Goal: Information Seeking & Learning: Learn about a topic

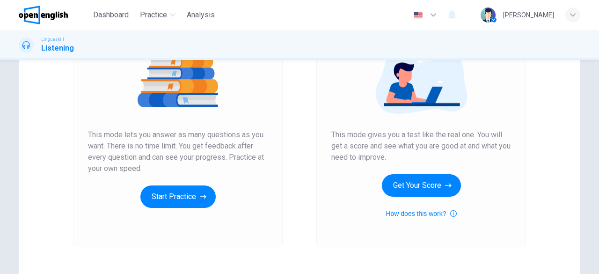
scroll to position [117, 0]
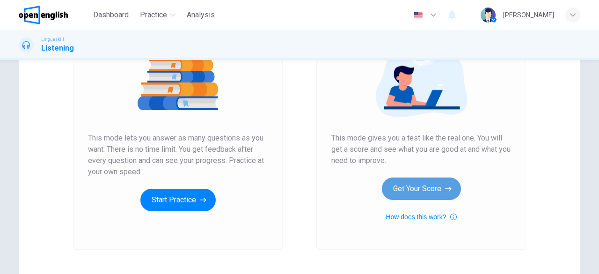
click at [433, 191] on button "Get Your Score" at bounding box center [421, 188] width 79 height 22
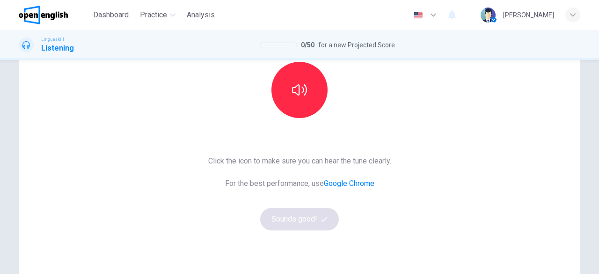
scroll to position [25, 0]
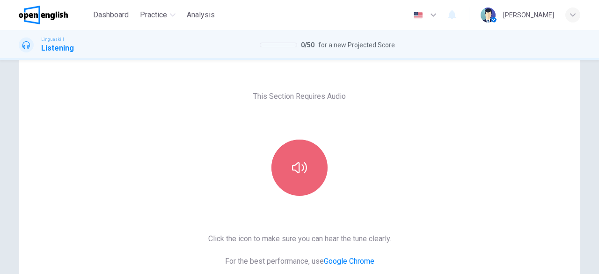
click at [316, 164] on button "button" at bounding box center [300, 167] width 56 height 56
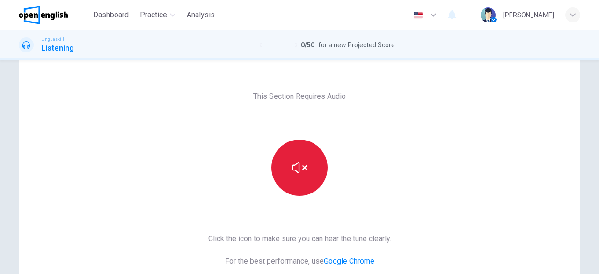
click at [316, 164] on button "button" at bounding box center [300, 167] width 56 height 56
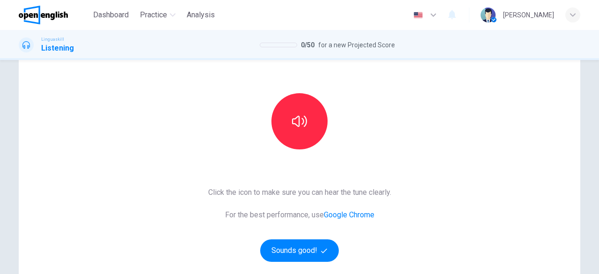
scroll to position [81, 0]
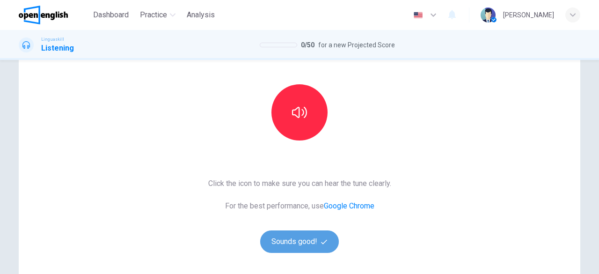
click at [283, 244] on button "Sounds good!" at bounding box center [299, 241] width 79 height 22
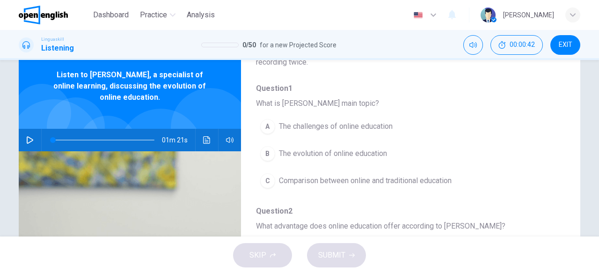
scroll to position [34, 0]
click at [27, 143] on icon "button" at bounding box center [30, 140] width 7 height 7
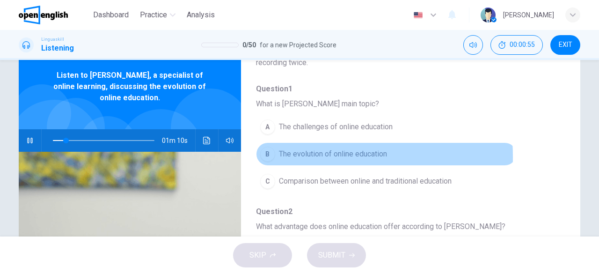
click at [264, 156] on div "B" at bounding box center [267, 154] width 15 height 15
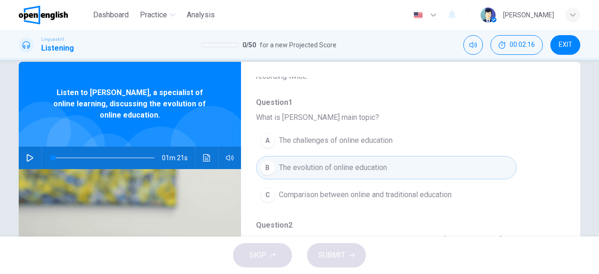
scroll to position [23, 0]
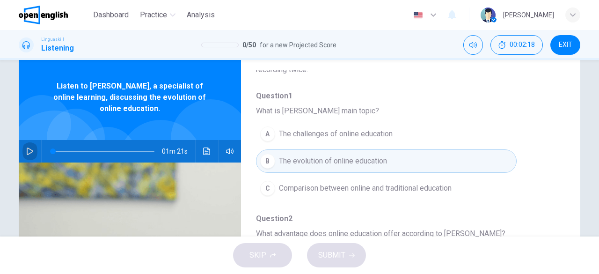
click at [27, 154] on icon "button" at bounding box center [30, 150] width 7 height 7
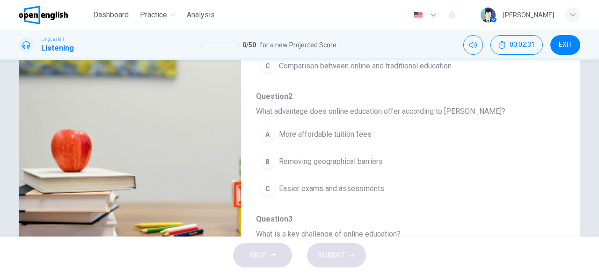
scroll to position [149, 0]
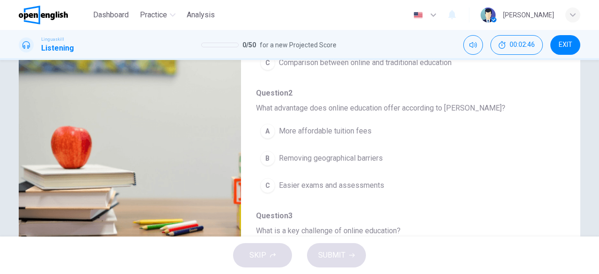
click at [266, 161] on div "B" at bounding box center [267, 158] width 15 height 15
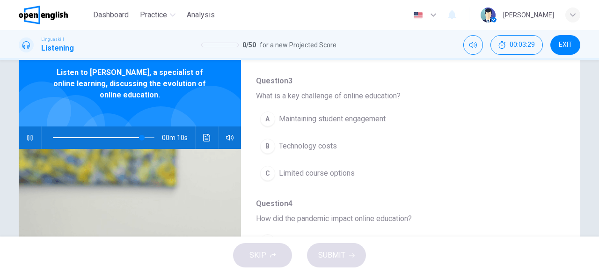
scroll to position [33, 0]
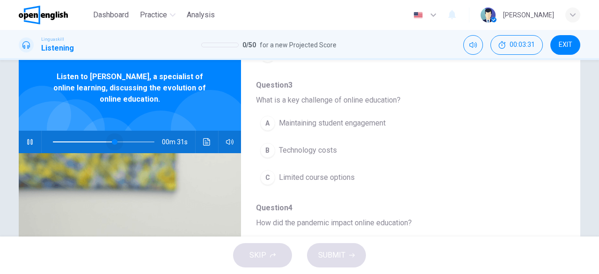
drag, startPoint x: 140, startPoint y: 141, endPoint x: 106, endPoint y: 147, distance: 35.1
click at [112, 145] on span at bounding box center [115, 142] width 6 height 6
drag, startPoint x: 106, startPoint y: 145, endPoint x: 89, endPoint y: 146, distance: 16.4
click at [90, 145] on span at bounding box center [93, 142] width 6 height 6
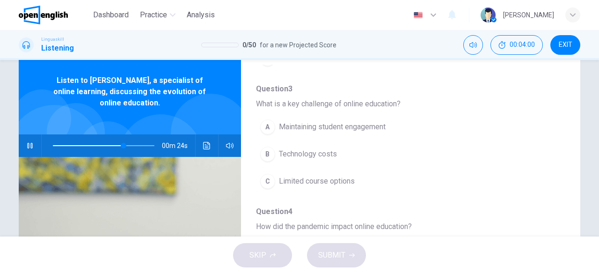
scroll to position [28, 0]
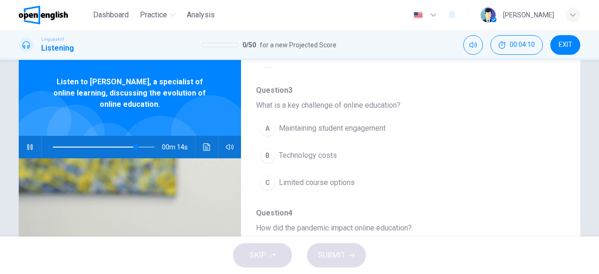
click at [269, 124] on div "A" at bounding box center [267, 128] width 15 height 15
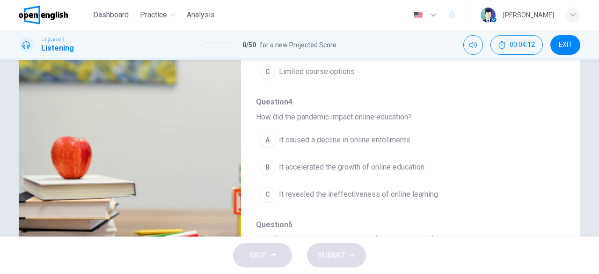
scroll to position [139, 0]
click at [268, 163] on div "B" at bounding box center [267, 166] width 15 height 15
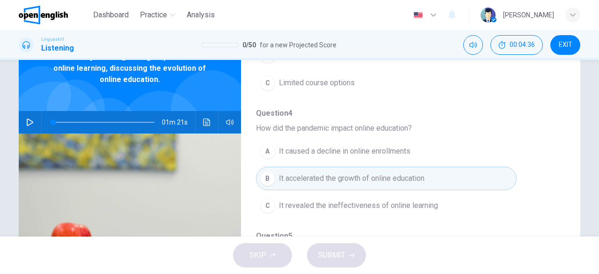
scroll to position [22, 0]
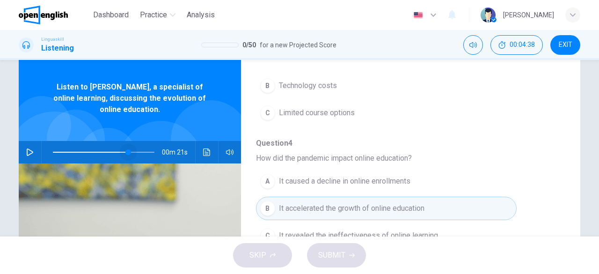
click at [126, 150] on span at bounding box center [104, 152] width 102 height 13
click at [27, 153] on icon "button" at bounding box center [29, 151] width 7 height 7
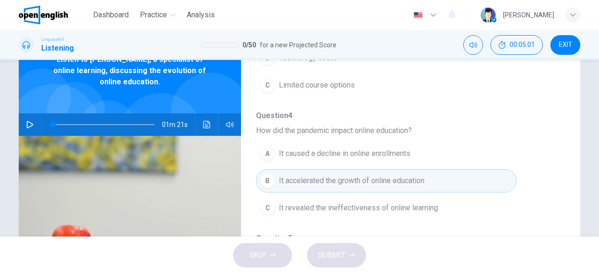
scroll to position [49, 0]
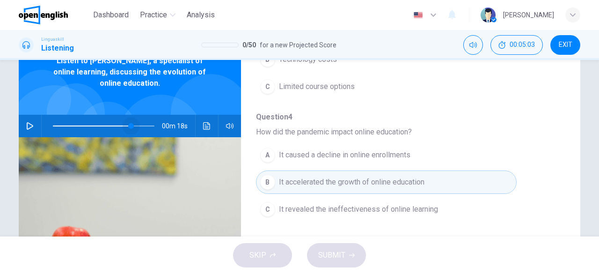
click at [129, 125] on span at bounding box center [104, 125] width 102 height 13
click at [27, 126] on icon "button" at bounding box center [29, 125] width 7 height 7
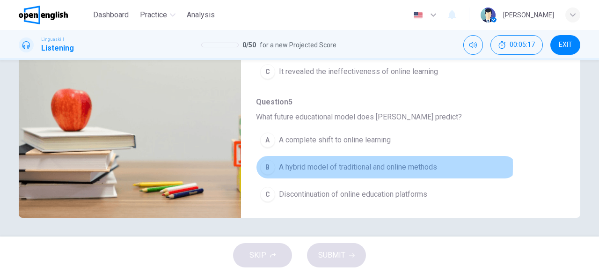
click at [269, 161] on div "B" at bounding box center [267, 167] width 15 height 15
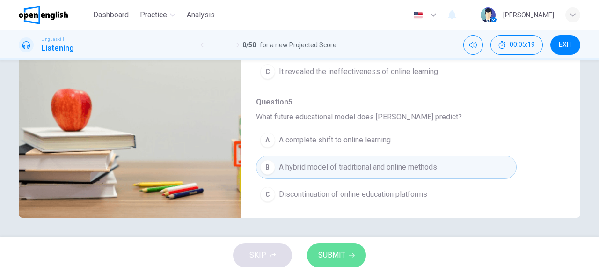
click at [352, 259] on button "SUBMIT" at bounding box center [336, 255] width 59 height 24
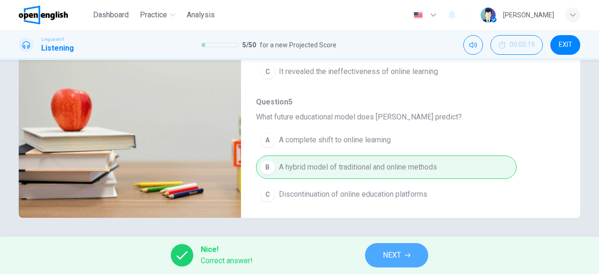
type input "**"
click at [400, 256] on span "NEXT" at bounding box center [392, 255] width 18 height 13
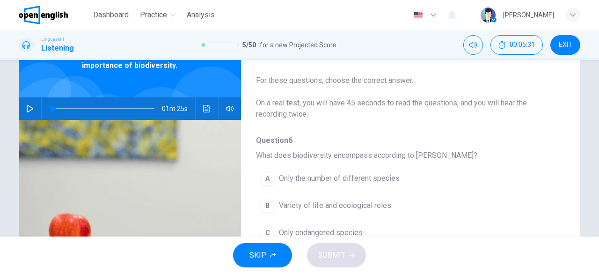
scroll to position [56, 0]
click at [27, 110] on icon "button" at bounding box center [30, 108] width 7 height 7
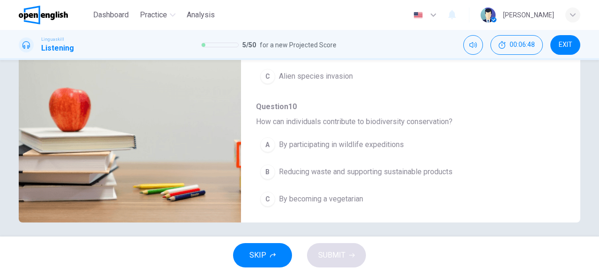
scroll to position [186, 0]
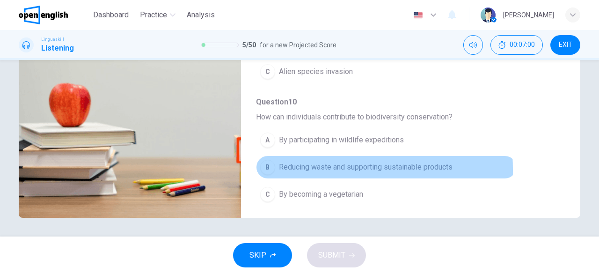
click at [269, 165] on div "B" at bounding box center [267, 167] width 15 height 15
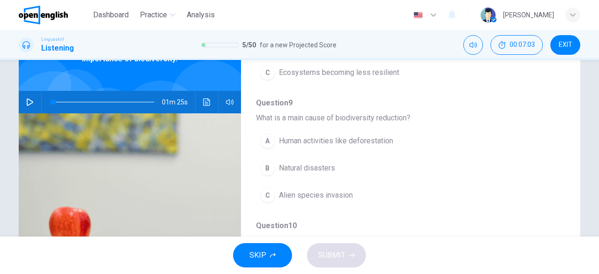
scroll to position [56, 0]
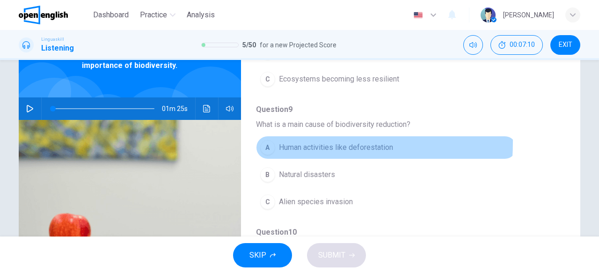
click at [261, 140] on div "A" at bounding box center [267, 147] width 15 height 15
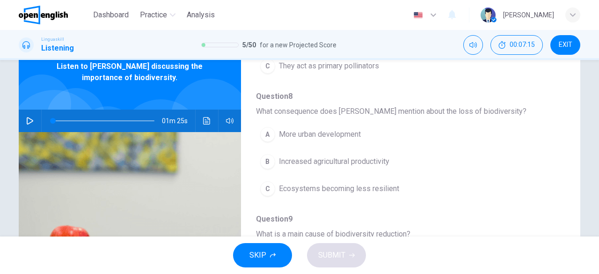
scroll to position [286, 0]
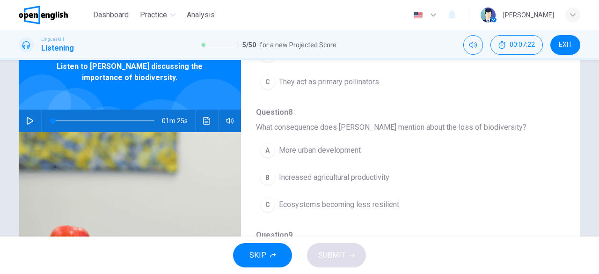
click at [266, 208] on div "C" at bounding box center [267, 204] width 15 height 15
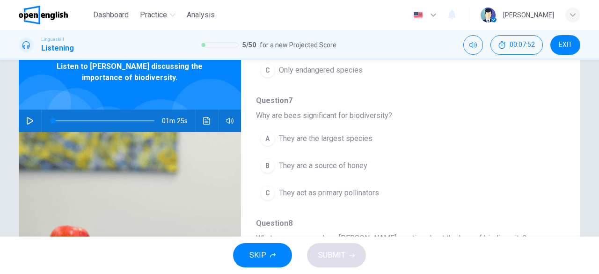
scroll to position [176, 0]
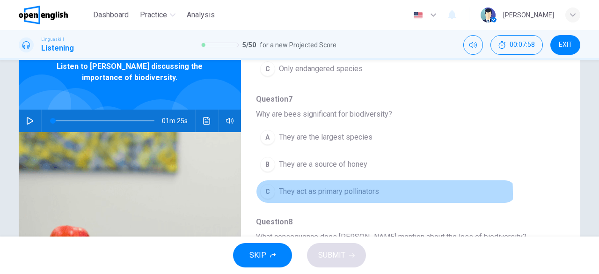
click at [268, 191] on div "C" at bounding box center [267, 191] width 15 height 15
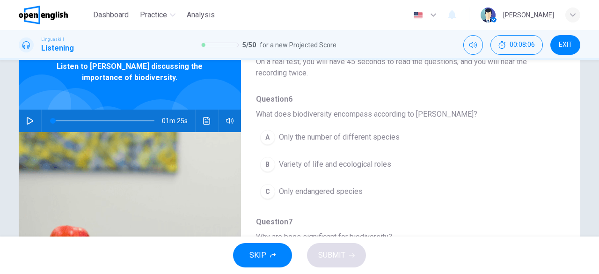
scroll to position [53, 0]
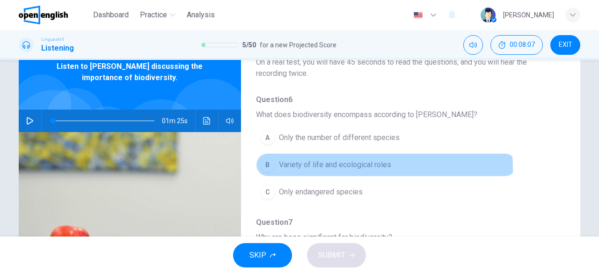
click at [260, 169] on button "B Variety of life and ecological roles" at bounding box center [386, 164] width 261 height 23
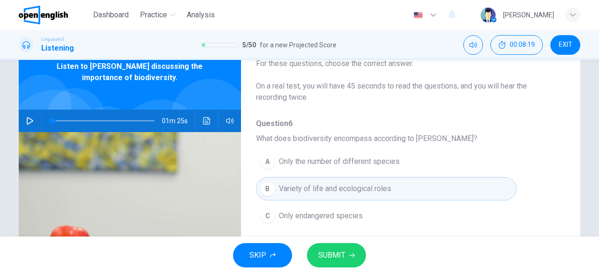
scroll to position [39, 0]
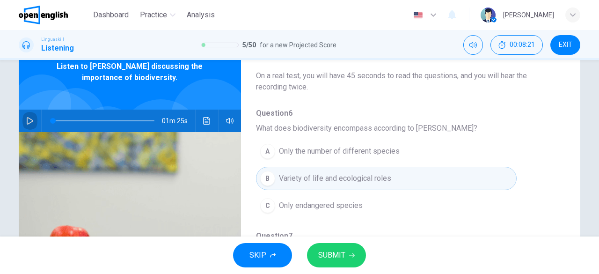
click at [29, 120] on icon "button" at bounding box center [29, 120] width 7 height 7
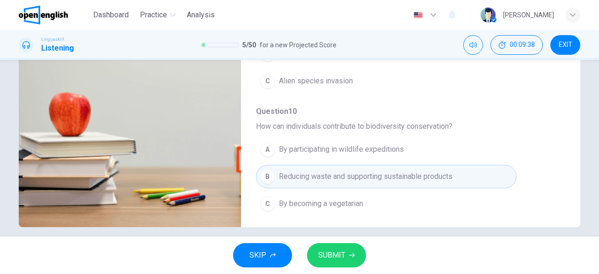
scroll to position [186, 0]
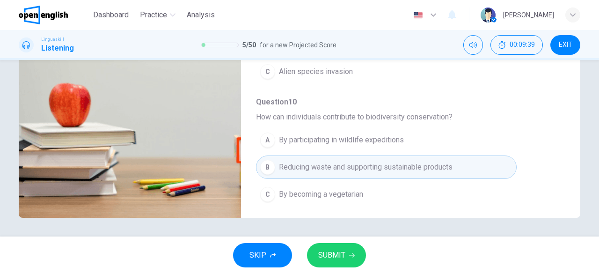
click at [344, 260] on span "SUBMIT" at bounding box center [331, 255] width 27 height 13
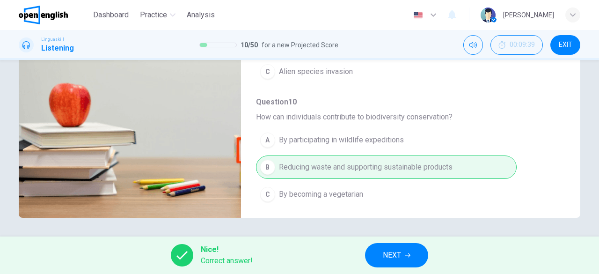
type input "**"
click at [407, 258] on icon "button" at bounding box center [408, 255] width 6 height 6
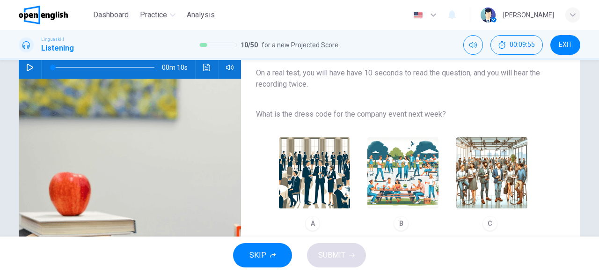
scroll to position [97, 0]
click at [29, 68] on icon "button" at bounding box center [30, 67] width 7 height 7
click at [22, 66] on button "button" at bounding box center [29, 67] width 15 height 22
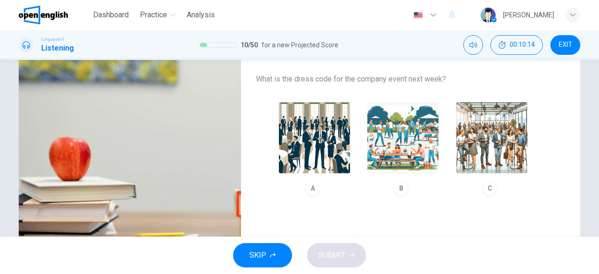
scroll to position [131, 0]
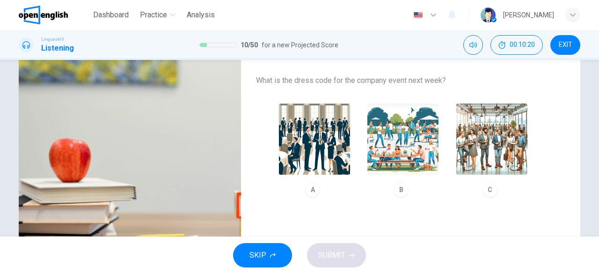
click at [493, 156] on img "button" at bounding box center [491, 138] width 71 height 71
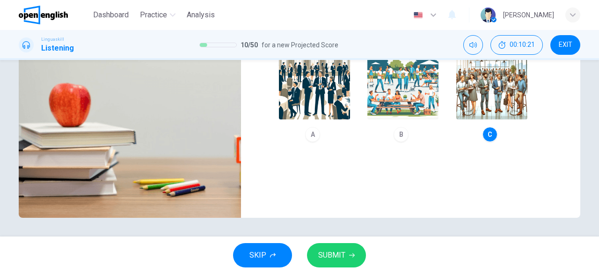
scroll to position [169, 0]
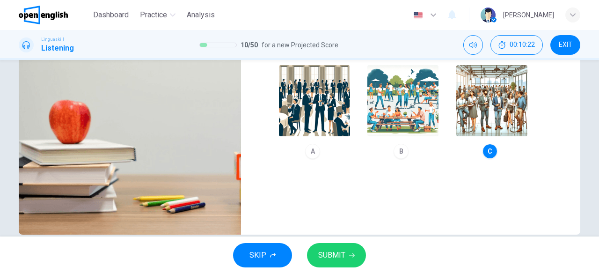
type input "*"
click at [336, 252] on span "SUBMIT" at bounding box center [331, 255] width 27 height 13
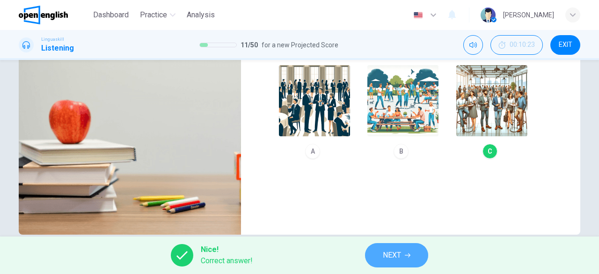
click at [422, 255] on button "NEXT" at bounding box center [396, 255] width 63 height 24
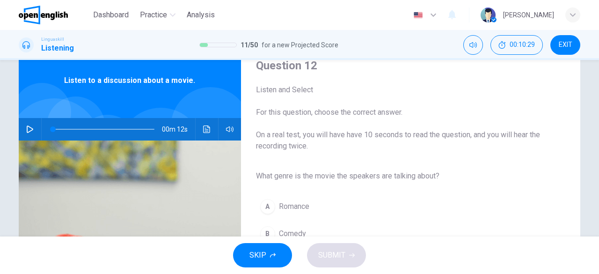
scroll to position [35, 0]
click at [26, 126] on icon "button" at bounding box center [29, 129] width 7 height 7
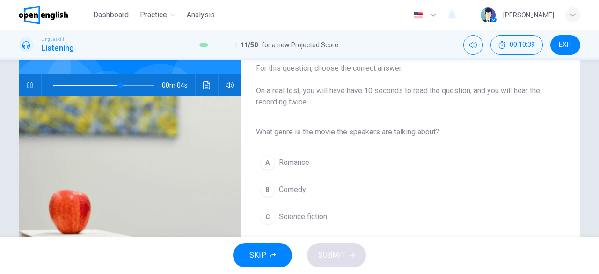
scroll to position [77, 0]
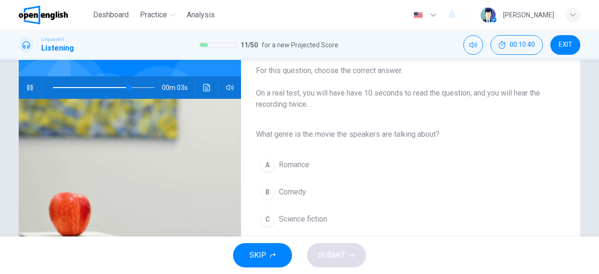
click at [265, 215] on div "C" at bounding box center [267, 219] width 15 height 15
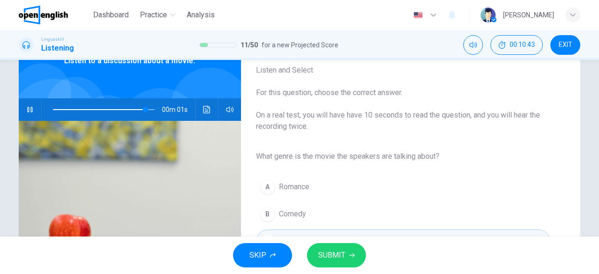
scroll to position [56, 0]
type input "*"
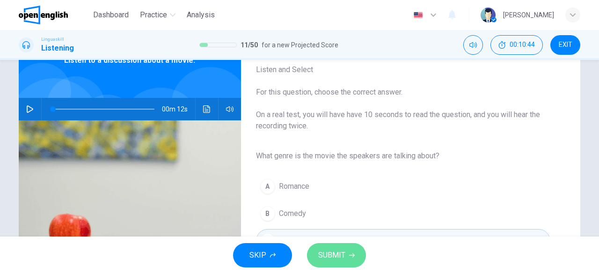
click at [348, 251] on button "SUBMIT" at bounding box center [336, 255] width 59 height 24
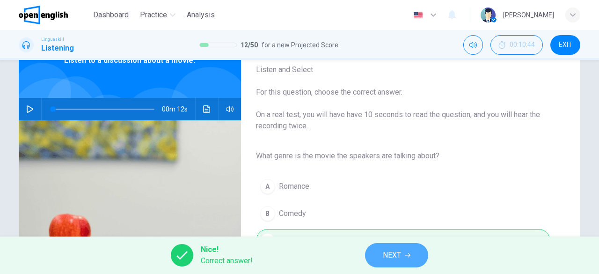
click at [407, 261] on button "NEXT" at bounding box center [396, 255] width 63 height 24
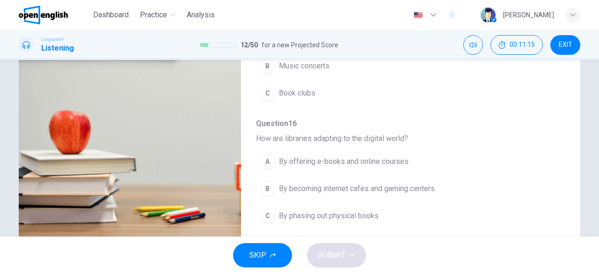
scroll to position [161, 0]
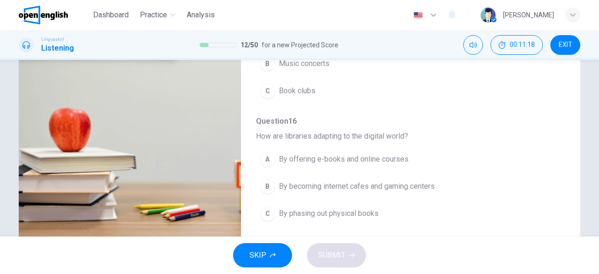
drag, startPoint x: 553, startPoint y: 123, endPoint x: 558, endPoint y: 127, distance: 6.6
click at [558, 127] on div "Question 13 - 17 For these questions, choose the correct answer. On a real test…" at bounding box center [403, 79] width 324 height 295
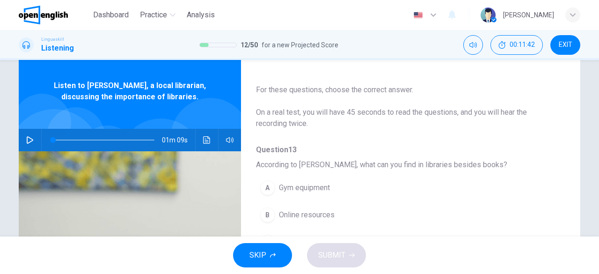
scroll to position [0, 0]
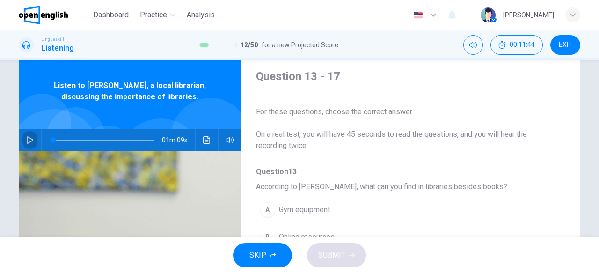
click at [29, 145] on button "button" at bounding box center [29, 140] width 15 height 22
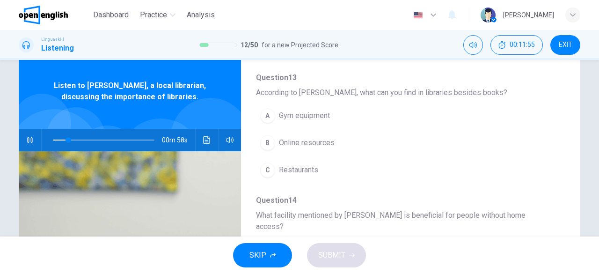
scroll to position [91, 0]
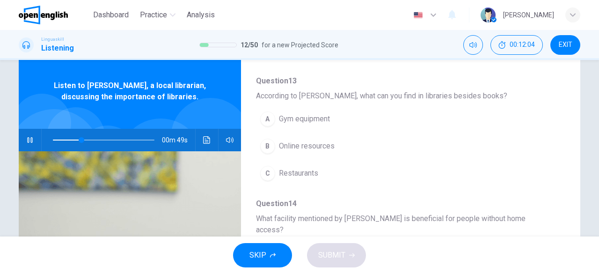
click at [265, 146] on div "B" at bounding box center [267, 146] width 15 height 15
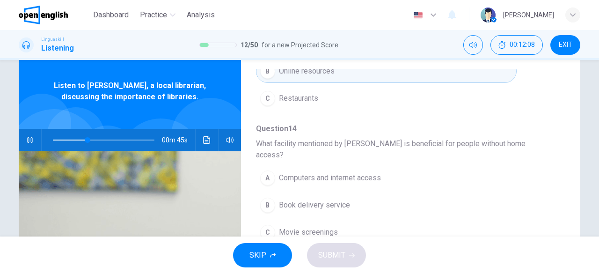
scroll to position [167, 0]
drag, startPoint x: 566, startPoint y: 160, endPoint x: 566, endPoint y: 182, distance: 22.0
click at [566, 182] on div "Question 13 - 17 For these questions, choose the correct answer. On a real test…" at bounding box center [300, 216] width 562 height 325
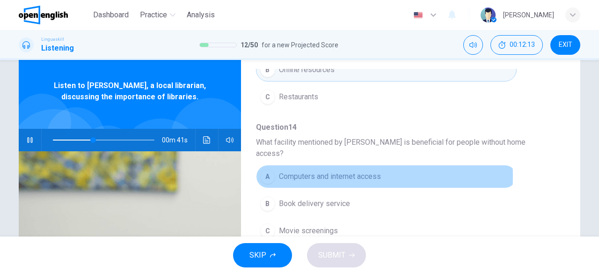
click at [269, 169] on div "A" at bounding box center [267, 176] width 15 height 15
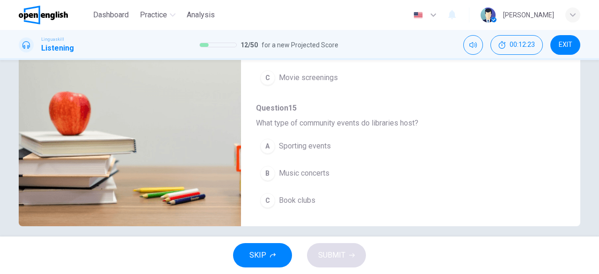
scroll to position [172, 0]
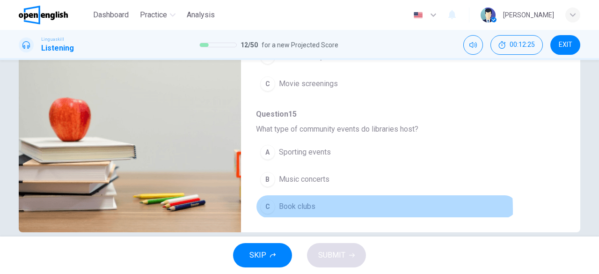
click at [262, 199] on div "C" at bounding box center [267, 206] width 15 height 15
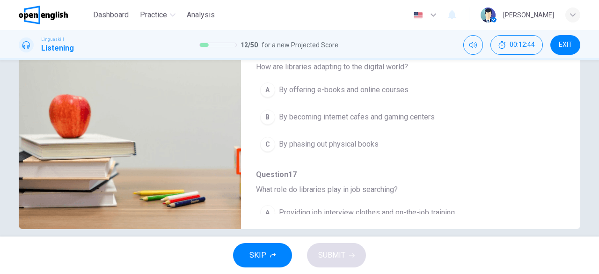
scroll to position [334, 0]
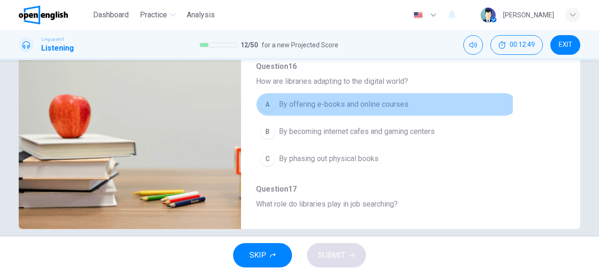
click at [262, 97] on div "A" at bounding box center [267, 104] width 15 height 15
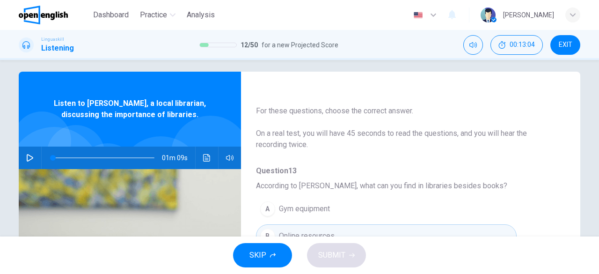
scroll to position [0, 0]
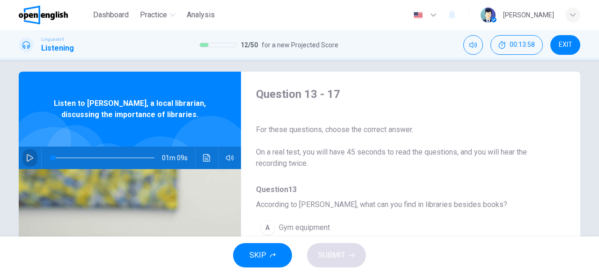
click at [28, 153] on button "button" at bounding box center [29, 158] width 15 height 22
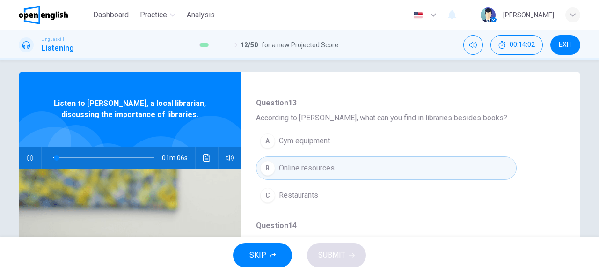
scroll to position [99, 0]
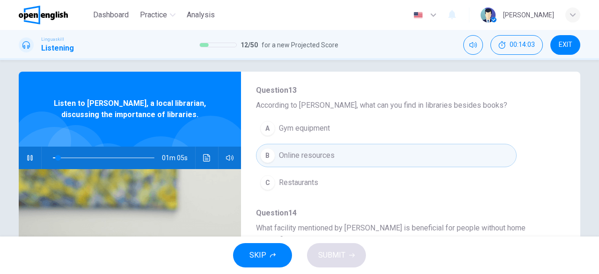
type input "*"
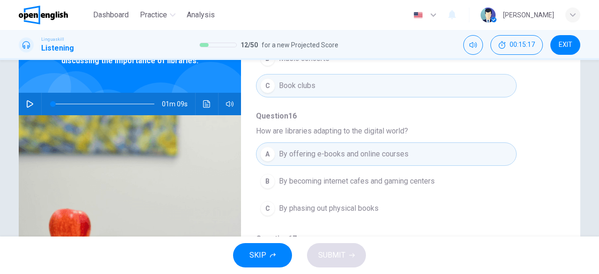
scroll to position [57, 0]
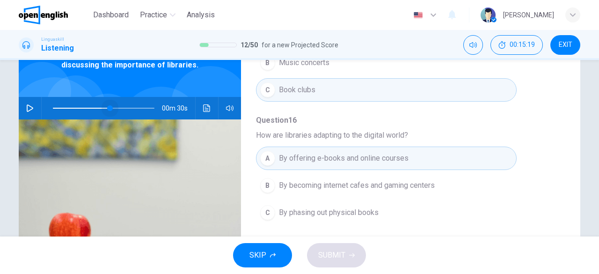
click at [108, 107] on span at bounding box center [104, 108] width 102 height 13
click at [28, 113] on button "button" at bounding box center [29, 108] width 15 height 22
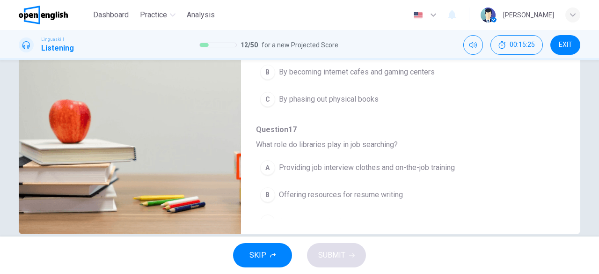
scroll to position [186, 0]
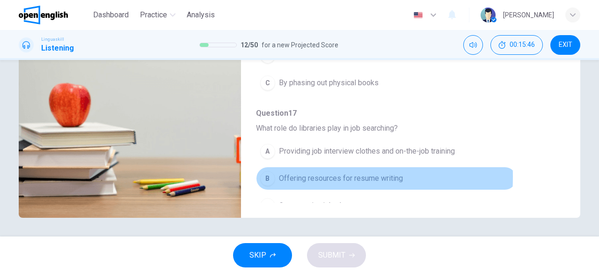
click at [266, 171] on div "B" at bounding box center [267, 178] width 15 height 15
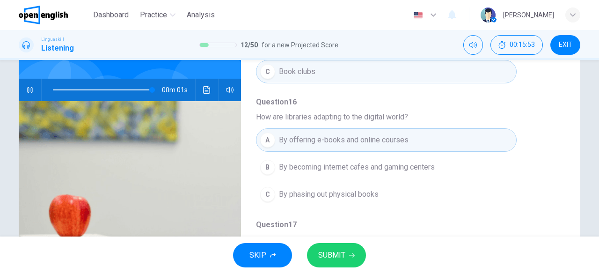
scroll to position [73, 0]
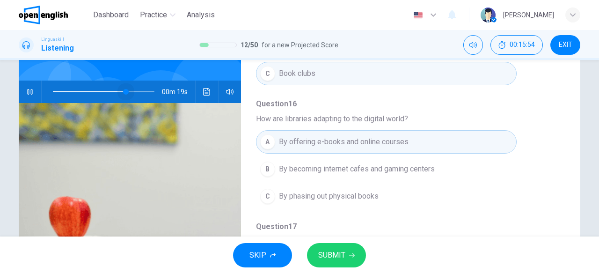
click at [124, 90] on span at bounding box center [104, 91] width 102 height 13
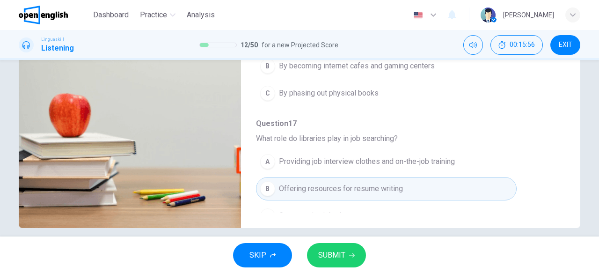
scroll to position [186, 0]
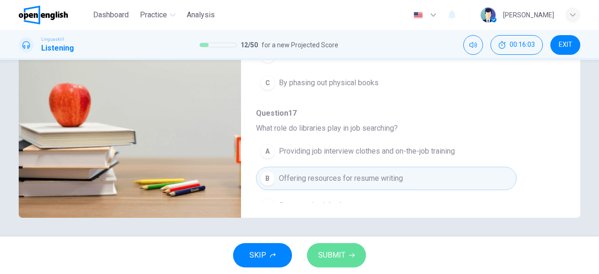
click at [334, 251] on span "SUBMIT" at bounding box center [331, 255] width 27 height 13
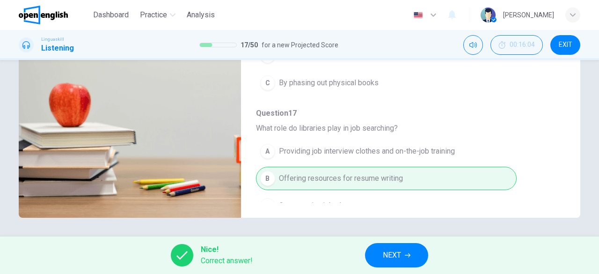
type input "**"
click at [410, 263] on button "NEXT" at bounding box center [396, 255] width 63 height 24
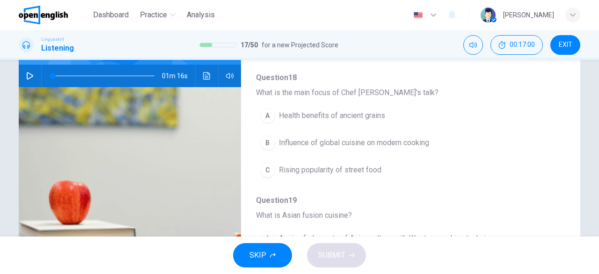
scroll to position [0, 0]
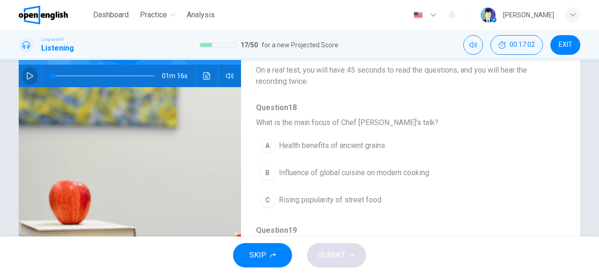
click at [27, 78] on icon "button" at bounding box center [30, 75] width 7 height 7
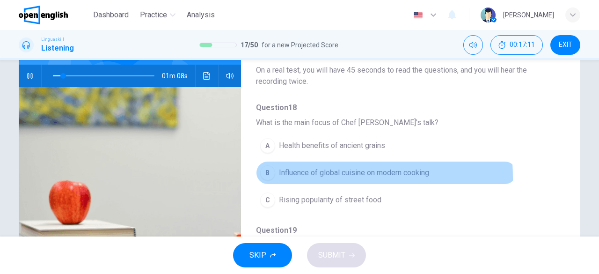
click at [268, 177] on div "B" at bounding box center [267, 172] width 15 height 15
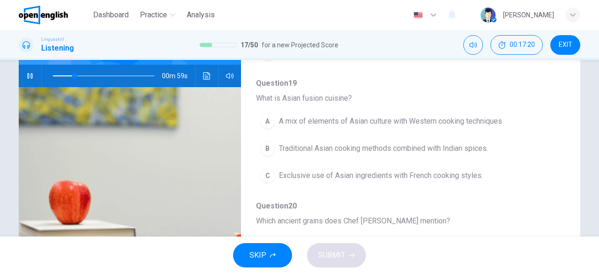
scroll to position [145, 0]
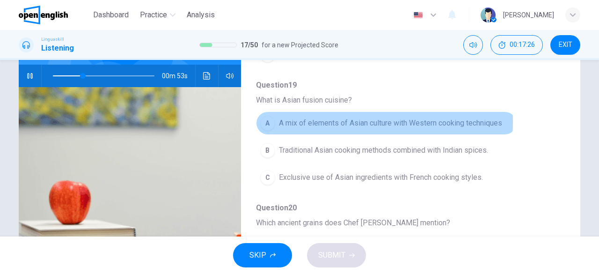
click at [265, 120] on div "A" at bounding box center [267, 123] width 15 height 15
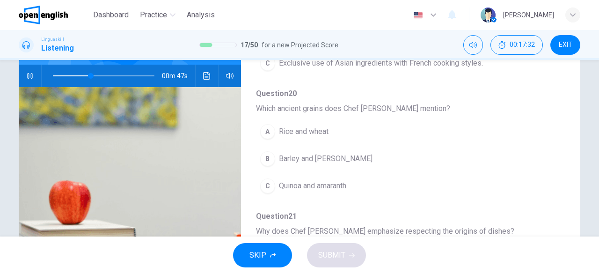
scroll to position [285, 0]
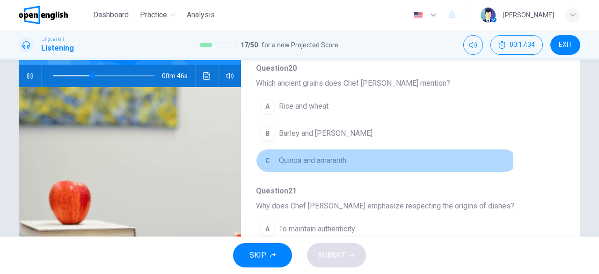
click at [267, 166] on button "C Quinoa and amaranth" at bounding box center [386, 160] width 261 height 23
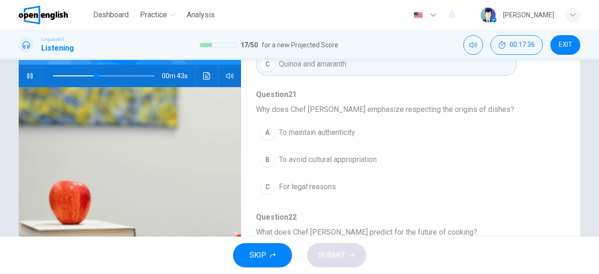
scroll to position [377, 0]
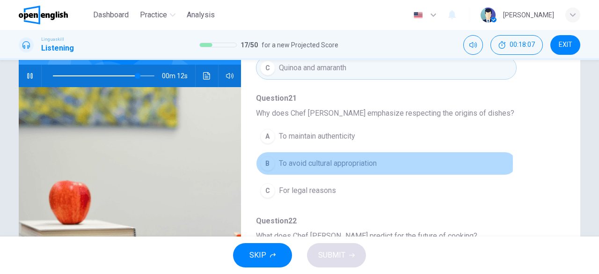
click at [260, 160] on div "B" at bounding box center [267, 163] width 15 height 15
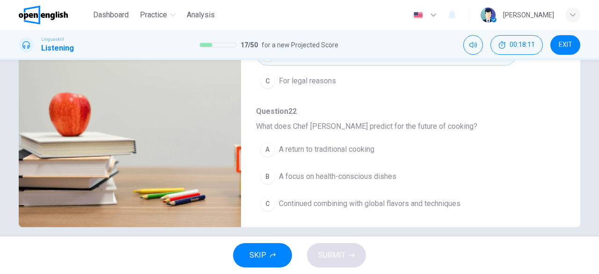
scroll to position [175, 0]
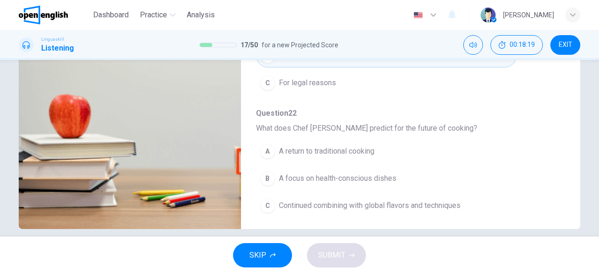
type input "*"
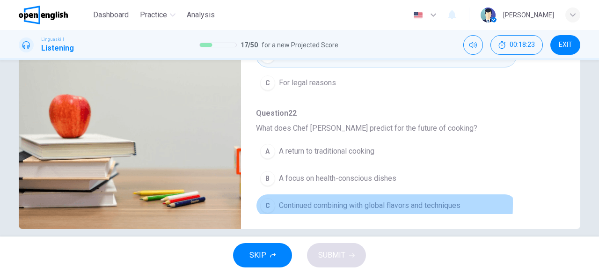
click at [262, 198] on div "C" at bounding box center [267, 205] width 15 height 15
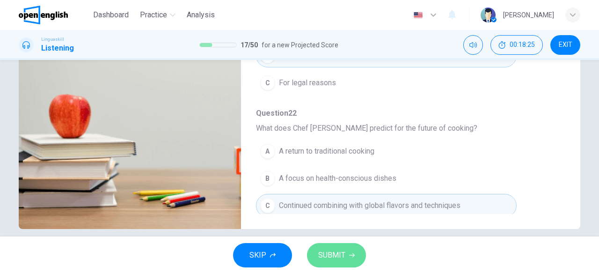
click at [341, 256] on span "SUBMIT" at bounding box center [331, 255] width 27 height 13
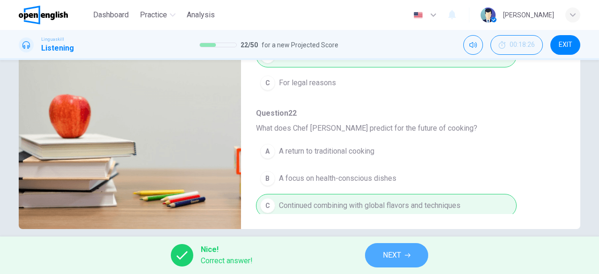
click at [404, 252] on button "NEXT" at bounding box center [396, 255] width 63 height 24
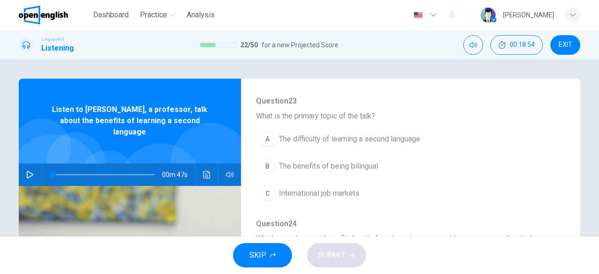
scroll to position [105, 0]
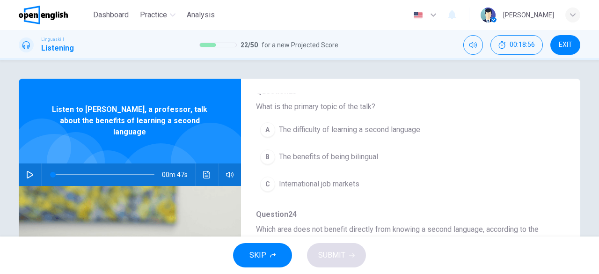
click at [19, 164] on div "00m 47s" at bounding box center [130, 174] width 222 height 22
click at [26, 171] on icon "button" at bounding box center [29, 174] width 7 height 7
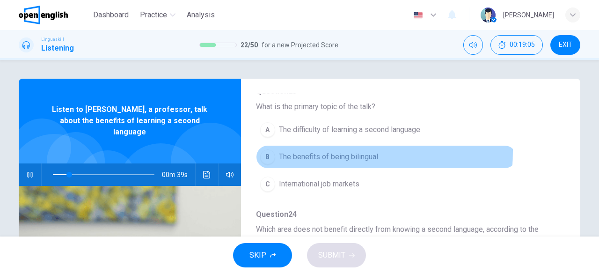
click at [265, 150] on div "B" at bounding box center [267, 156] width 15 height 15
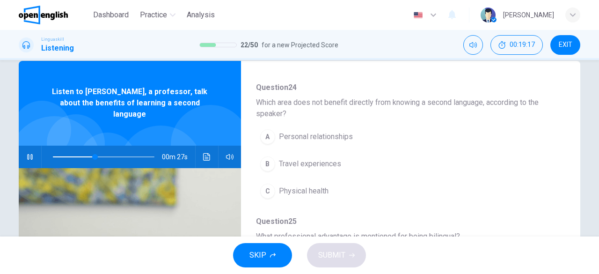
scroll to position [22, 0]
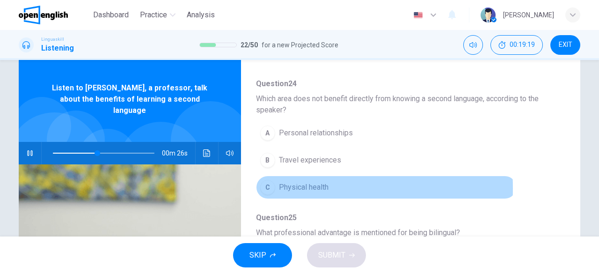
click at [269, 186] on div "C" at bounding box center [267, 187] width 15 height 15
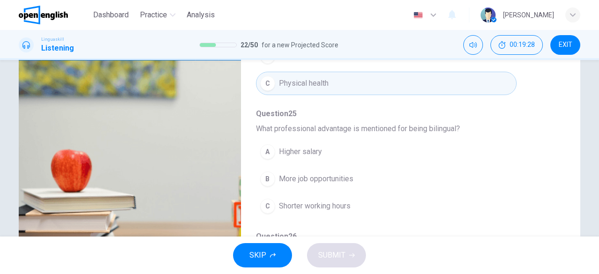
scroll to position [129, 0]
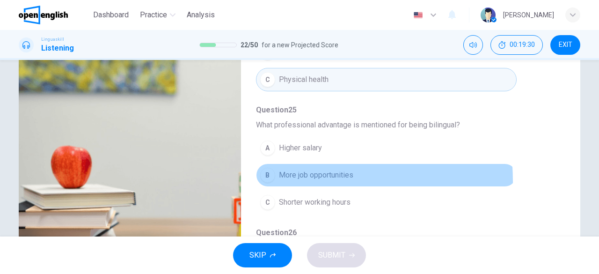
click at [270, 178] on button "B More job opportunities" at bounding box center [386, 174] width 261 height 23
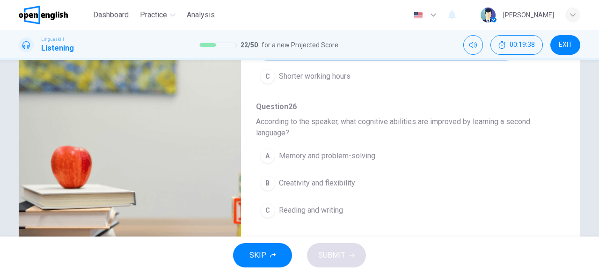
scroll to position [342, 0]
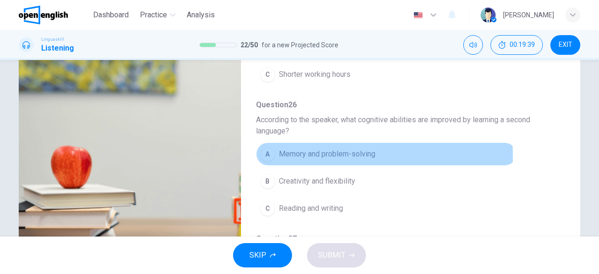
click at [266, 154] on div "A" at bounding box center [267, 154] width 15 height 15
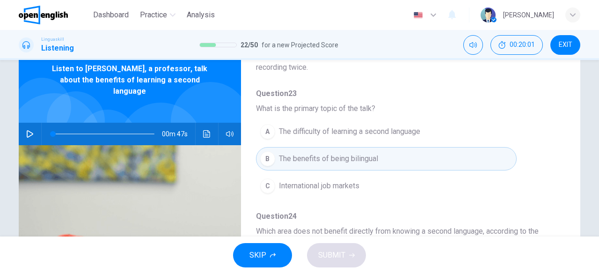
scroll to position [65, 0]
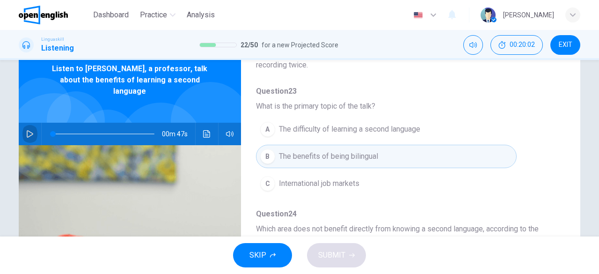
click at [26, 130] on icon "button" at bounding box center [29, 133] width 7 height 7
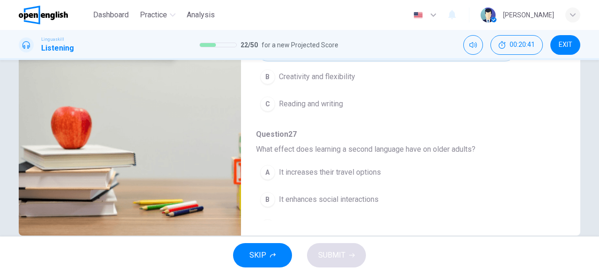
scroll to position [421, 0]
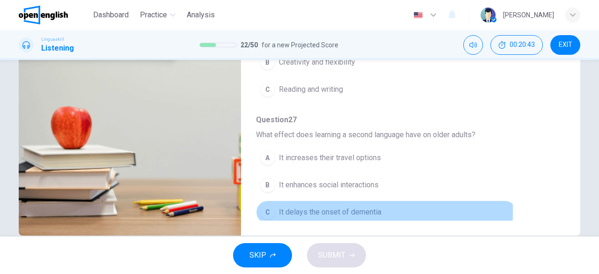
click at [260, 206] on div "C" at bounding box center [267, 212] width 15 height 15
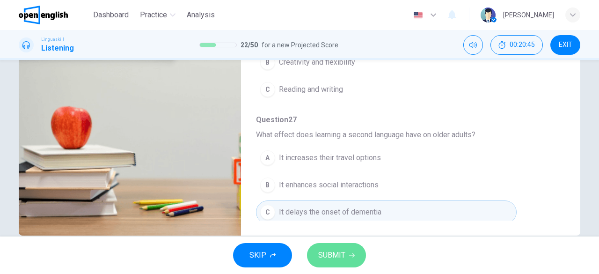
click at [335, 264] on button "SUBMIT" at bounding box center [336, 255] width 59 height 24
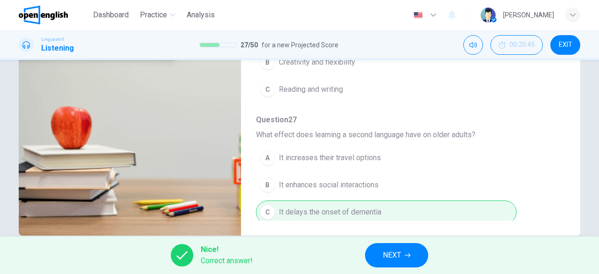
type input "**"
click at [396, 256] on span "NEXT" at bounding box center [392, 255] width 18 height 13
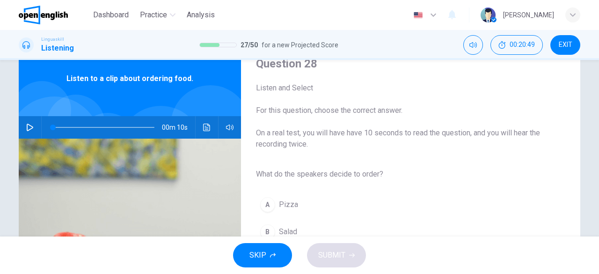
scroll to position [43, 0]
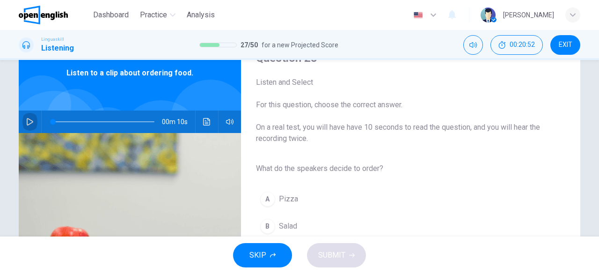
click at [28, 123] on icon "button" at bounding box center [30, 121] width 7 height 7
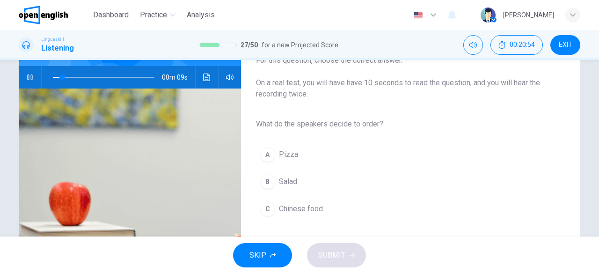
scroll to position [90, 0]
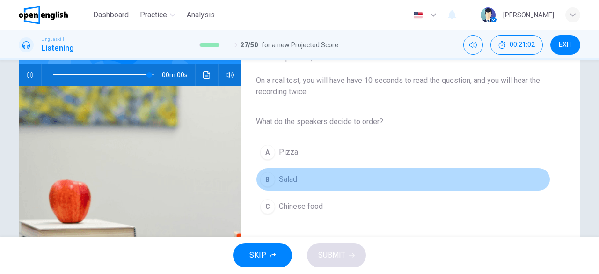
click at [279, 182] on span "Salad" at bounding box center [288, 179] width 18 height 11
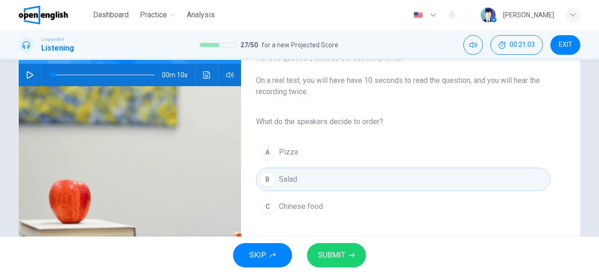
type input "*"
click at [358, 257] on button "SUBMIT" at bounding box center [336, 255] width 59 height 24
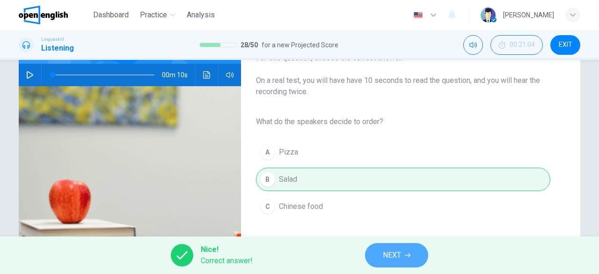
click at [384, 250] on span "NEXT" at bounding box center [392, 255] width 18 height 13
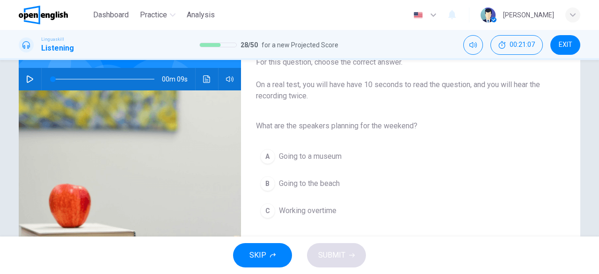
scroll to position [85, 0]
click at [29, 81] on icon "button" at bounding box center [29, 79] width 7 height 7
type input "*"
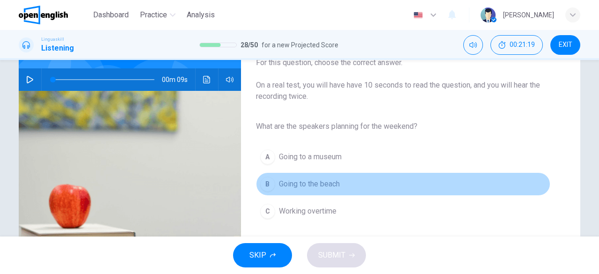
click at [261, 184] on div "B" at bounding box center [267, 183] width 15 height 15
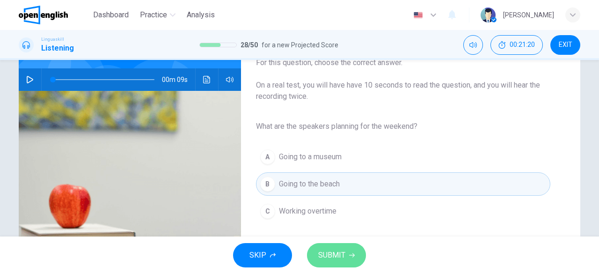
click at [346, 250] on button "SUBMIT" at bounding box center [336, 255] width 59 height 24
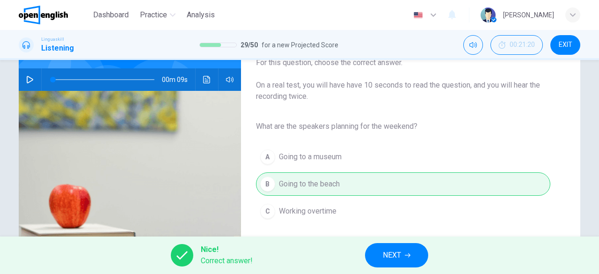
click at [403, 250] on button "NEXT" at bounding box center [396, 255] width 63 height 24
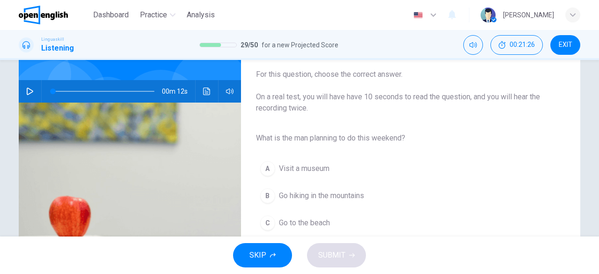
scroll to position [72, 0]
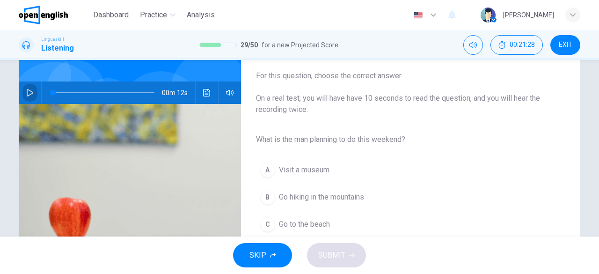
click at [27, 87] on button "button" at bounding box center [29, 92] width 15 height 22
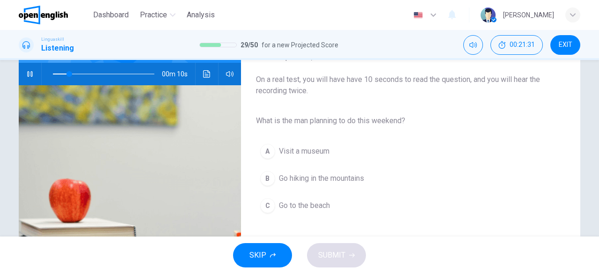
scroll to position [93, 0]
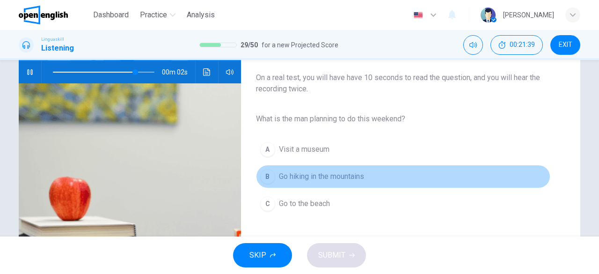
click at [268, 176] on div "B" at bounding box center [267, 176] width 15 height 15
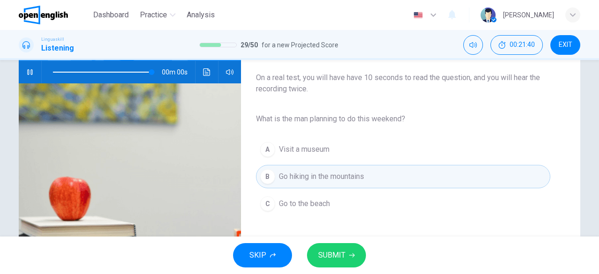
type input "*"
click at [344, 259] on span "SUBMIT" at bounding box center [331, 255] width 27 height 13
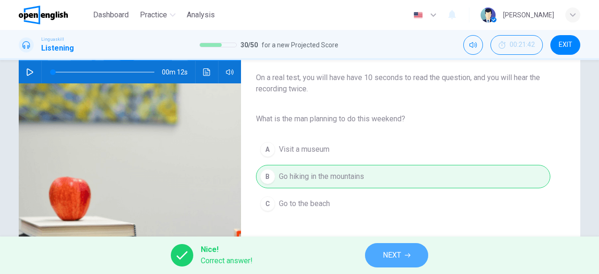
click at [403, 256] on button "NEXT" at bounding box center [396, 255] width 63 height 24
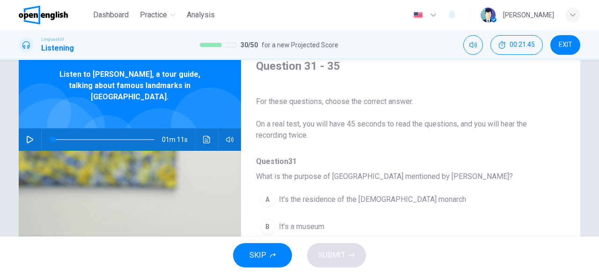
scroll to position [40, 0]
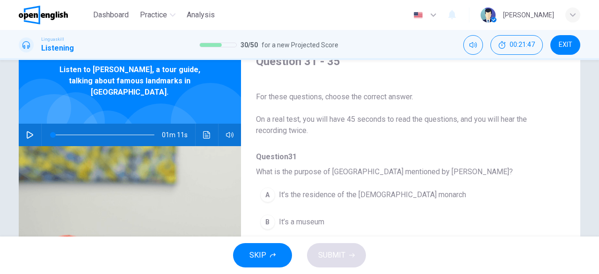
drag, startPoint x: 558, startPoint y: 130, endPoint x: 564, endPoint y: 156, distance: 26.8
click at [564, 156] on div "Question 31 - 35 For these questions, choose the correct answer. On a real test…" at bounding box center [300, 201] width 562 height 325
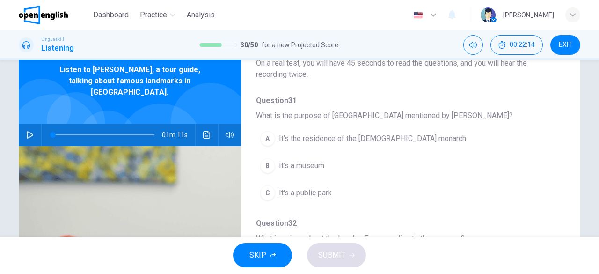
scroll to position [62, 0]
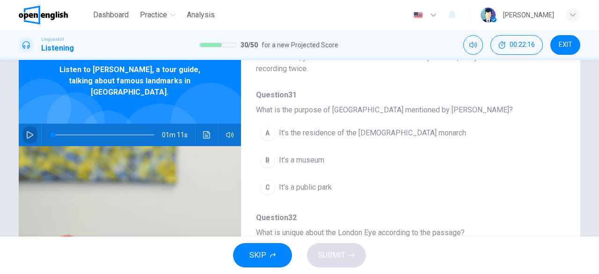
click at [29, 129] on button "button" at bounding box center [29, 135] width 15 height 22
click at [263, 132] on div "A" at bounding box center [267, 132] width 15 height 15
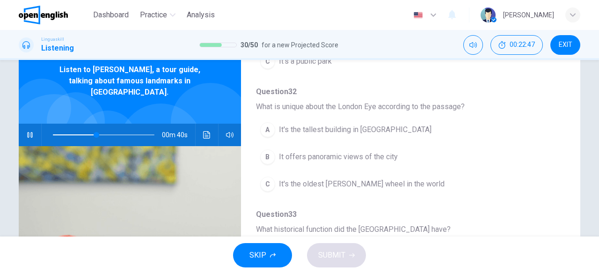
scroll to position [184, 0]
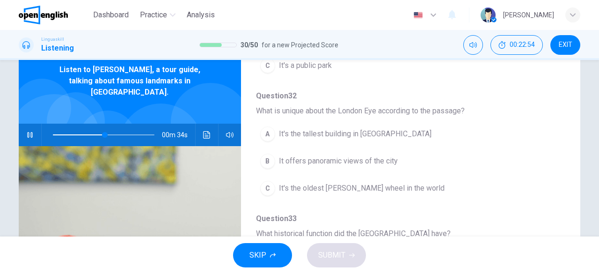
click at [264, 160] on div "B" at bounding box center [267, 161] width 15 height 15
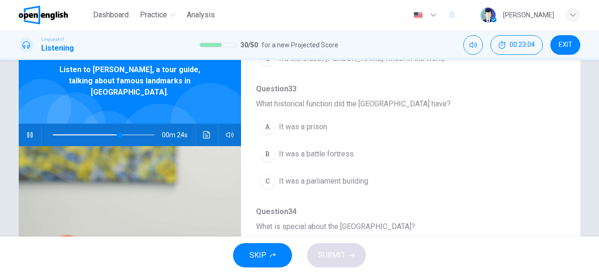
scroll to position [308, 0]
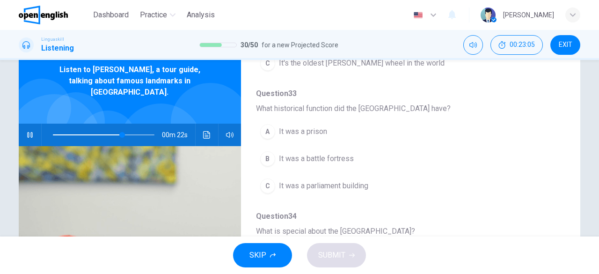
click at [274, 133] on button "A It was a prison" at bounding box center [386, 131] width 261 height 23
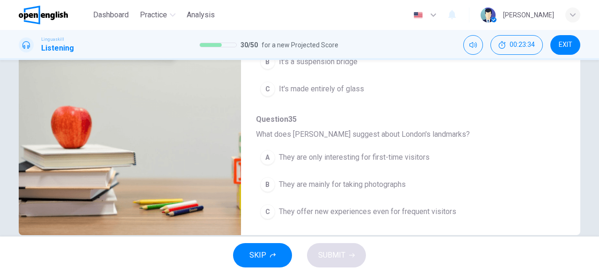
scroll to position [186, 0]
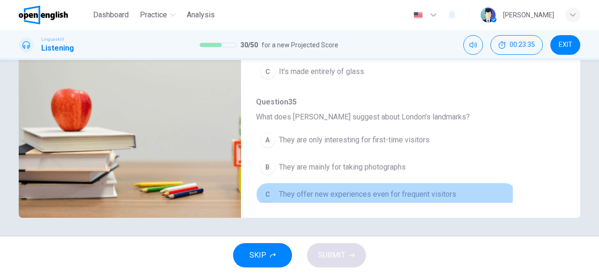
click at [276, 189] on button "C They offer new experiences even for frequent visitors" at bounding box center [386, 194] width 261 height 23
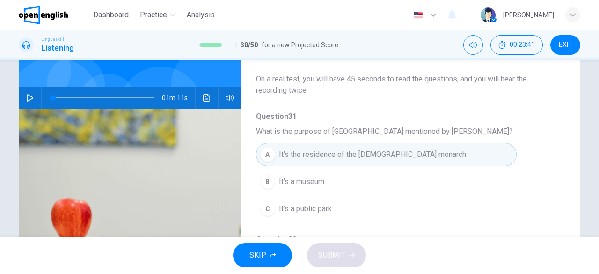
scroll to position [0, 0]
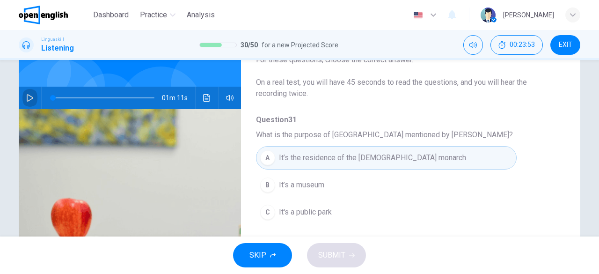
click at [30, 94] on icon "button" at bounding box center [29, 97] width 7 height 7
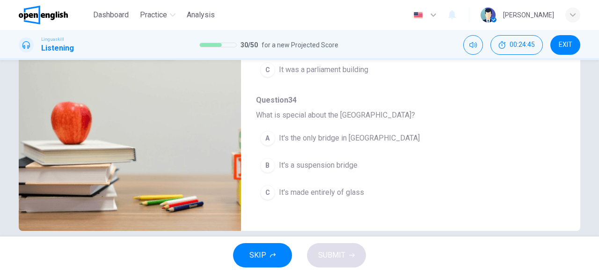
scroll to position [166, 0]
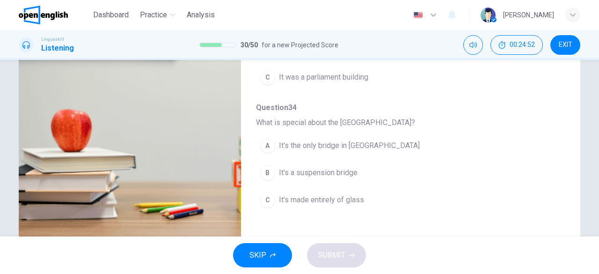
click at [260, 166] on div "B" at bounding box center [267, 172] width 15 height 15
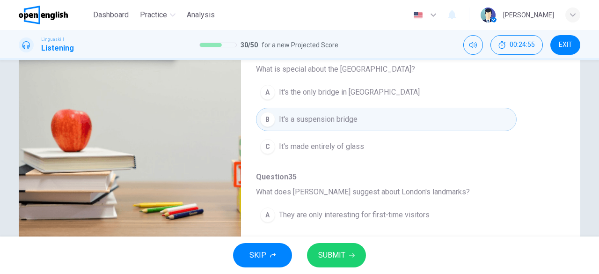
scroll to position [399, 0]
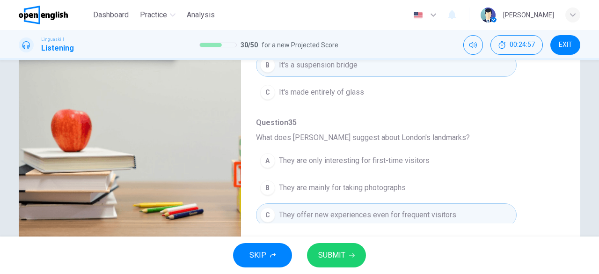
click at [349, 251] on button "SUBMIT" at bounding box center [336, 255] width 59 height 24
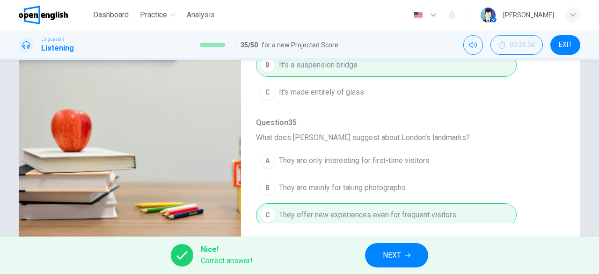
type input "**"
click at [389, 253] on span "NEXT" at bounding box center [392, 255] width 18 height 13
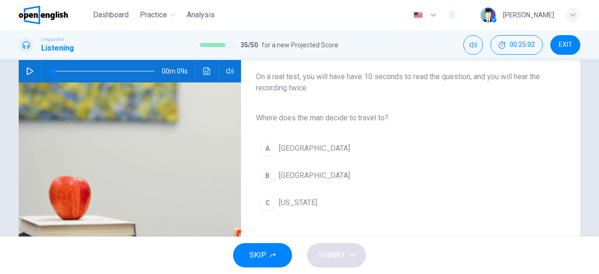
scroll to position [93, 0]
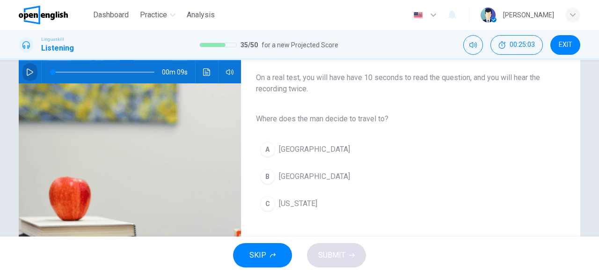
click at [26, 69] on icon "button" at bounding box center [29, 71] width 7 height 7
click at [27, 69] on icon "button" at bounding box center [30, 71] width 7 height 7
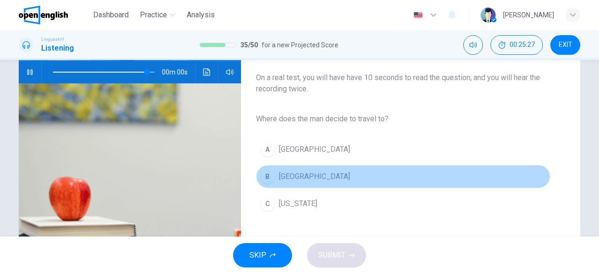
click at [264, 178] on div "B" at bounding box center [267, 176] width 15 height 15
type input "*"
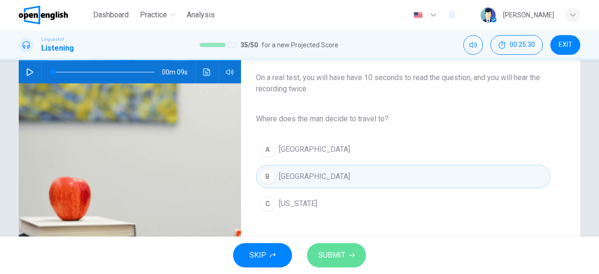
click at [352, 256] on icon "button" at bounding box center [352, 255] width 6 height 6
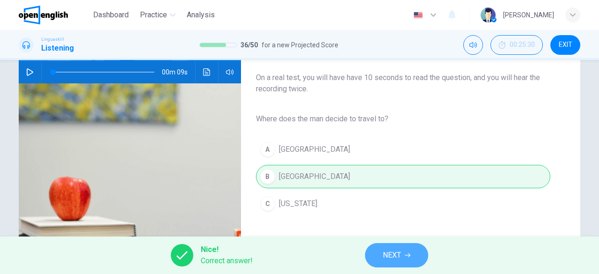
click at [389, 259] on span "NEXT" at bounding box center [392, 255] width 18 height 13
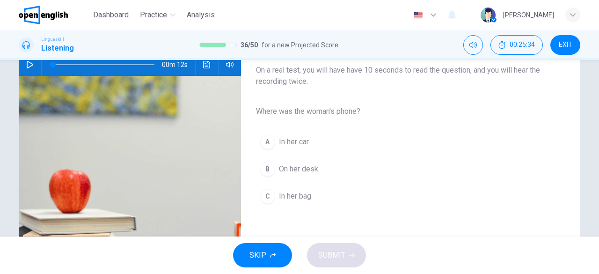
scroll to position [90, 0]
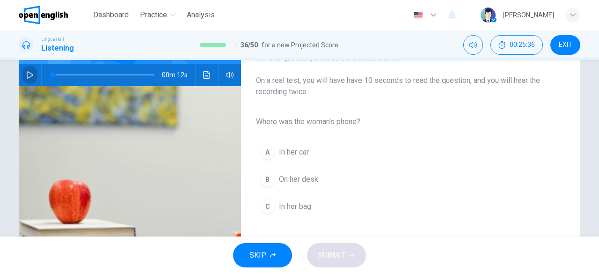
click at [34, 71] on button "button" at bounding box center [29, 75] width 15 height 22
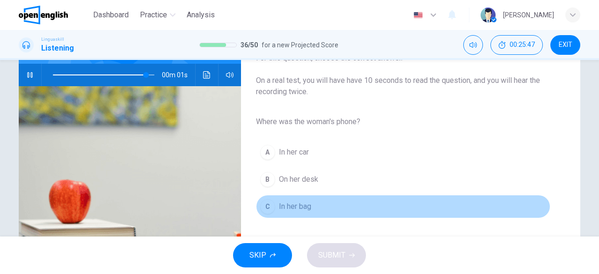
click at [268, 210] on div "C" at bounding box center [267, 206] width 15 height 15
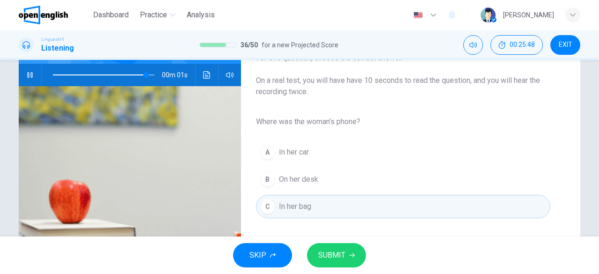
type input "*"
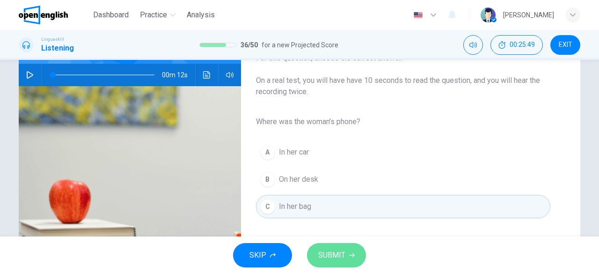
click at [339, 254] on span "SUBMIT" at bounding box center [331, 255] width 27 height 13
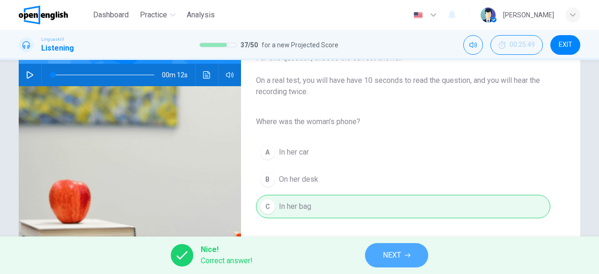
click at [404, 259] on button "NEXT" at bounding box center [396, 255] width 63 height 24
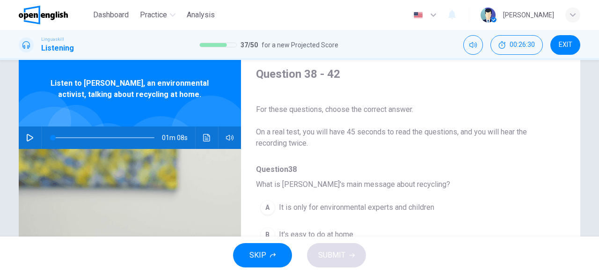
scroll to position [20, 0]
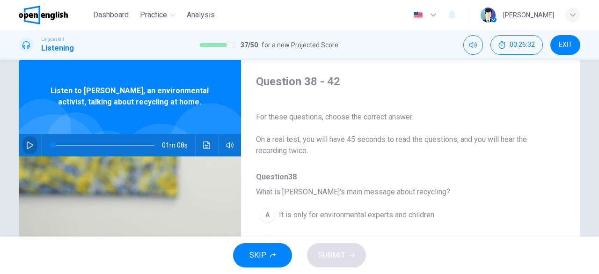
click at [25, 151] on button "button" at bounding box center [29, 145] width 15 height 22
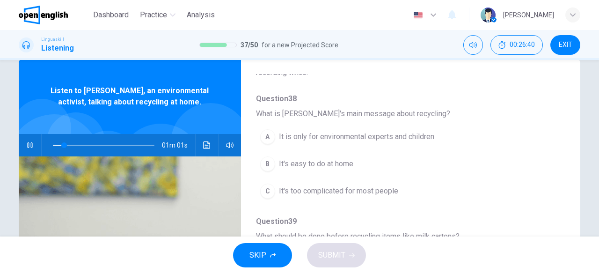
scroll to position [77, 0]
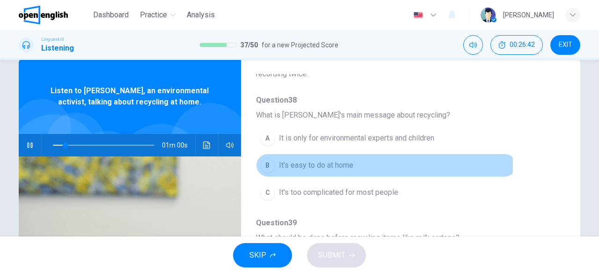
click at [273, 164] on button "B It's easy to do at home" at bounding box center [386, 165] width 261 height 23
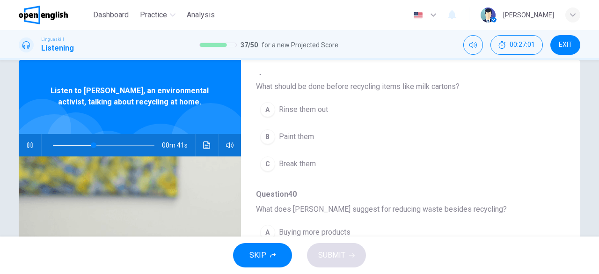
scroll to position [224, 0]
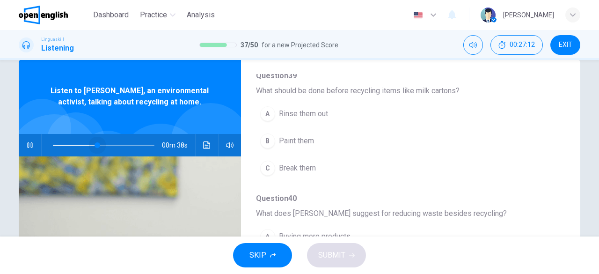
drag, startPoint x: 103, startPoint y: 147, endPoint x: 94, endPoint y: 147, distance: 9.8
click at [95, 147] on span at bounding box center [98, 145] width 6 height 6
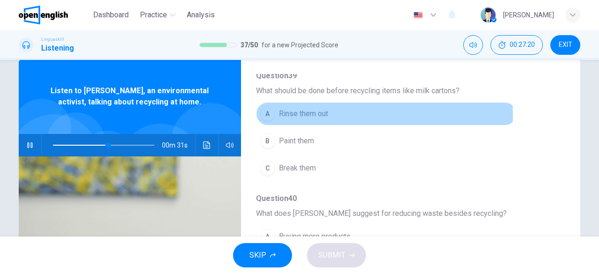
click at [269, 113] on div "A" at bounding box center [267, 113] width 15 height 15
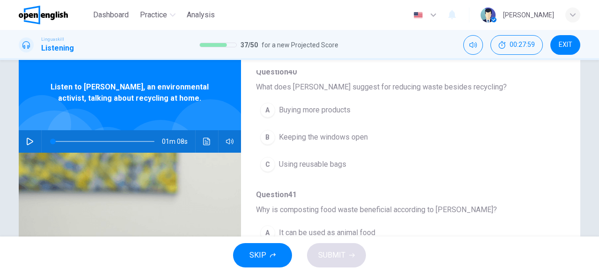
scroll to position [343, 0]
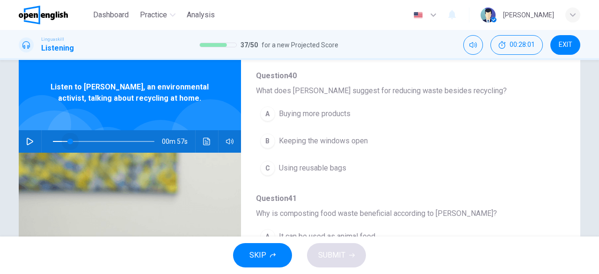
click at [67, 143] on span at bounding box center [104, 141] width 102 height 13
click at [33, 137] on button "button" at bounding box center [29, 141] width 15 height 22
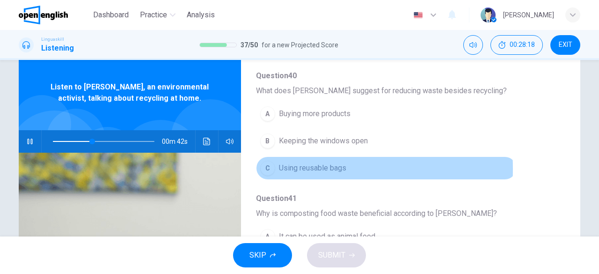
click at [262, 166] on div "C" at bounding box center [267, 168] width 15 height 15
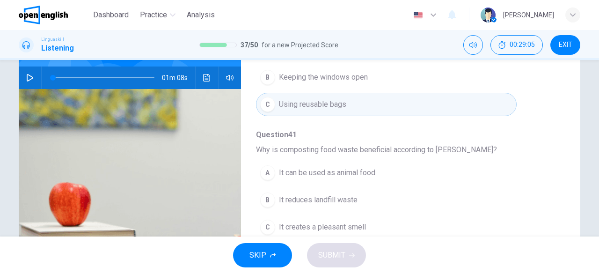
scroll to position [81, 0]
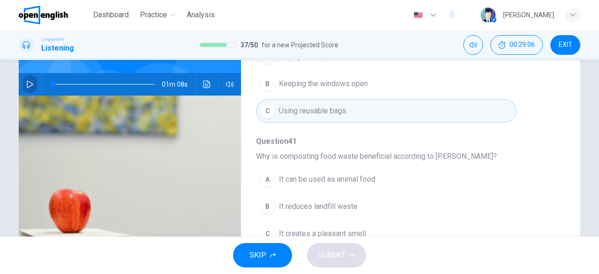
click at [22, 82] on button "button" at bounding box center [29, 84] width 15 height 22
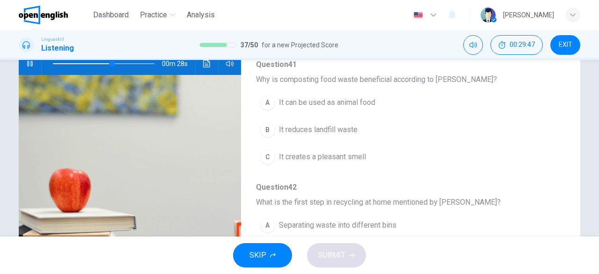
scroll to position [103, 0]
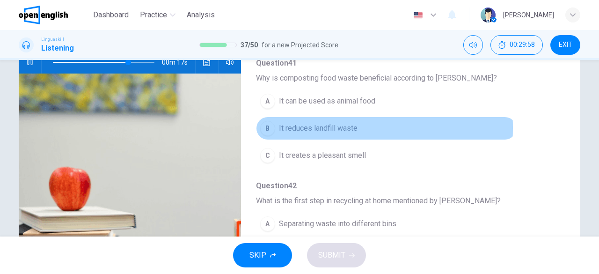
click at [273, 124] on button "B It reduces landfill waste" at bounding box center [386, 128] width 261 height 23
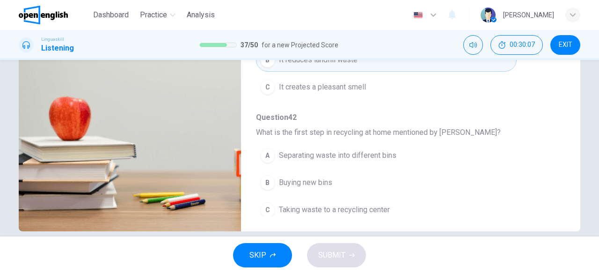
scroll to position [399, 0]
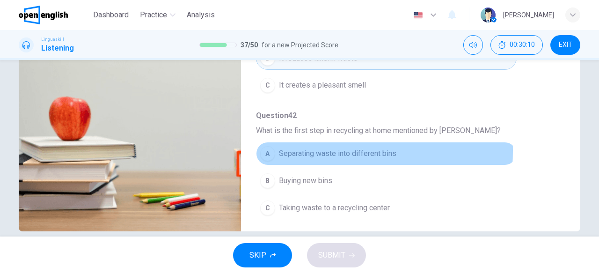
click at [275, 147] on button "A Separating waste into different bins" at bounding box center [386, 153] width 261 height 23
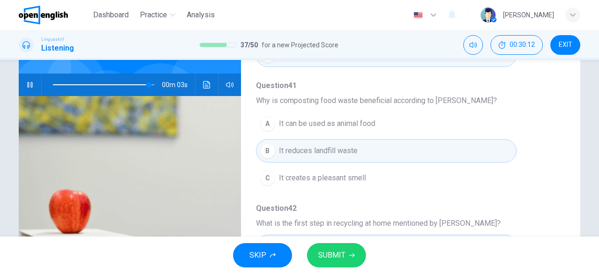
scroll to position [74, 0]
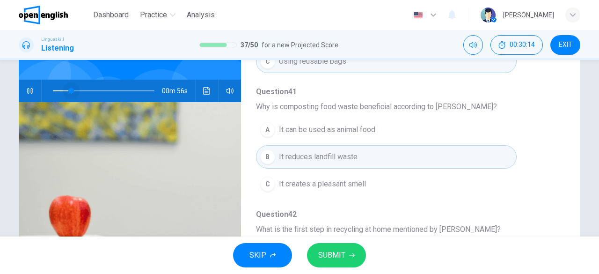
click at [68, 94] on span at bounding box center [104, 90] width 102 height 13
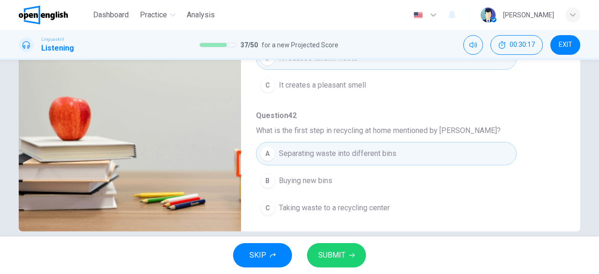
scroll to position [186, 0]
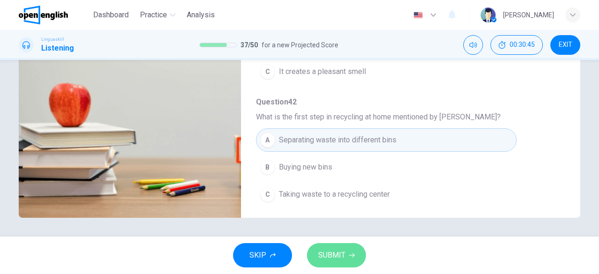
click at [341, 260] on span "SUBMIT" at bounding box center [331, 255] width 27 height 13
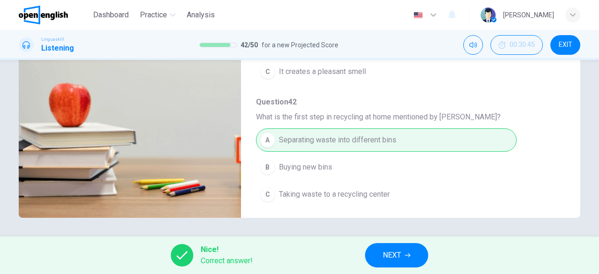
type input "**"
click at [415, 259] on button "NEXT" at bounding box center [396, 255] width 63 height 24
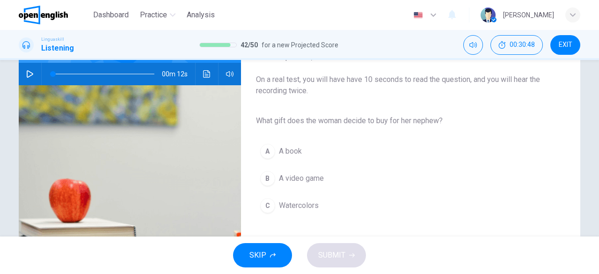
scroll to position [89, 0]
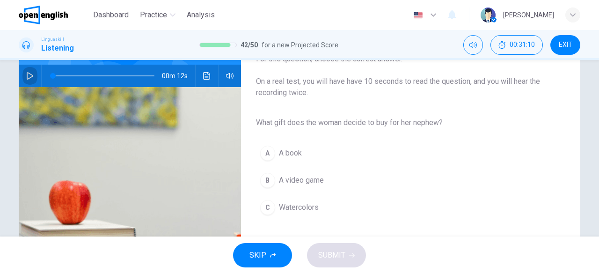
click at [26, 79] on button "button" at bounding box center [29, 76] width 15 height 22
click at [267, 212] on div "C" at bounding box center [267, 207] width 15 height 15
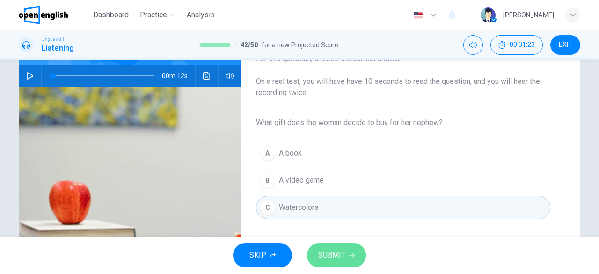
type input "*"
click at [350, 254] on icon "button" at bounding box center [352, 255] width 6 height 6
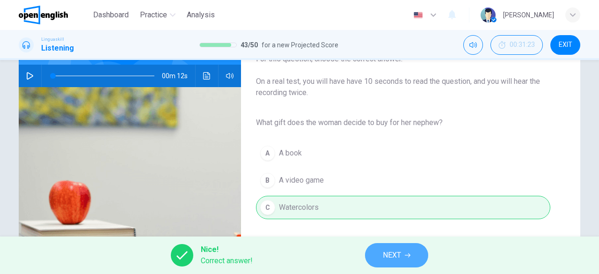
click at [374, 257] on button "NEXT" at bounding box center [396, 255] width 63 height 24
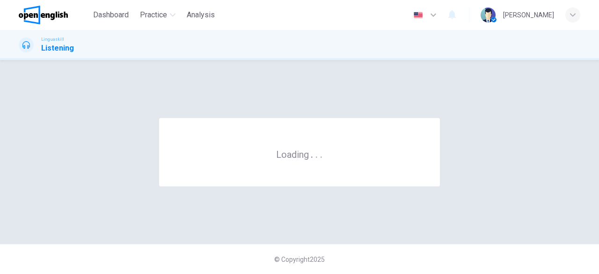
scroll to position [0, 0]
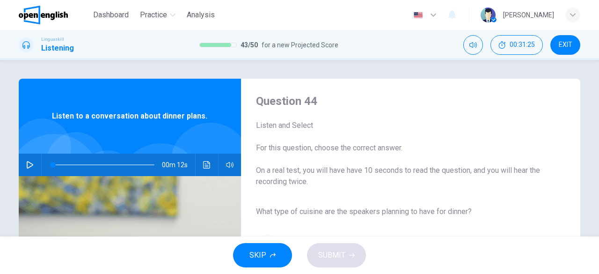
click at [20, 164] on div "00m 12s" at bounding box center [130, 165] width 222 height 22
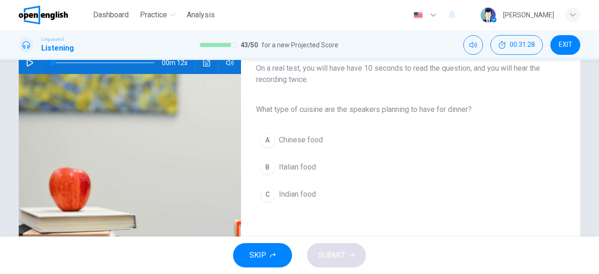
scroll to position [97, 0]
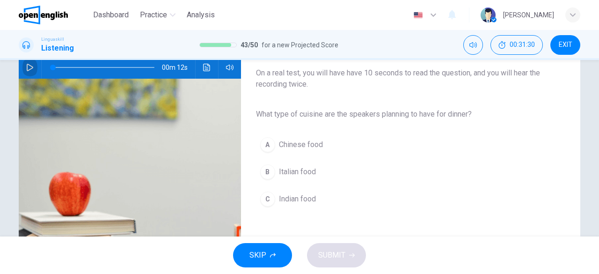
click at [29, 70] on icon "button" at bounding box center [29, 67] width 7 height 7
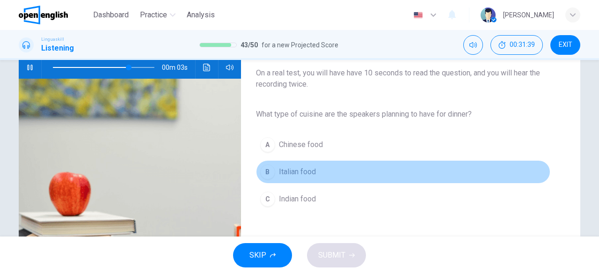
click at [267, 173] on div "B" at bounding box center [267, 171] width 15 height 15
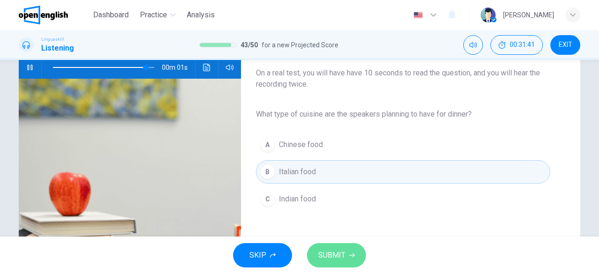
click at [345, 257] on button "SUBMIT" at bounding box center [336, 255] width 59 height 24
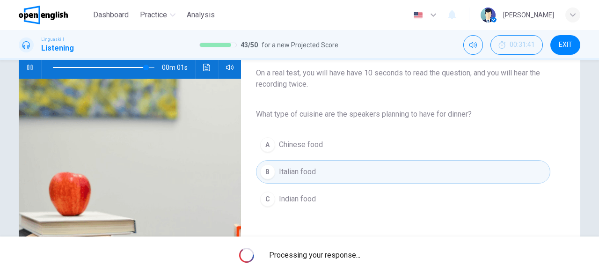
type input "*"
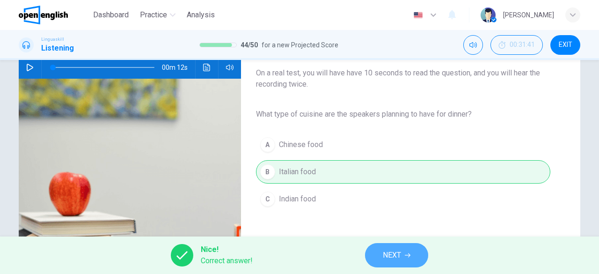
click at [394, 250] on span "NEXT" at bounding box center [392, 255] width 18 height 13
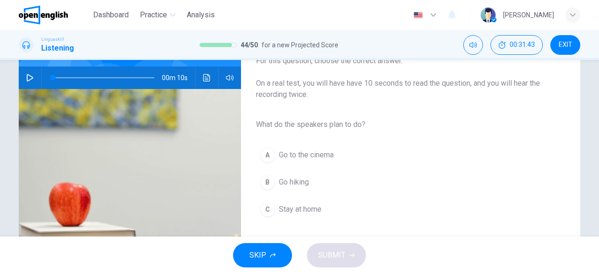
scroll to position [87, 0]
click at [33, 79] on button "button" at bounding box center [29, 78] width 15 height 22
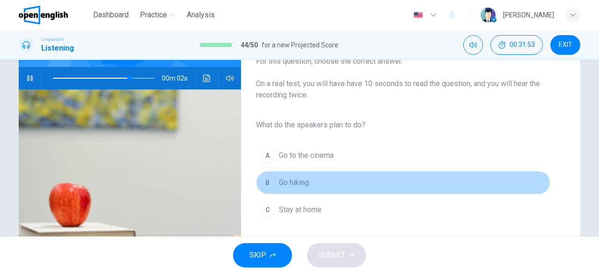
click at [264, 180] on div "B" at bounding box center [267, 182] width 15 height 15
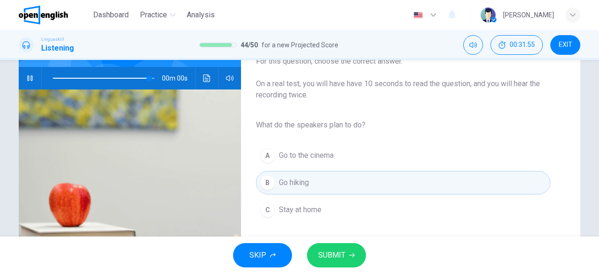
type input "*"
click at [346, 254] on button "SUBMIT" at bounding box center [336, 255] width 59 height 24
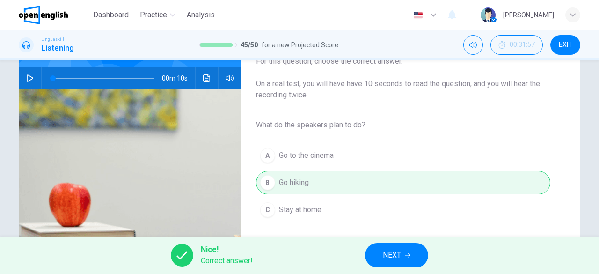
click at [386, 255] on span "NEXT" at bounding box center [392, 255] width 18 height 13
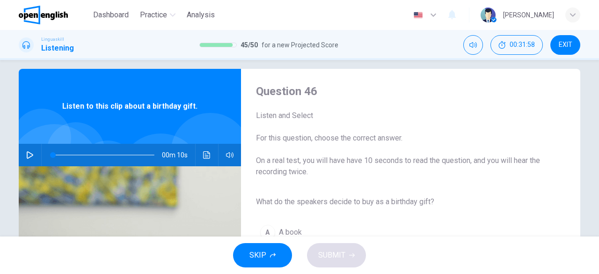
scroll to position [15, 0]
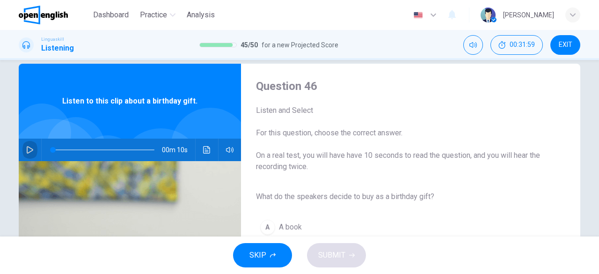
click at [26, 147] on icon "button" at bounding box center [29, 149] width 7 height 7
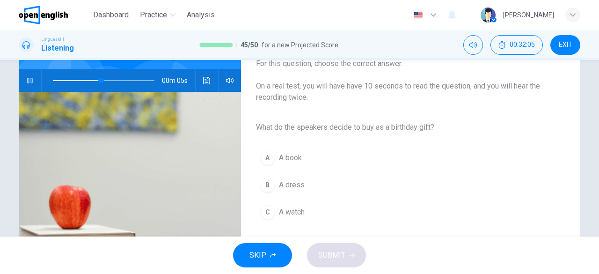
scroll to position [83, 0]
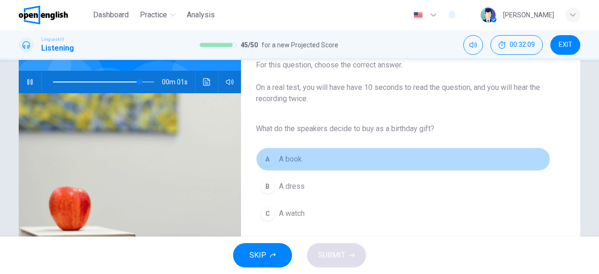
click at [263, 159] on div "A" at bounding box center [267, 159] width 15 height 15
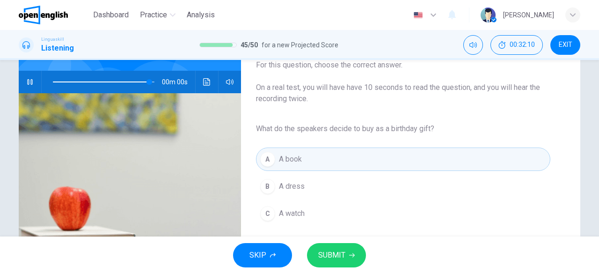
type input "*"
click at [347, 263] on button "SUBMIT" at bounding box center [336, 255] width 59 height 24
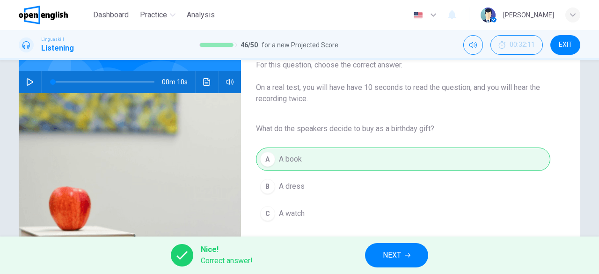
click at [383, 263] on button "NEXT" at bounding box center [396, 255] width 63 height 24
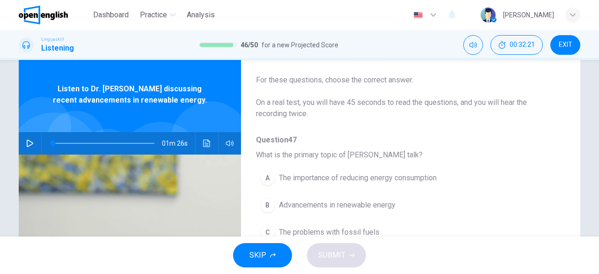
scroll to position [66, 0]
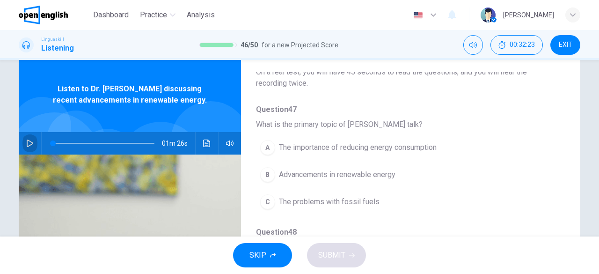
click at [26, 145] on icon "button" at bounding box center [29, 142] width 7 height 7
drag, startPoint x: 59, startPoint y: 144, endPoint x: 38, endPoint y: 146, distance: 20.2
click at [38, 146] on div "01m 26s" at bounding box center [130, 143] width 222 height 22
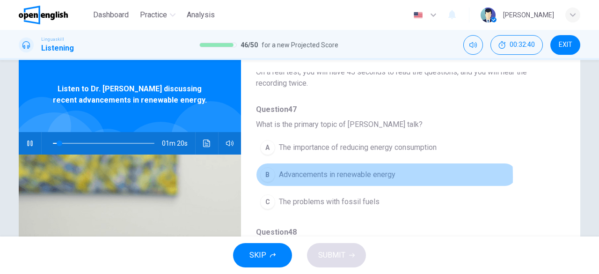
click at [270, 176] on div "B" at bounding box center [267, 174] width 15 height 15
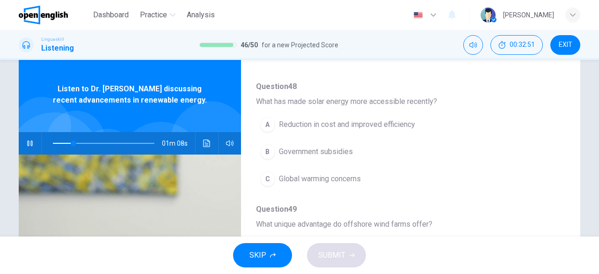
scroll to position [213, 0]
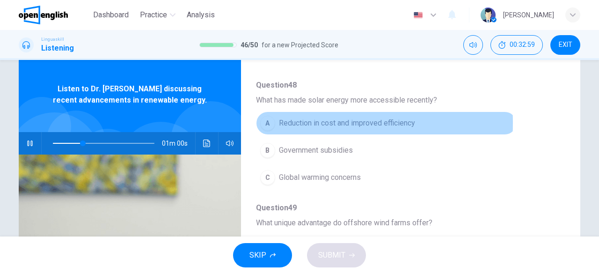
click at [266, 121] on div "A" at bounding box center [267, 123] width 15 height 15
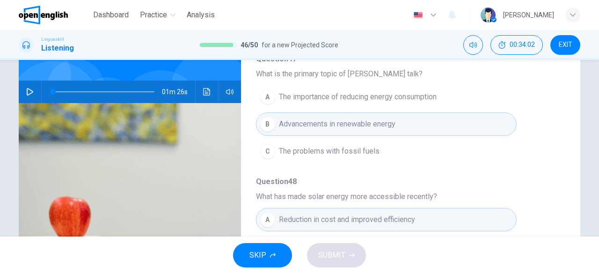
scroll to position [0, 0]
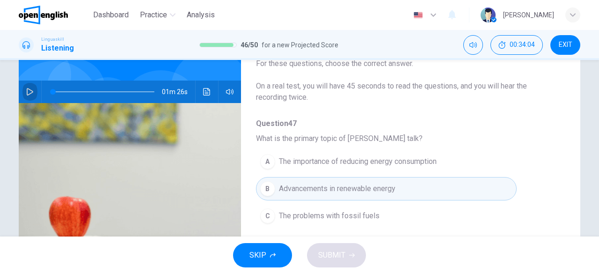
click at [29, 90] on icon "button" at bounding box center [30, 91] width 7 height 7
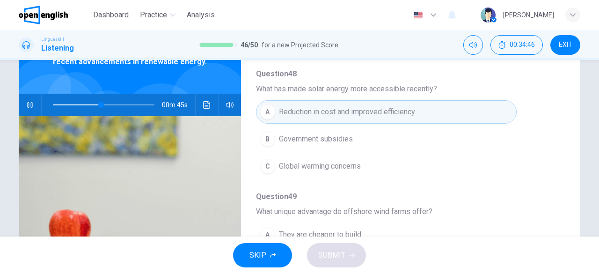
scroll to position [57, 0]
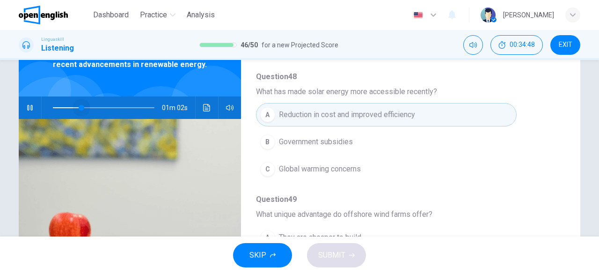
drag, startPoint x: 96, startPoint y: 108, endPoint x: 79, endPoint y: 107, distance: 17.8
click at [79, 107] on span at bounding box center [82, 108] width 6 height 6
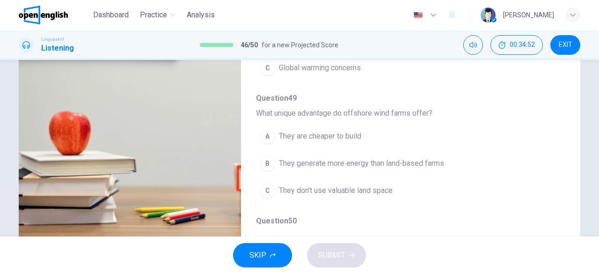
scroll to position [154, 0]
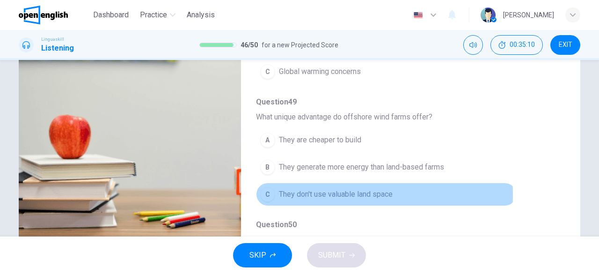
click at [267, 191] on div "C" at bounding box center [267, 194] width 15 height 15
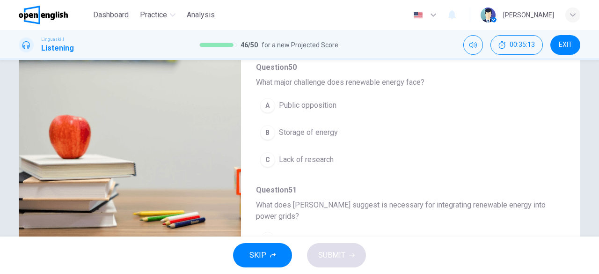
scroll to position [343, 0]
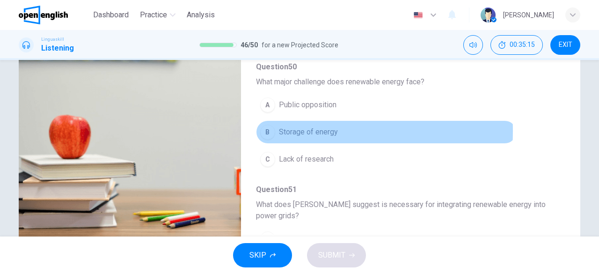
click at [268, 127] on div "B" at bounding box center [267, 132] width 15 height 15
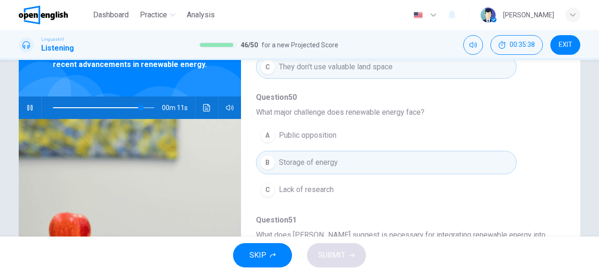
scroll to position [53, 0]
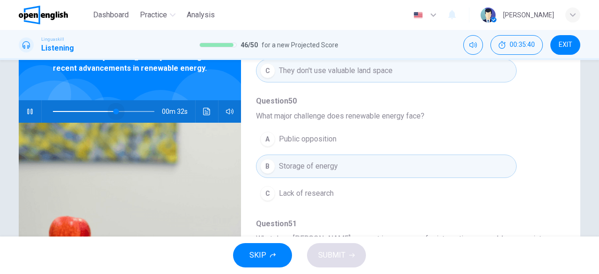
click at [114, 111] on span at bounding box center [104, 111] width 102 height 13
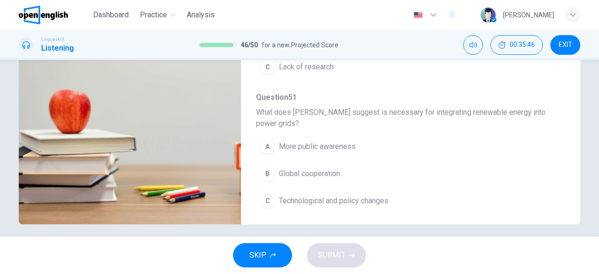
scroll to position [179, 0]
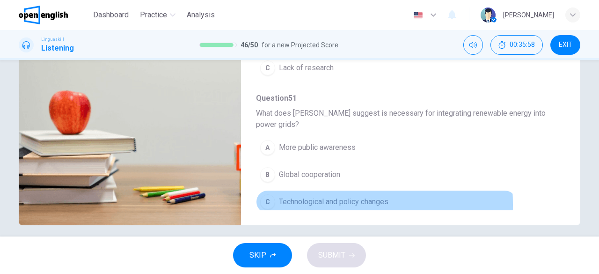
click at [260, 200] on div "C" at bounding box center [267, 201] width 15 height 15
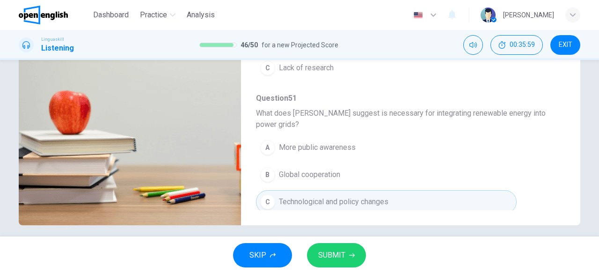
click at [360, 262] on button "SUBMIT" at bounding box center [336, 255] width 59 height 24
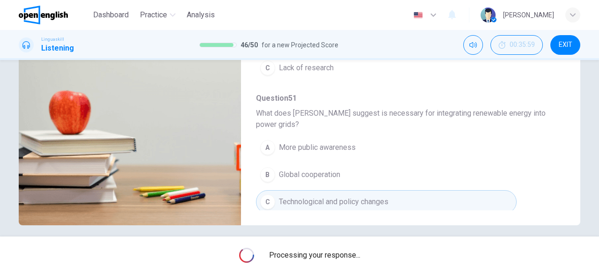
type input "**"
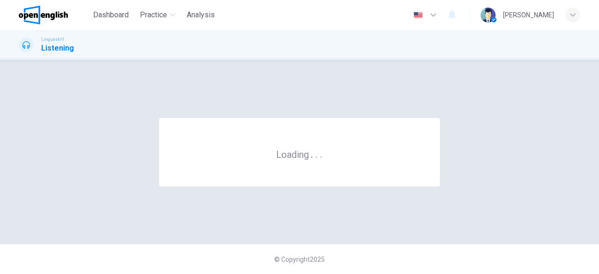
scroll to position [0, 0]
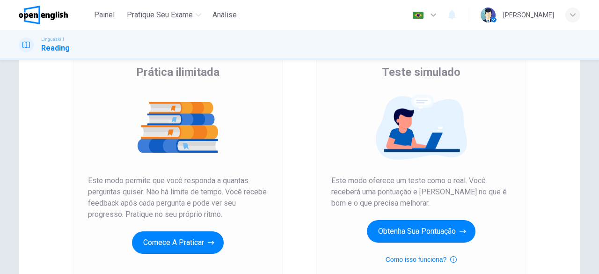
scroll to position [74, 0]
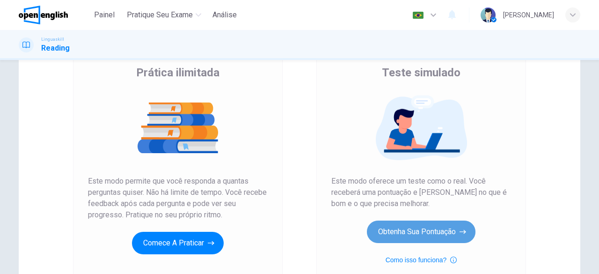
click at [460, 233] on icon "button" at bounding box center [463, 231] width 7 height 9
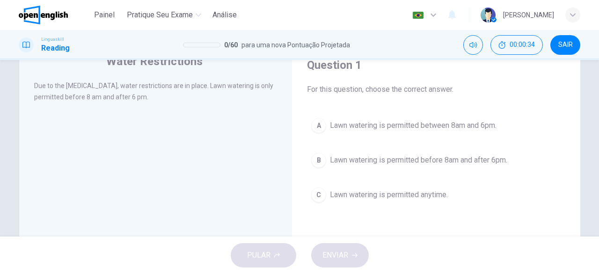
scroll to position [39, 0]
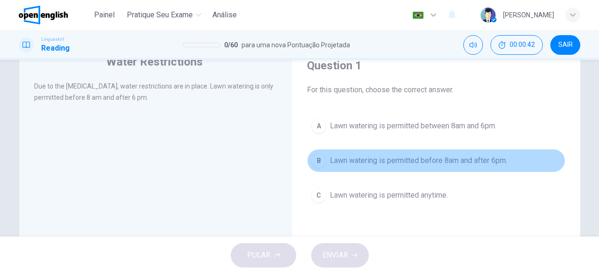
click at [319, 155] on div "B" at bounding box center [318, 160] width 15 height 15
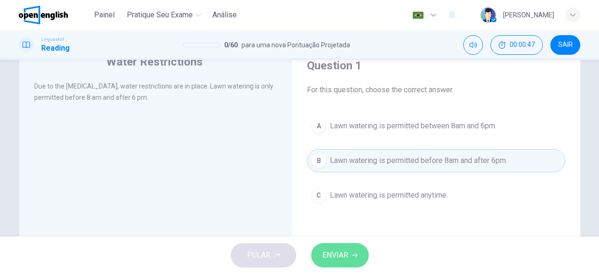
click at [350, 253] on button "ENVIAR" at bounding box center [340, 255] width 58 height 24
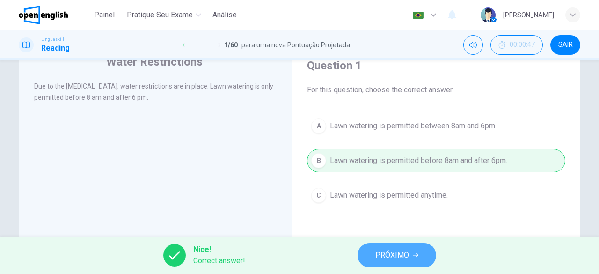
click at [427, 265] on button "PRÓXIMO" at bounding box center [397, 255] width 79 height 24
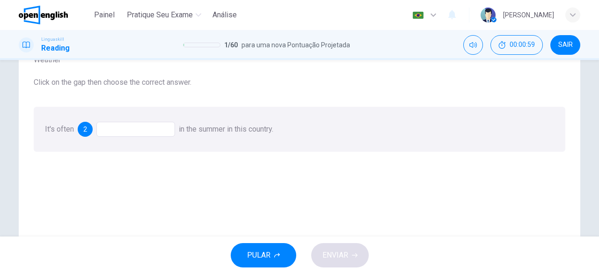
scroll to position [73, 0]
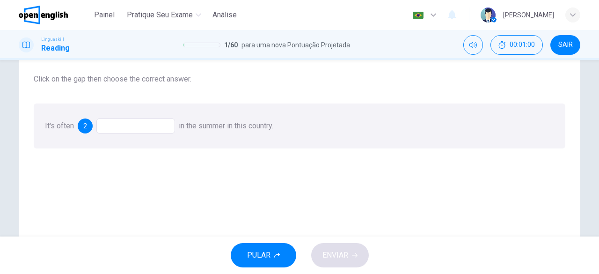
click at [158, 132] on div at bounding box center [135, 125] width 79 height 15
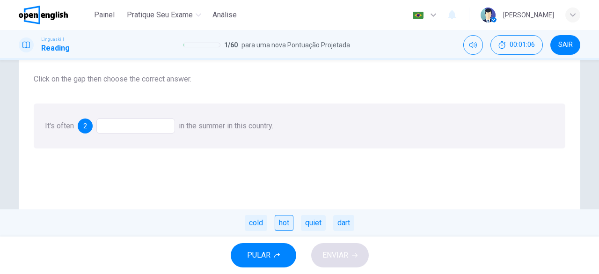
click at [286, 223] on div "hot" at bounding box center [284, 223] width 19 height 16
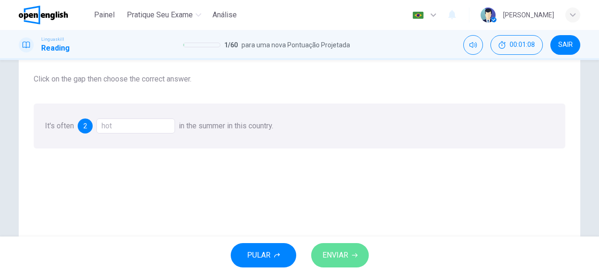
click at [357, 253] on icon "button" at bounding box center [355, 255] width 6 height 6
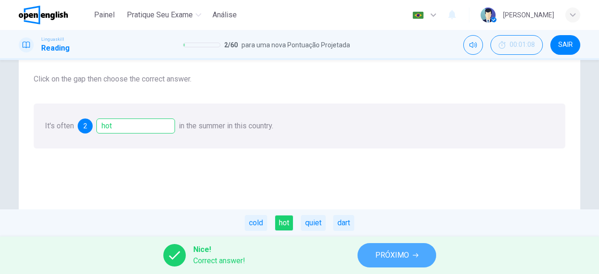
click at [403, 256] on span "PRÓXIMO" at bounding box center [392, 255] width 34 height 13
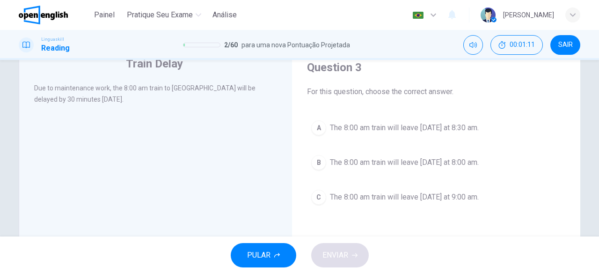
scroll to position [33, 0]
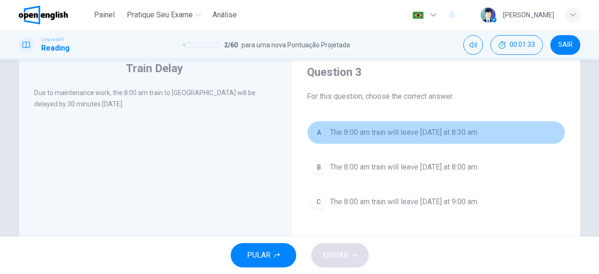
click at [317, 135] on div "A" at bounding box center [318, 132] width 15 height 15
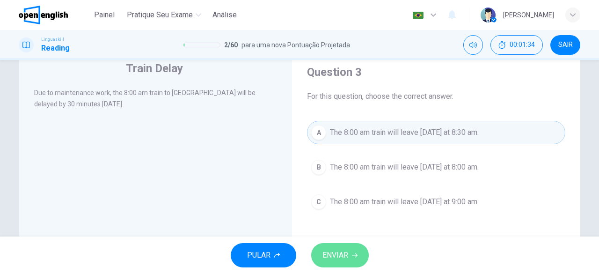
click at [339, 249] on span "ENVIAR" at bounding box center [336, 255] width 26 height 13
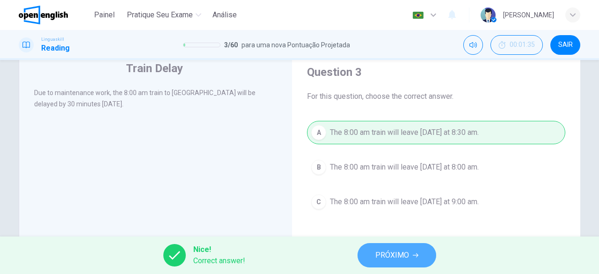
click at [391, 257] on span "PRÓXIMO" at bounding box center [392, 255] width 34 height 13
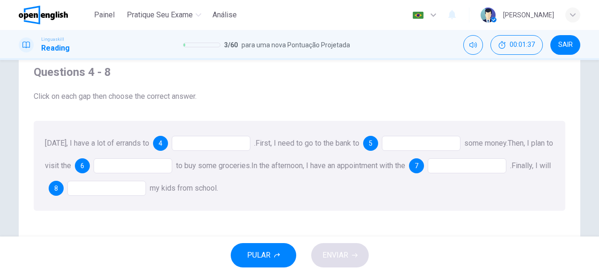
scroll to position [34, 0]
click at [213, 140] on div at bounding box center [211, 142] width 79 height 15
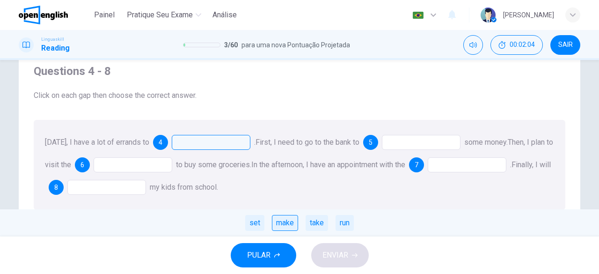
click at [274, 220] on div "make" at bounding box center [285, 223] width 26 height 16
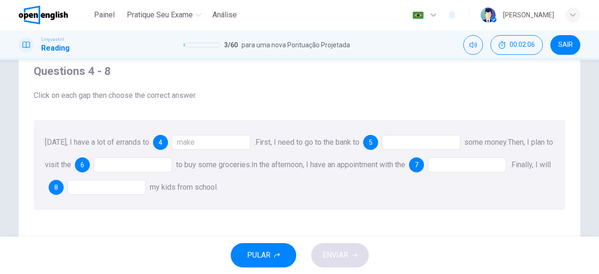
click at [399, 141] on div at bounding box center [421, 142] width 79 height 15
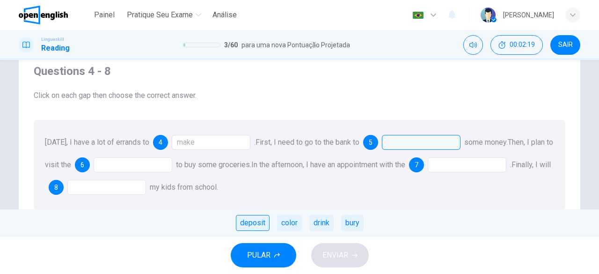
click at [250, 219] on div "deposit" at bounding box center [253, 223] width 34 height 16
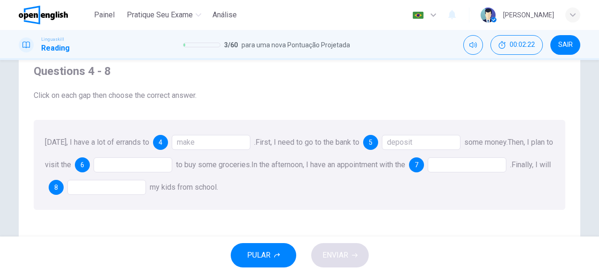
click at [134, 170] on div at bounding box center [133, 164] width 79 height 15
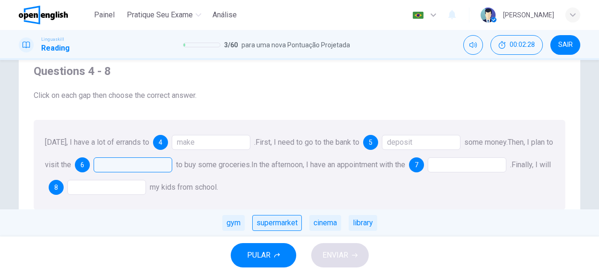
click at [277, 224] on div "supermarket" at bounding box center [277, 223] width 50 height 16
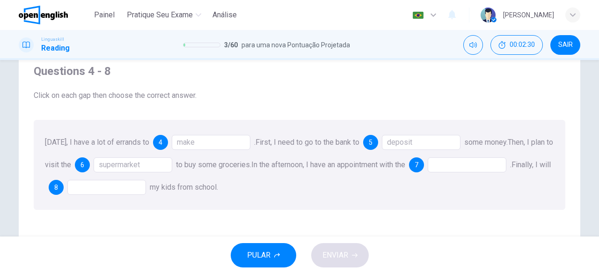
click at [452, 167] on div at bounding box center [467, 164] width 79 height 15
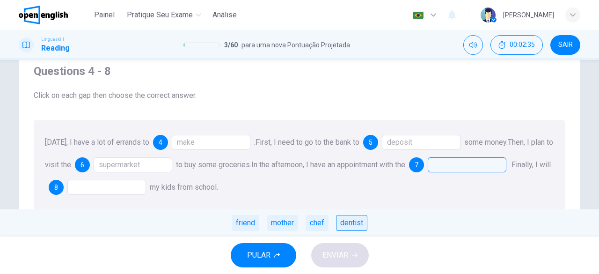
click at [350, 224] on div "dentist" at bounding box center [351, 223] width 31 height 16
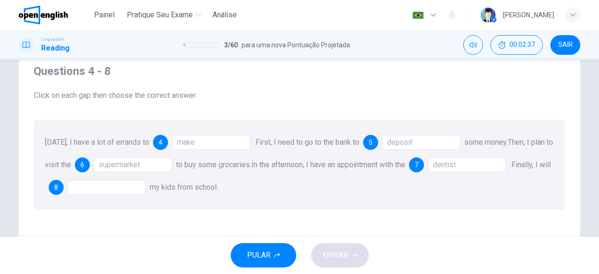
click at [129, 185] on div at bounding box center [106, 187] width 79 height 15
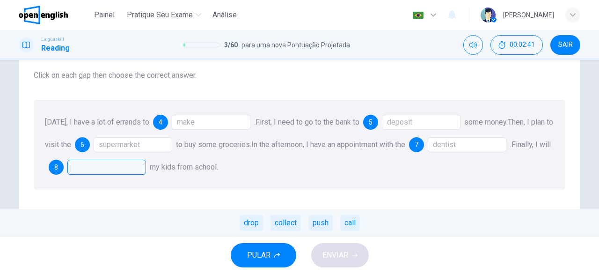
scroll to position [51, 0]
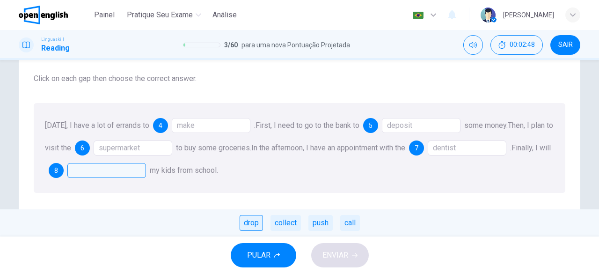
click at [255, 227] on div "drop" at bounding box center [251, 223] width 23 height 16
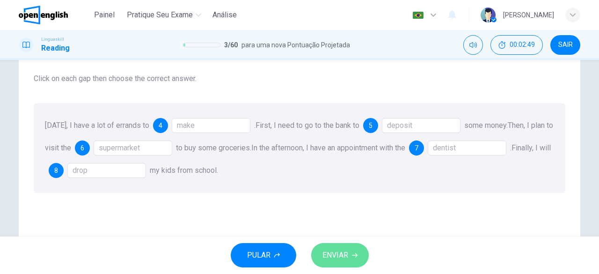
click at [340, 251] on span "ENVIAR" at bounding box center [336, 255] width 26 height 13
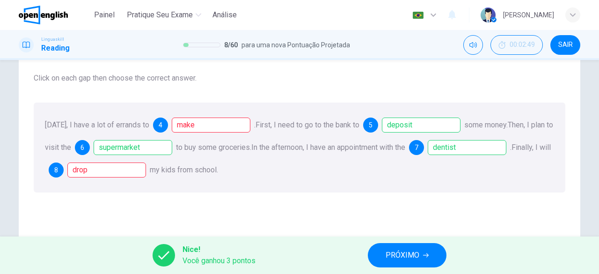
scroll to position [50, 0]
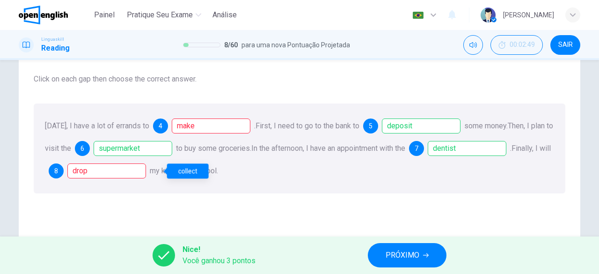
click at [146, 172] on div "drop" at bounding box center [106, 170] width 79 height 15
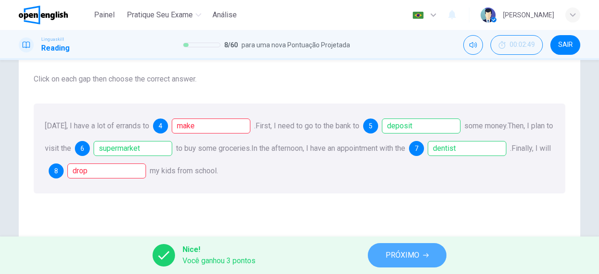
click at [425, 258] on button "PRÓXIMO" at bounding box center [407, 255] width 79 height 24
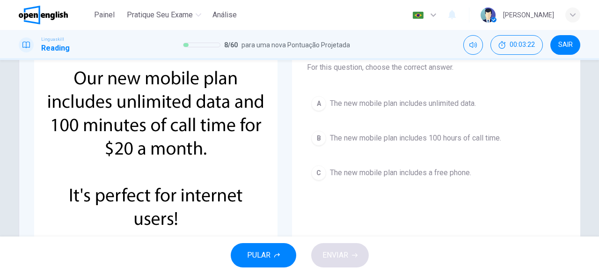
scroll to position [63, 0]
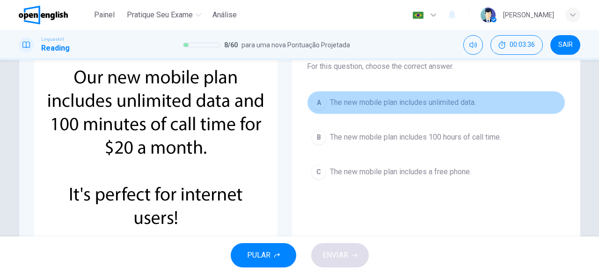
click at [316, 102] on div "A" at bounding box center [318, 102] width 15 height 15
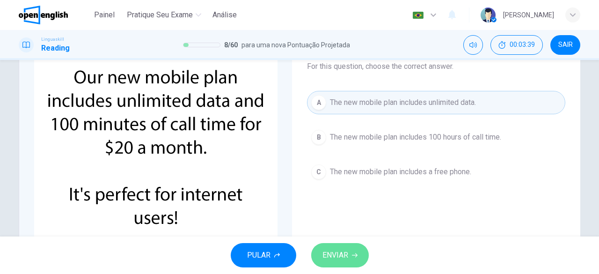
click at [348, 248] on button "ENVIAR" at bounding box center [340, 255] width 58 height 24
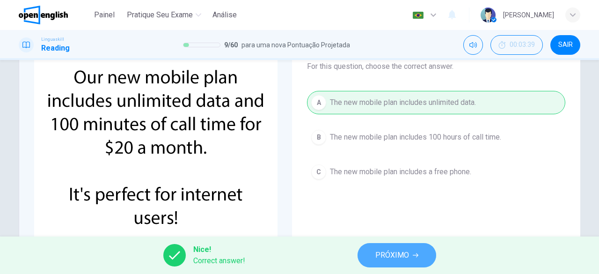
click at [402, 252] on span "PRÓXIMO" at bounding box center [392, 255] width 34 height 13
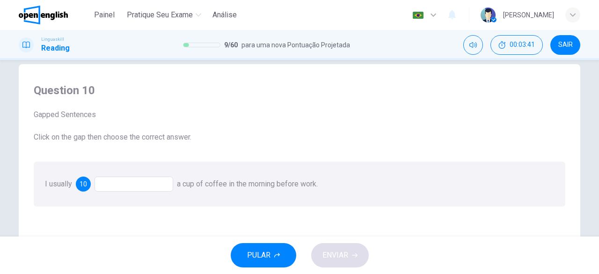
scroll to position [18, 0]
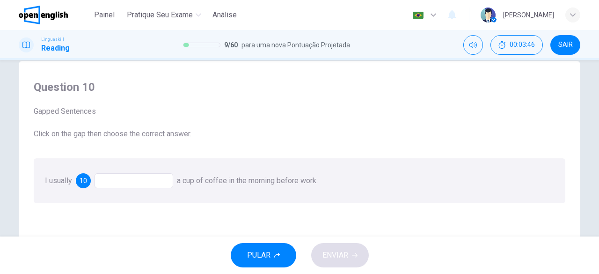
click at [153, 180] on div at bounding box center [134, 180] width 79 height 15
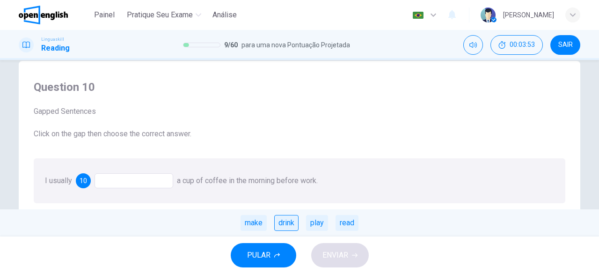
click at [286, 220] on div "drink" at bounding box center [286, 223] width 24 height 16
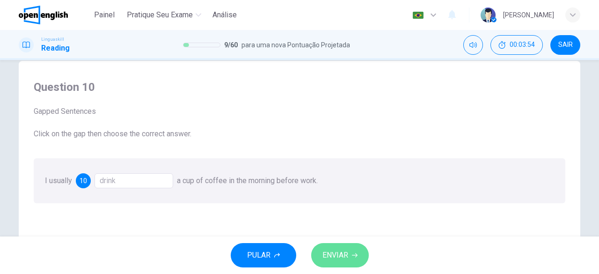
click at [340, 257] on span "ENVIAR" at bounding box center [336, 255] width 26 height 13
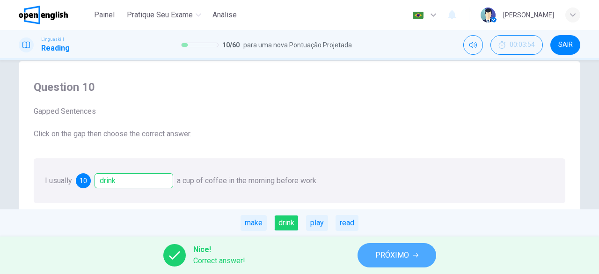
click at [416, 256] on icon "button" at bounding box center [416, 255] width 6 height 6
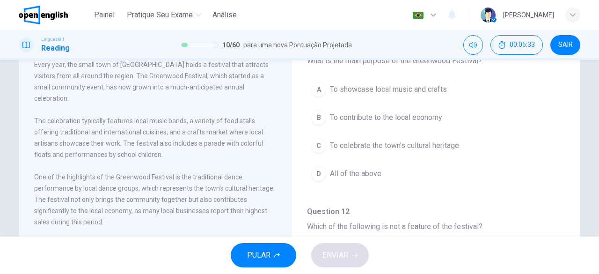
scroll to position [66, 0]
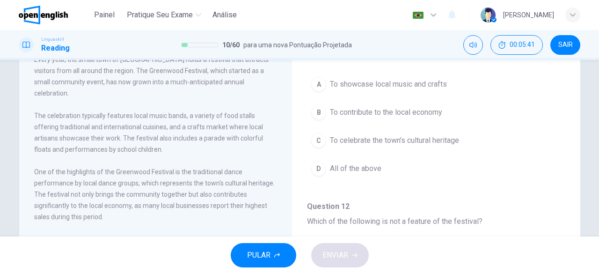
click at [321, 169] on div "D" at bounding box center [318, 168] width 15 height 15
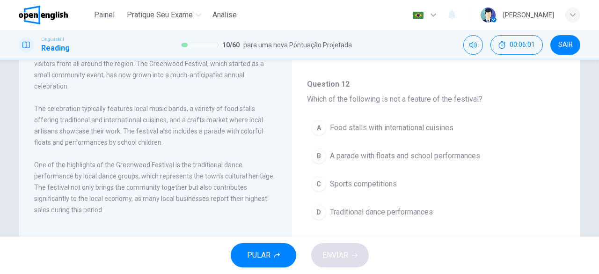
scroll to position [165, 0]
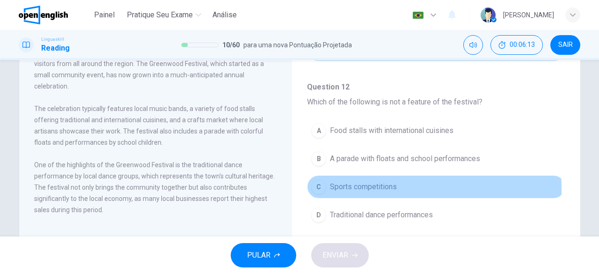
click at [322, 187] on div "C" at bounding box center [318, 186] width 15 height 15
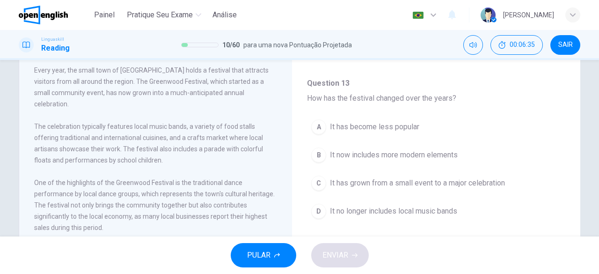
scroll to position [54, 0]
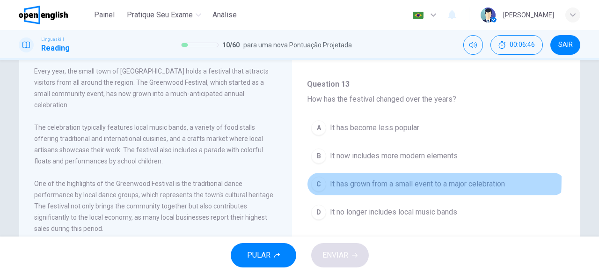
click at [314, 176] on div "C" at bounding box center [318, 183] width 15 height 15
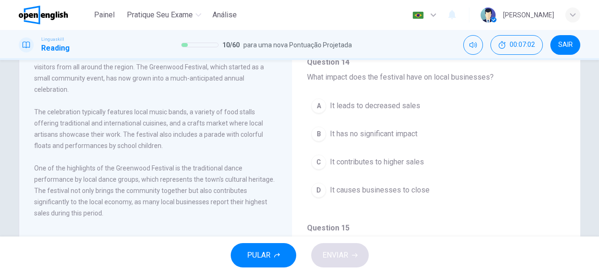
scroll to position [68, 0]
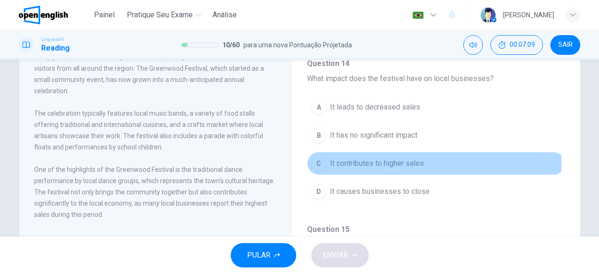
click at [317, 156] on div "C" at bounding box center [318, 163] width 15 height 15
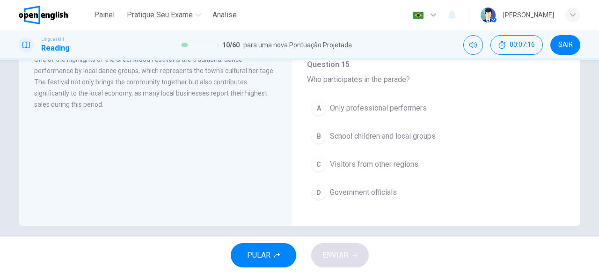
scroll to position [174, 0]
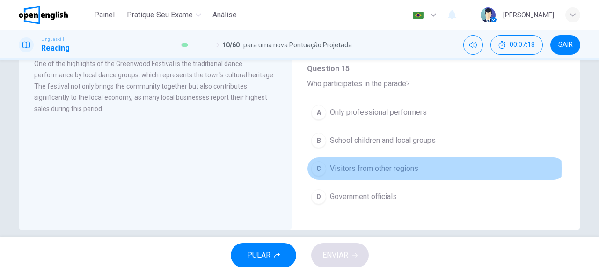
click at [316, 162] on div "C" at bounding box center [318, 168] width 15 height 15
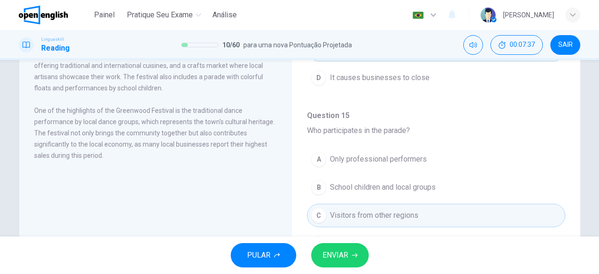
scroll to position [124, 0]
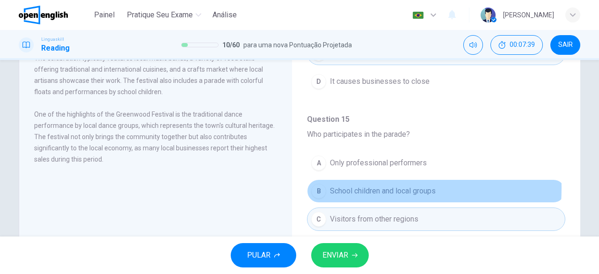
click at [312, 184] on div "B" at bounding box center [318, 191] width 15 height 15
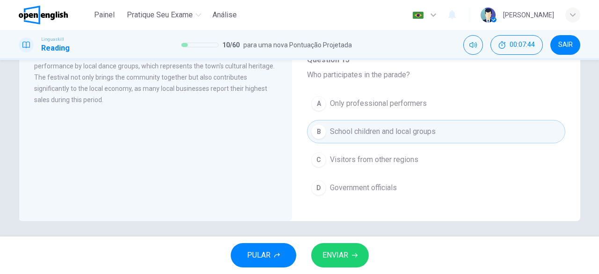
scroll to position [185, 0]
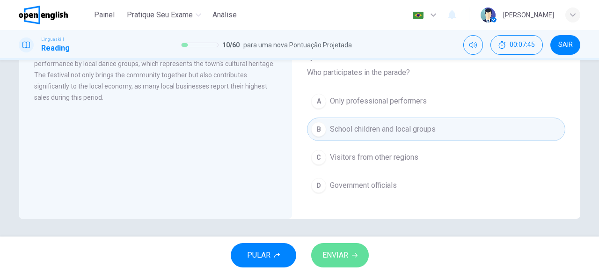
click at [348, 261] on span "ENVIAR" at bounding box center [336, 255] width 26 height 13
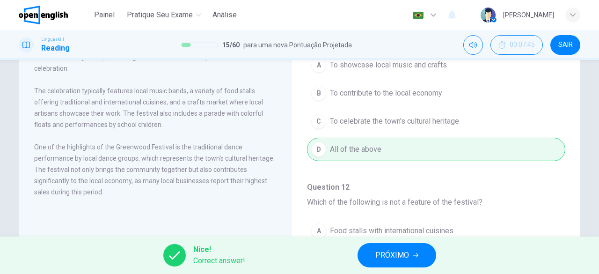
scroll to position [0, 0]
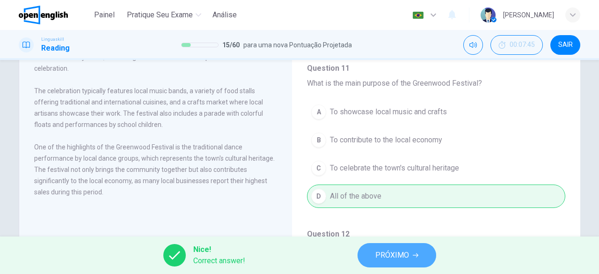
click at [414, 255] on icon "button" at bounding box center [416, 255] width 6 height 4
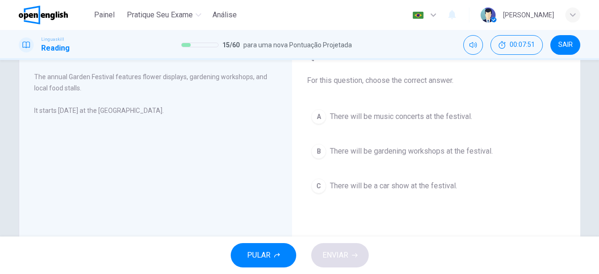
scroll to position [48, 0]
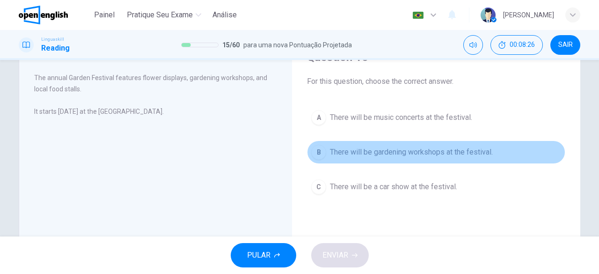
click at [321, 162] on button "B There will be gardening workshops at the festival." at bounding box center [436, 151] width 258 height 23
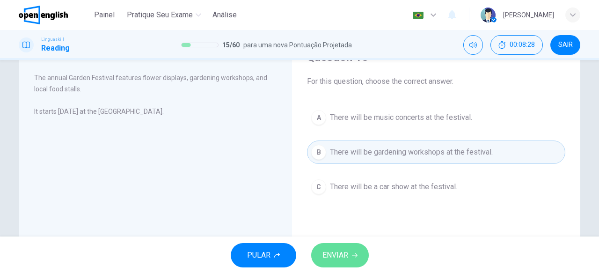
click at [359, 257] on button "ENVIAR" at bounding box center [340, 255] width 58 height 24
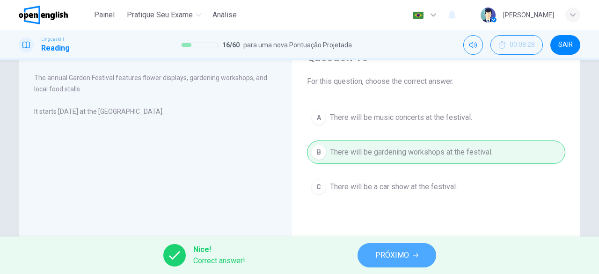
click at [410, 255] on button "PRÓXIMO" at bounding box center [397, 255] width 79 height 24
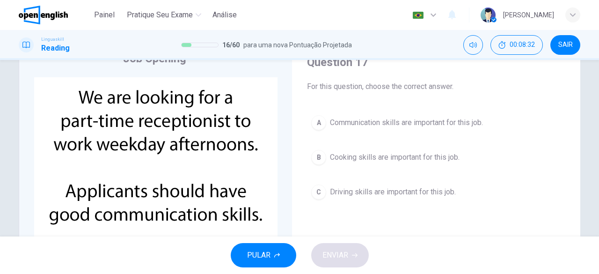
scroll to position [53, 0]
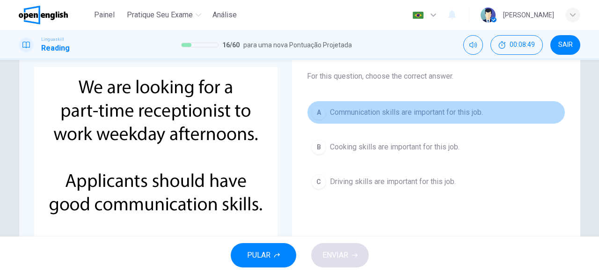
click at [319, 114] on div "A" at bounding box center [318, 112] width 15 height 15
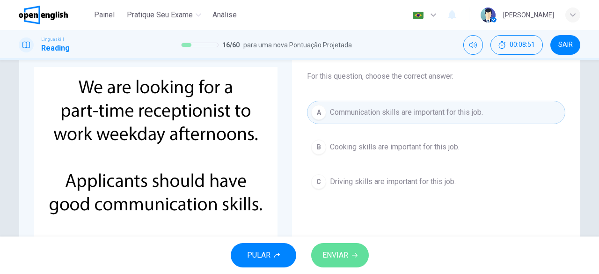
click at [338, 252] on span "ENVIAR" at bounding box center [336, 255] width 26 height 13
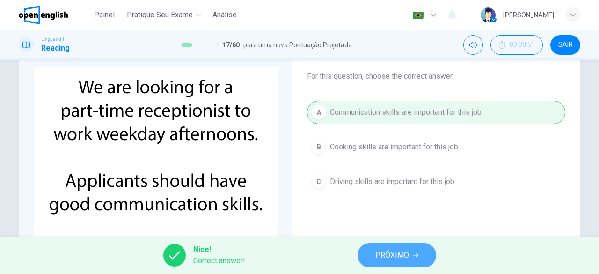
click at [394, 258] on span "PRÓXIMO" at bounding box center [392, 255] width 34 height 13
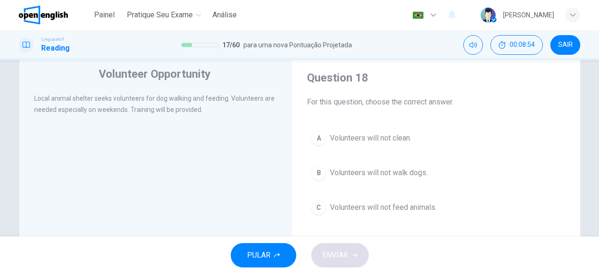
scroll to position [29, 0]
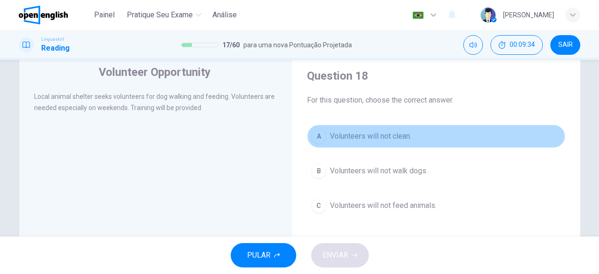
click at [318, 136] on div "A" at bounding box center [318, 136] width 15 height 15
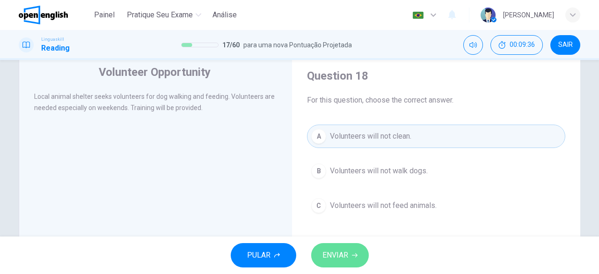
click at [349, 254] on button "ENVIAR" at bounding box center [340, 255] width 58 height 24
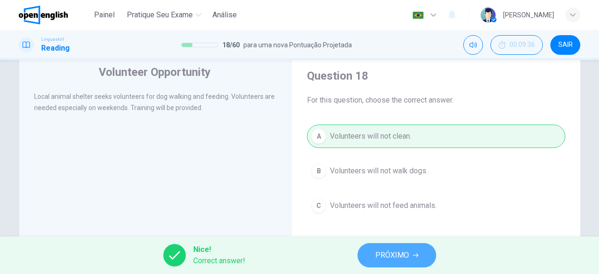
click at [374, 256] on button "PRÓXIMO" at bounding box center [397, 255] width 79 height 24
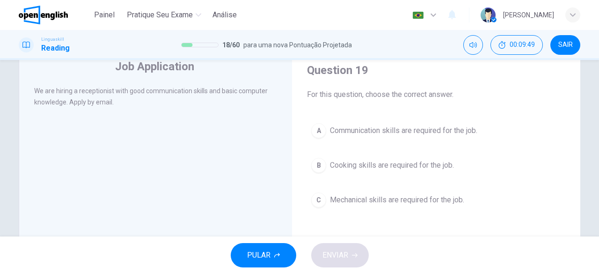
scroll to position [34, 0]
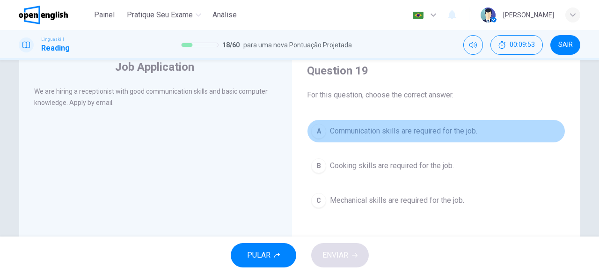
click at [315, 127] on div "A" at bounding box center [318, 131] width 15 height 15
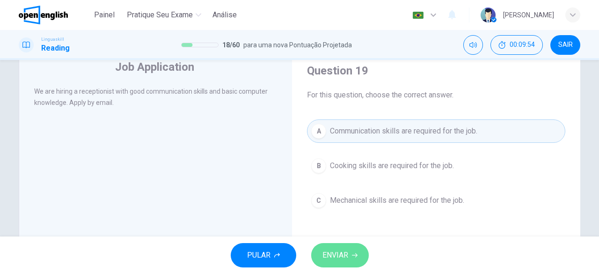
click at [324, 260] on span "ENVIAR" at bounding box center [336, 255] width 26 height 13
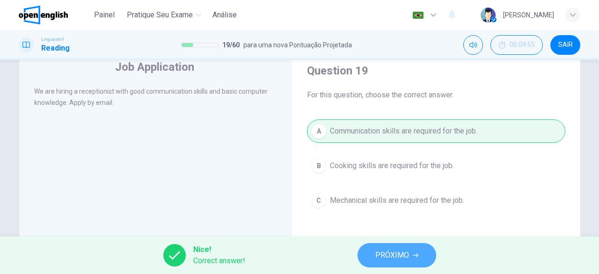
click at [380, 262] on button "PRÓXIMO" at bounding box center [397, 255] width 79 height 24
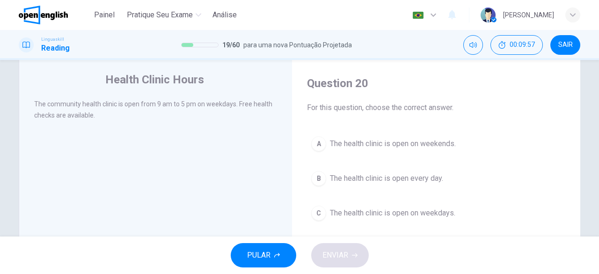
scroll to position [28, 0]
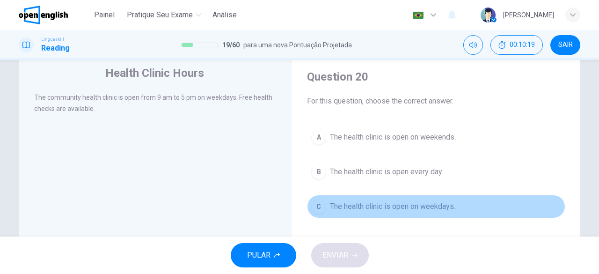
click at [319, 211] on div "C" at bounding box center [318, 206] width 15 height 15
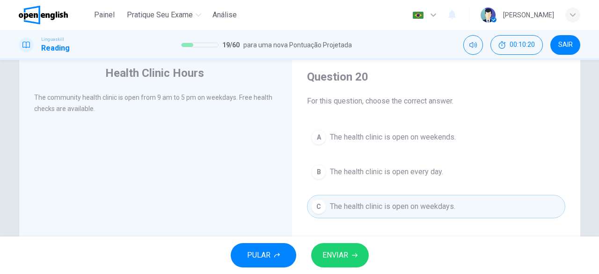
click at [337, 262] on button "ENVIAR" at bounding box center [340, 255] width 58 height 24
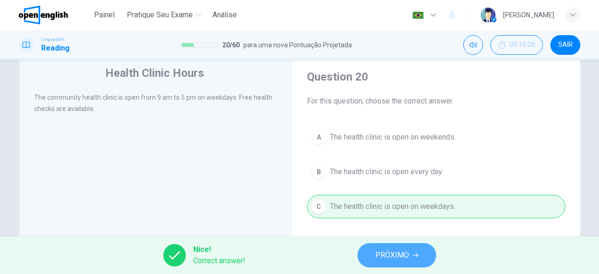
click at [375, 252] on span "PRÓXIMO" at bounding box center [392, 255] width 34 height 13
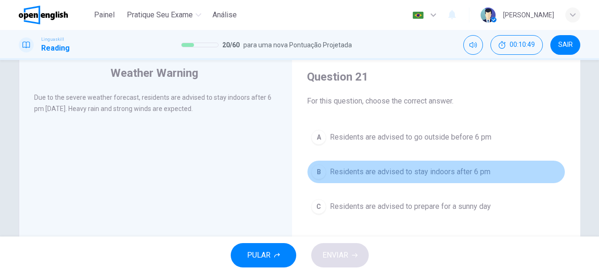
click at [318, 172] on div "B" at bounding box center [318, 171] width 15 height 15
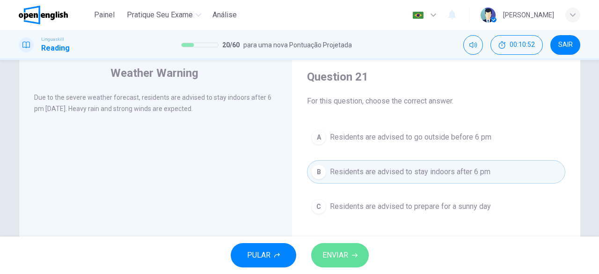
click at [351, 249] on button "ENVIAR" at bounding box center [340, 255] width 58 height 24
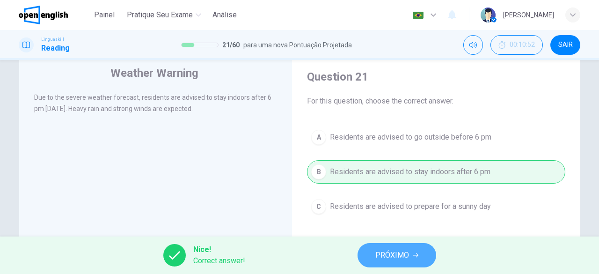
click at [392, 251] on span "PRÓXIMO" at bounding box center [392, 255] width 34 height 13
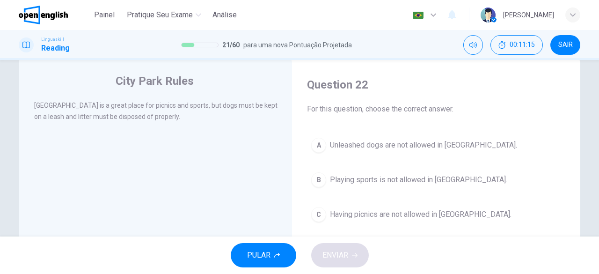
scroll to position [17, 0]
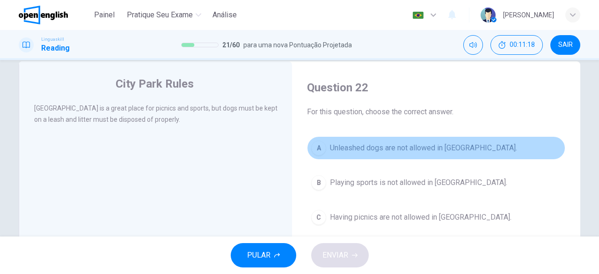
click at [320, 154] on button "A Unleashed dogs are not allowed in City Park." at bounding box center [436, 147] width 258 height 23
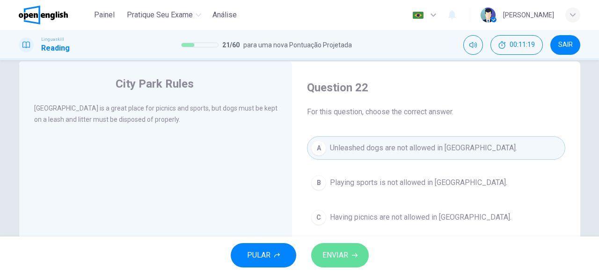
click at [341, 251] on span "ENVIAR" at bounding box center [336, 255] width 26 height 13
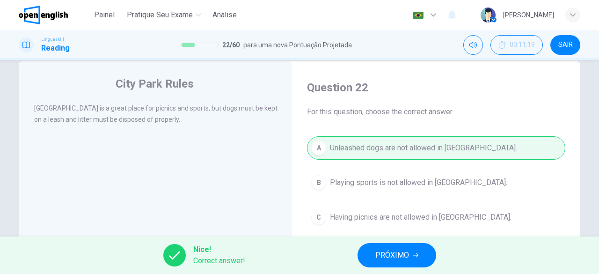
click at [394, 260] on span "PRÓXIMO" at bounding box center [392, 255] width 34 height 13
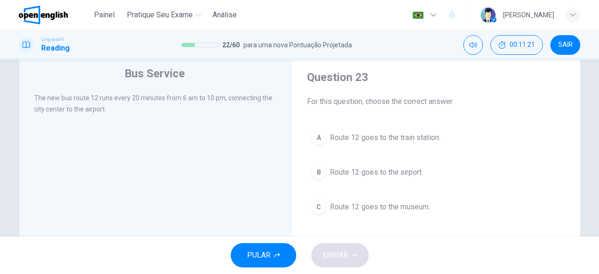
scroll to position [28, 0]
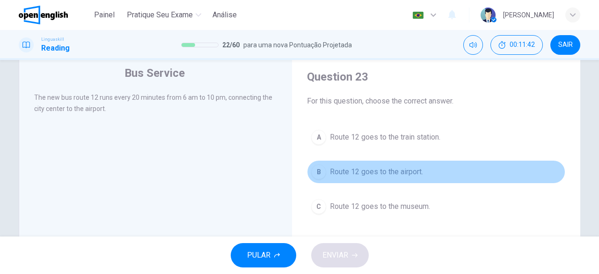
click at [314, 166] on div "B" at bounding box center [318, 171] width 15 height 15
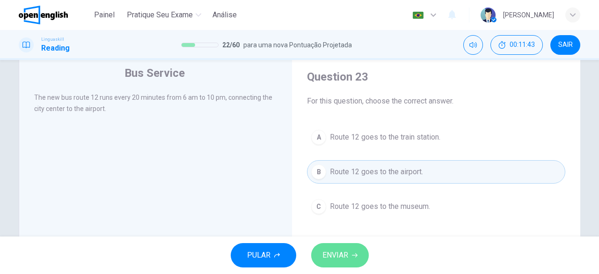
click at [345, 256] on span "ENVIAR" at bounding box center [336, 255] width 26 height 13
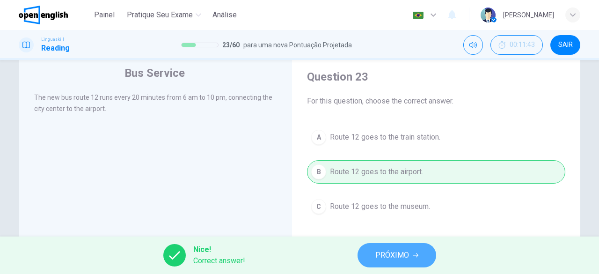
click at [392, 255] on span "PRÓXIMO" at bounding box center [392, 255] width 34 height 13
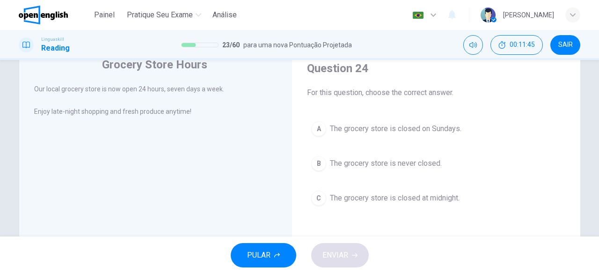
scroll to position [38, 0]
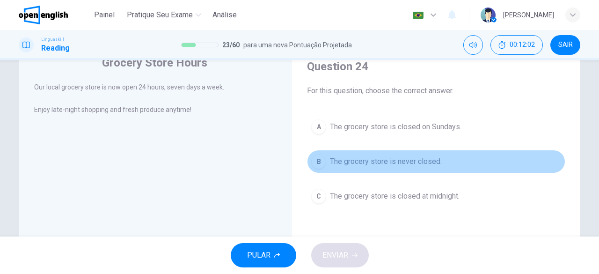
click at [313, 169] on button "B The grocery store is never closed." at bounding box center [436, 161] width 258 height 23
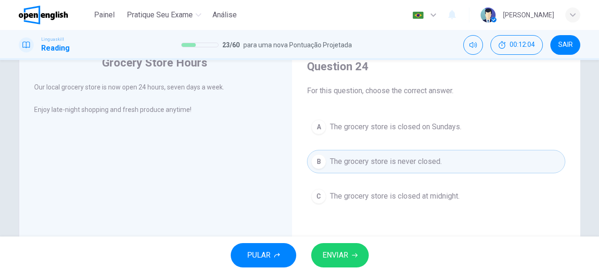
click at [337, 262] on button "ENVIAR" at bounding box center [340, 255] width 58 height 24
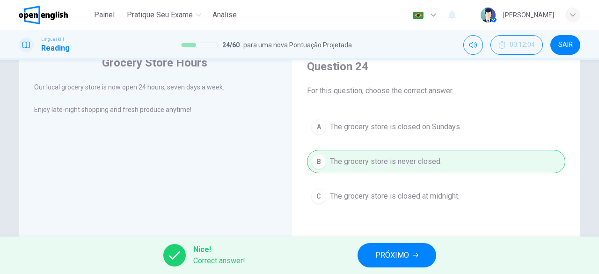
click at [392, 253] on span "PRÓXIMO" at bounding box center [392, 255] width 34 height 13
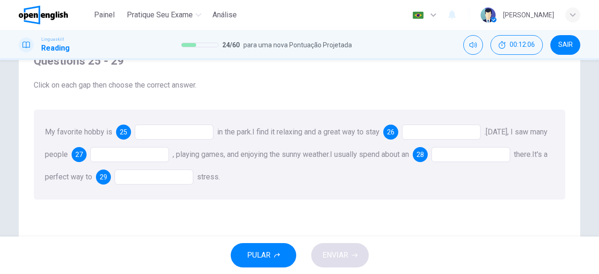
scroll to position [37, 0]
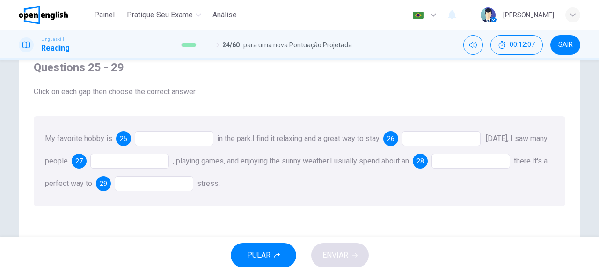
click at [158, 142] on div at bounding box center [174, 138] width 79 height 15
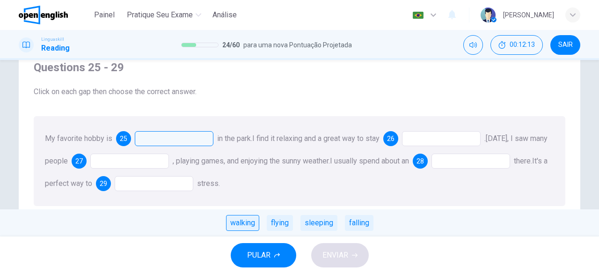
click at [239, 229] on div "walking" at bounding box center [242, 223] width 33 height 16
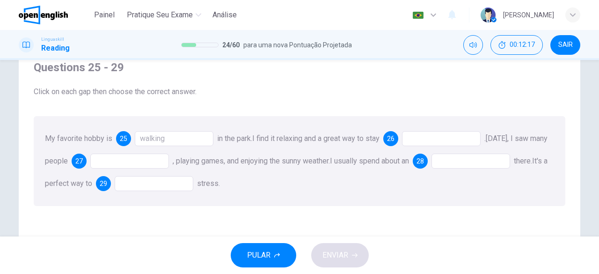
click at [427, 137] on div at bounding box center [441, 138] width 79 height 15
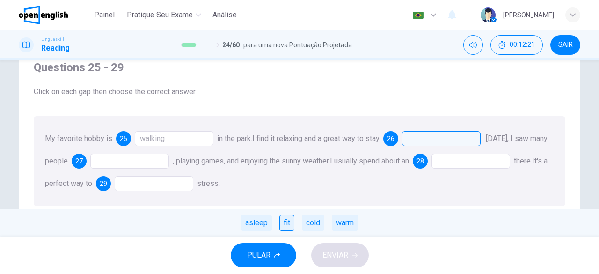
click at [288, 225] on div "fit" at bounding box center [286, 223] width 15 height 16
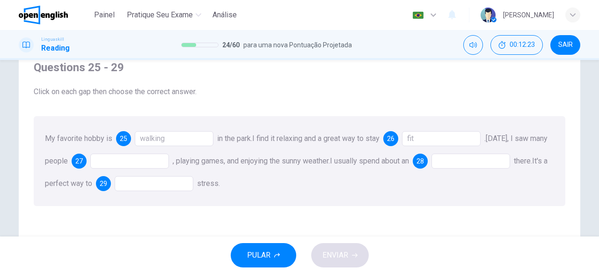
click at [128, 163] on div at bounding box center [129, 161] width 79 height 15
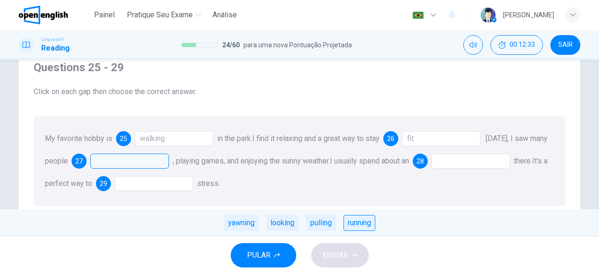
click at [358, 225] on div "running" at bounding box center [360, 223] width 32 height 16
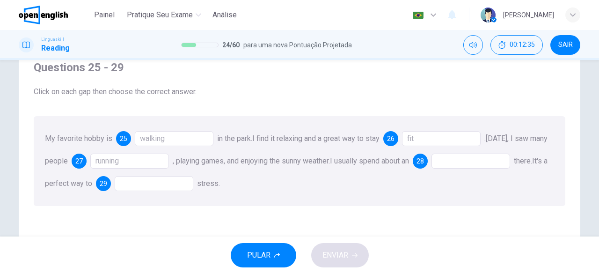
click at [478, 161] on div at bounding box center [471, 161] width 79 height 15
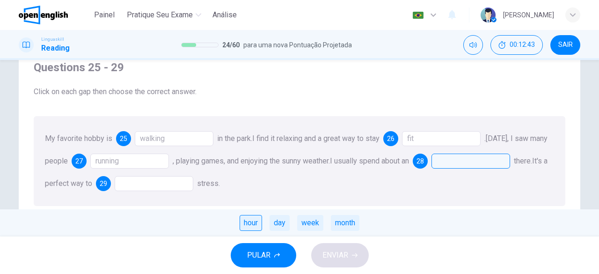
click at [251, 228] on div "hour" at bounding box center [251, 223] width 22 height 16
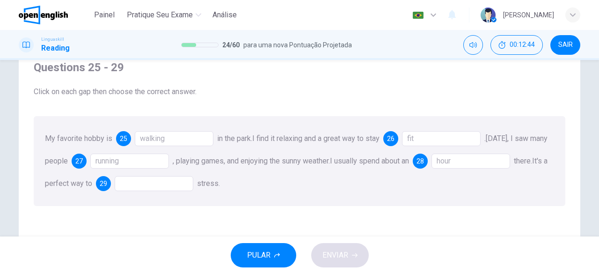
click at [193, 190] on div at bounding box center [154, 183] width 79 height 15
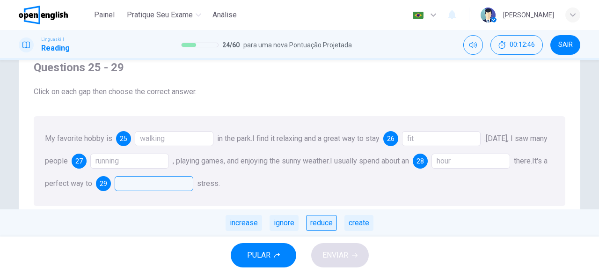
click at [329, 221] on div "reduce" at bounding box center [321, 223] width 31 height 16
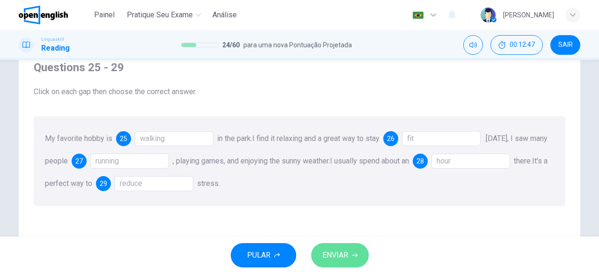
click at [340, 257] on span "ENVIAR" at bounding box center [336, 255] width 26 height 13
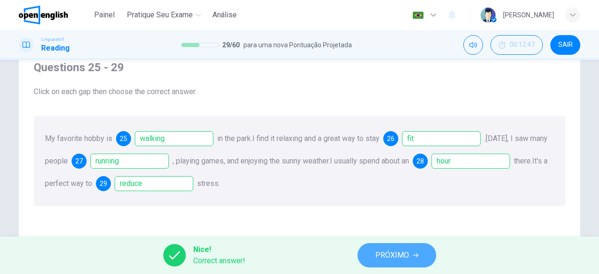
click at [386, 257] on span "PRÓXIMO" at bounding box center [392, 255] width 34 height 13
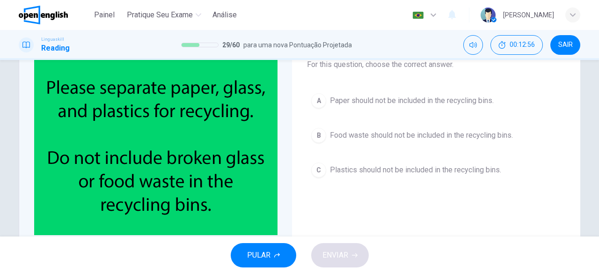
scroll to position [60, 0]
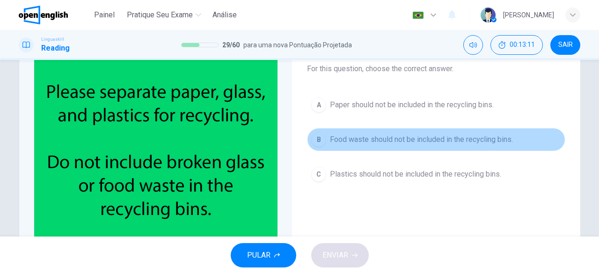
click at [317, 140] on div "B" at bounding box center [318, 139] width 15 height 15
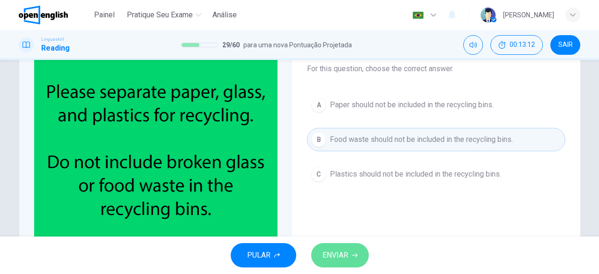
click at [335, 257] on span "ENVIAR" at bounding box center [336, 255] width 26 height 13
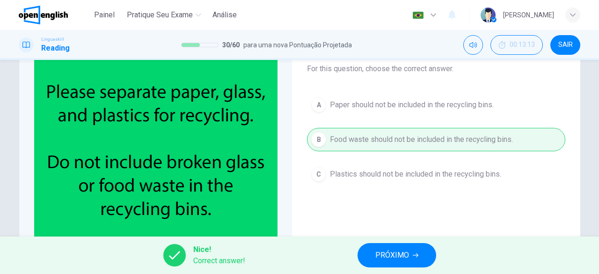
click at [408, 268] on div "Nice! Correct answer! PRÓXIMO" at bounding box center [299, 254] width 599 height 37
click at [410, 262] on button "PRÓXIMO" at bounding box center [397, 255] width 79 height 24
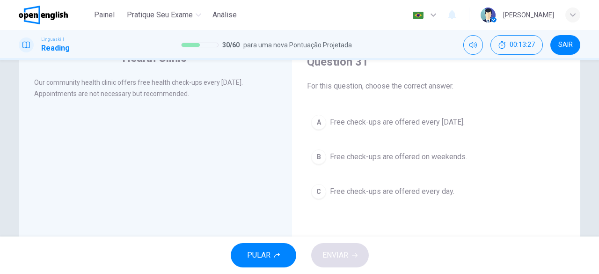
scroll to position [28, 0]
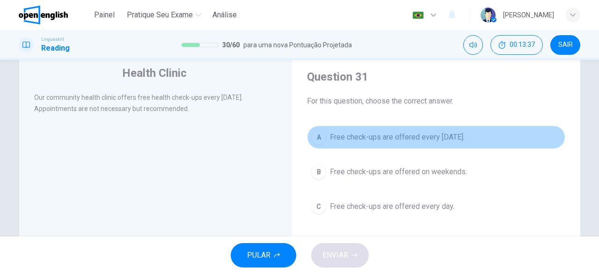
click at [326, 140] on button "A Free check-ups are offered every Wednesday." at bounding box center [436, 136] width 258 height 23
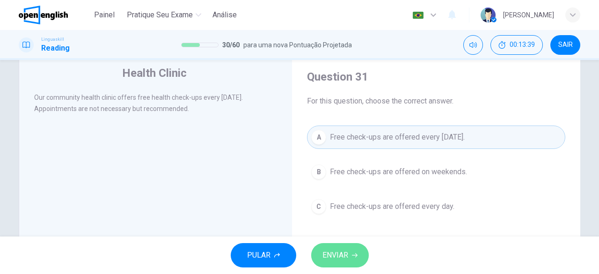
click at [355, 251] on button "ENVIAR" at bounding box center [340, 255] width 58 height 24
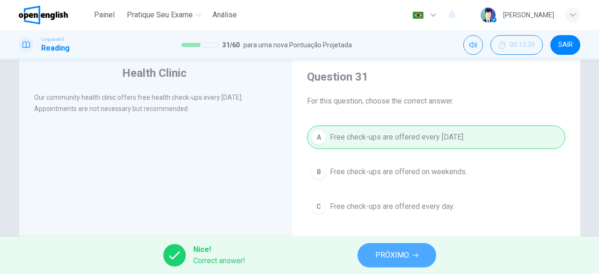
click at [384, 252] on span "PRÓXIMO" at bounding box center [392, 255] width 34 height 13
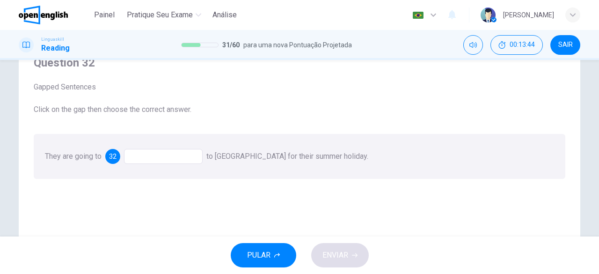
scroll to position [41, 0]
click at [154, 155] on div at bounding box center [163, 157] width 79 height 15
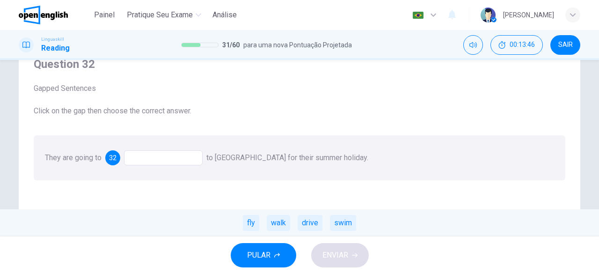
click at [154, 155] on div at bounding box center [163, 157] width 79 height 15
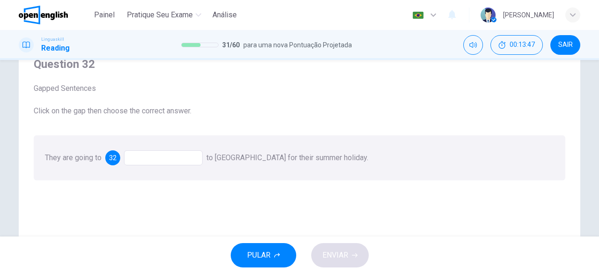
click at [154, 155] on div at bounding box center [163, 157] width 79 height 15
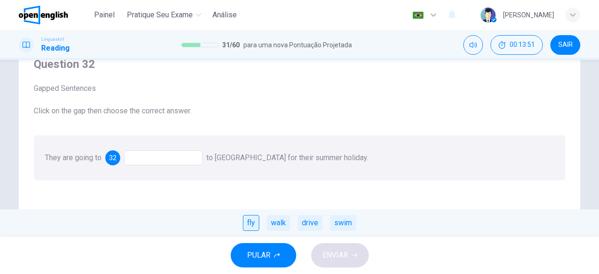
click at [256, 226] on div "fly" at bounding box center [251, 223] width 16 height 16
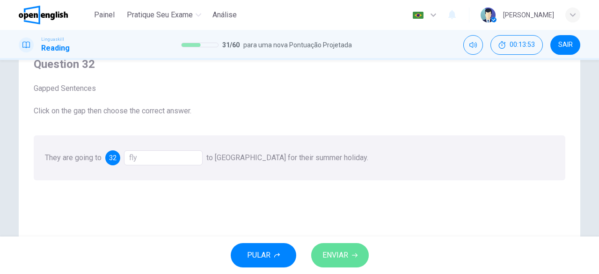
click at [338, 253] on span "ENVIAR" at bounding box center [336, 255] width 26 height 13
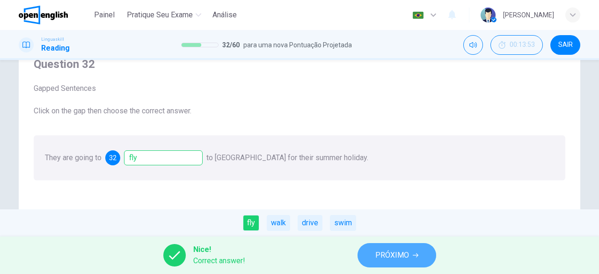
click at [385, 251] on span "PRÓXIMO" at bounding box center [392, 255] width 34 height 13
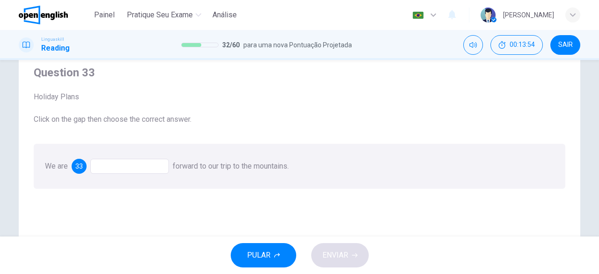
scroll to position [33, 0]
click at [140, 169] on div at bounding box center [129, 165] width 79 height 15
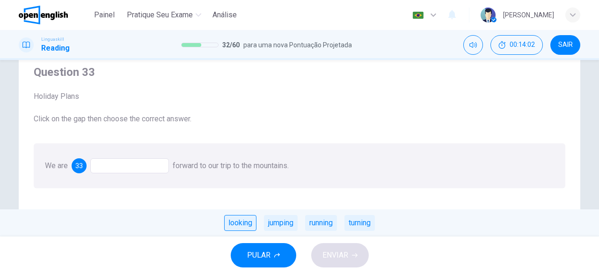
click at [250, 224] on div "looking" at bounding box center [240, 223] width 32 height 16
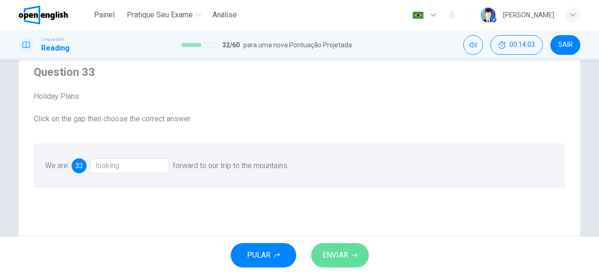
click at [337, 246] on button "ENVIAR" at bounding box center [340, 255] width 58 height 24
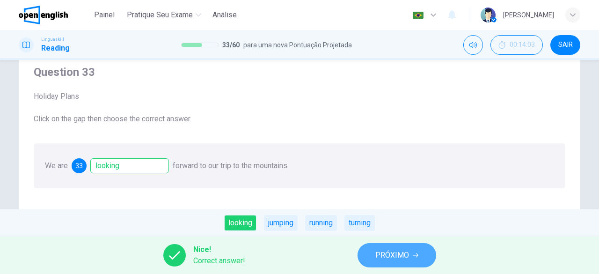
click at [396, 254] on span "PRÓXIMO" at bounding box center [392, 255] width 34 height 13
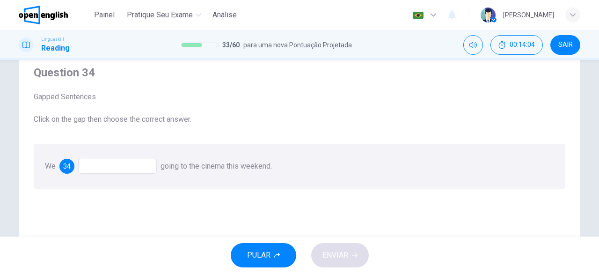
scroll to position [34, 0]
click at [131, 163] on div at bounding box center [117, 164] width 79 height 15
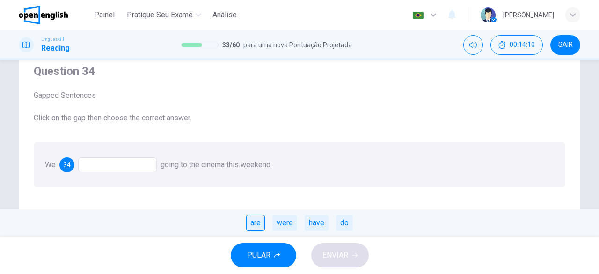
click at [261, 225] on div "are" at bounding box center [255, 223] width 19 height 16
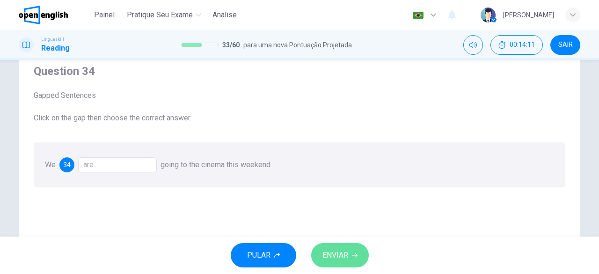
click at [321, 244] on button "ENVIAR" at bounding box center [340, 255] width 58 height 24
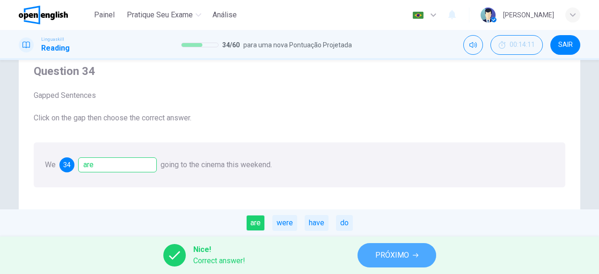
click at [396, 252] on span "PRÓXIMO" at bounding box center [392, 255] width 34 height 13
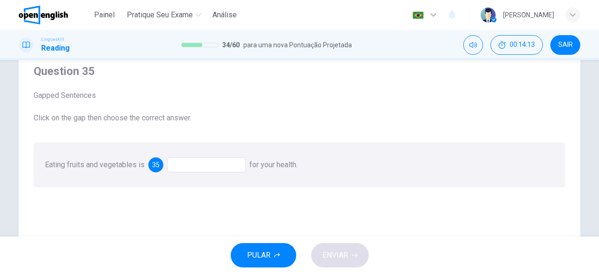
click at [225, 164] on div at bounding box center [206, 164] width 79 height 15
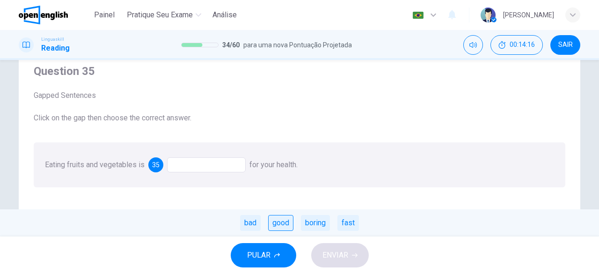
click at [280, 223] on div "good" at bounding box center [280, 223] width 25 height 16
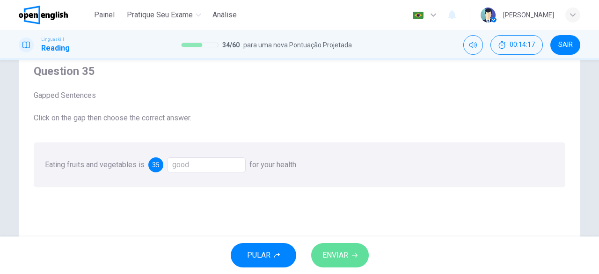
click at [354, 257] on icon "button" at bounding box center [355, 255] width 6 height 6
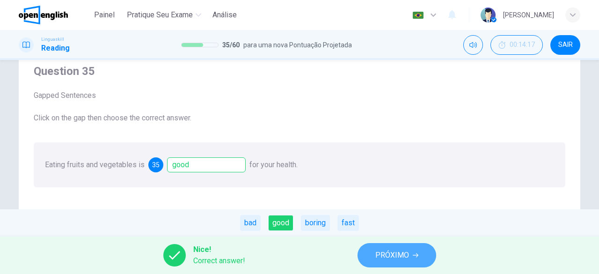
click at [376, 254] on span "PRÓXIMO" at bounding box center [392, 255] width 34 height 13
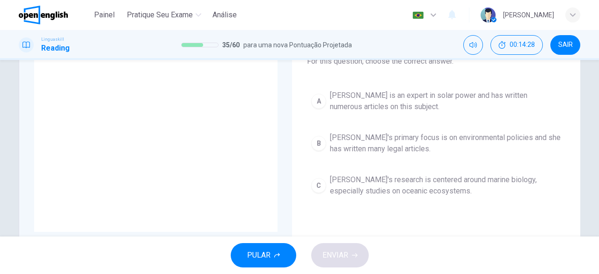
scroll to position [69, 0]
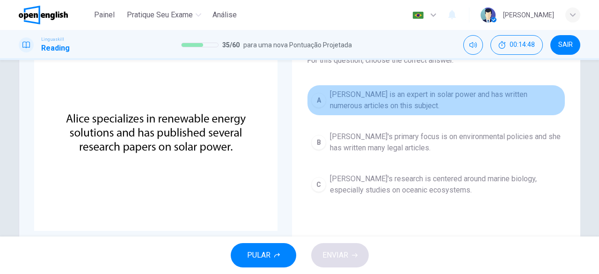
click at [323, 95] on button "A Alice is an expert in solar power and has written numerous articles on this s…" at bounding box center [436, 100] width 258 height 31
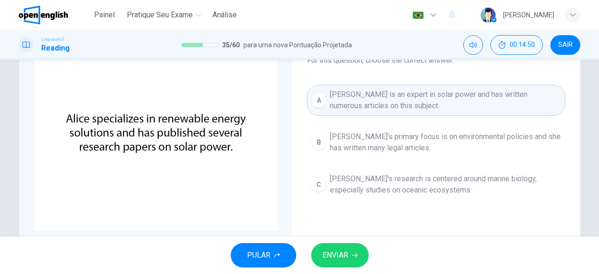
click at [350, 241] on div "PULAR ENVIAR" at bounding box center [299, 254] width 599 height 37
click at [355, 250] on button "ENVIAR" at bounding box center [340, 255] width 58 height 24
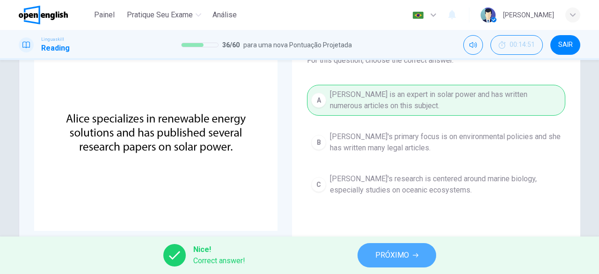
click at [387, 250] on span "PRÓXIMO" at bounding box center [392, 255] width 34 height 13
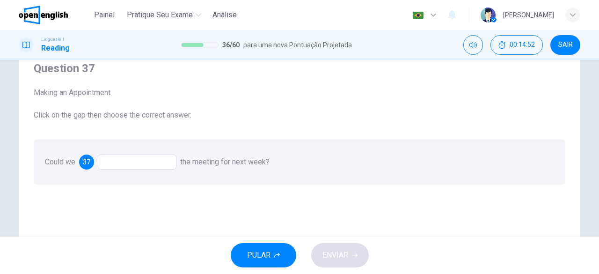
scroll to position [41, 0]
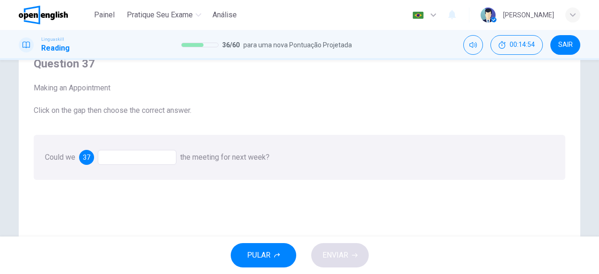
click at [158, 161] on div at bounding box center [137, 157] width 79 height 15
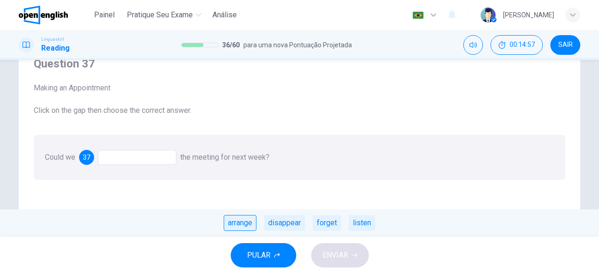
click at [244, 220] on div "arrange" at bounding box center [240, 223] width 33 height 16
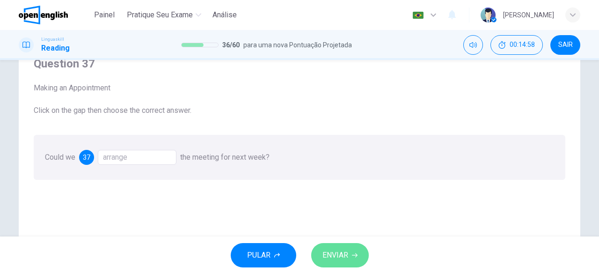
click at [341, 249] on span "ENVIAR" at bounding box center [336, 255] width 26 height 13
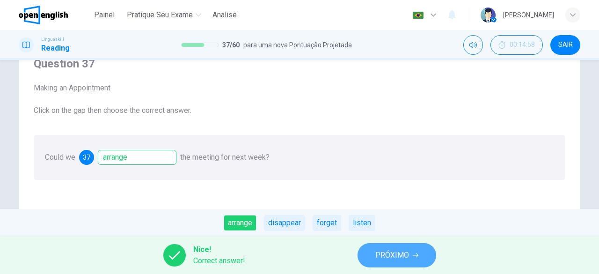
click at [388, 256] on span "PRÓXIMO" at bounding box center [392, 255] width 34 height 13
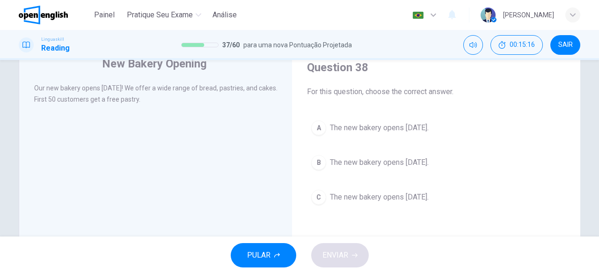
scroll to position [37, 0]
click at [321, 164] on div "B" at bounding box center [318, 162] width 15 height 15
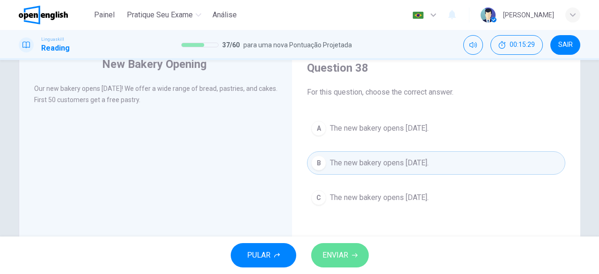
click at [338, 249] on span "ENVIAR" at bounding box center [336, 255] width 26 height 13
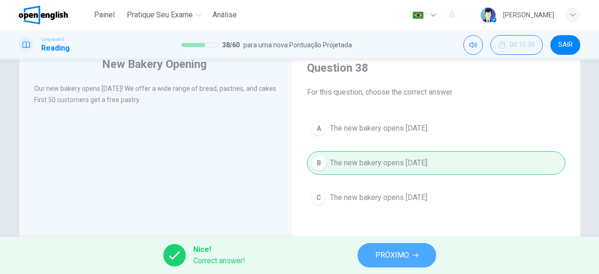
click at [397, 254] on span "PRÓXIMO" at bounding box center [392, 255] width 34 height 13
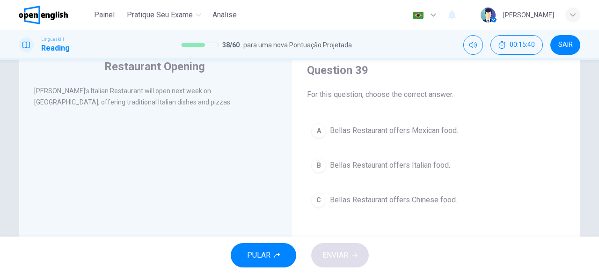
scroll to position [33, 0]
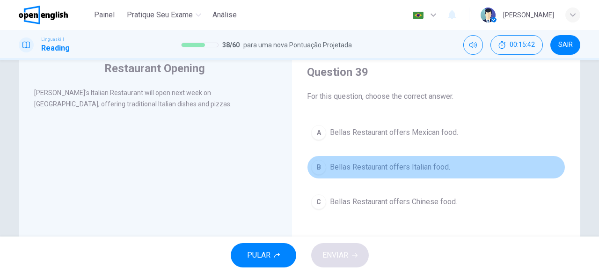
click at [322, 170] on div "B" at bounding box center [318, 167] width 15 height 15
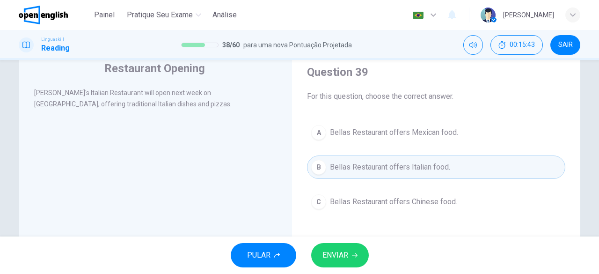
click at [347, 260] on span "ENVIAR" at bounding box center [336, 255] width 26 height 13
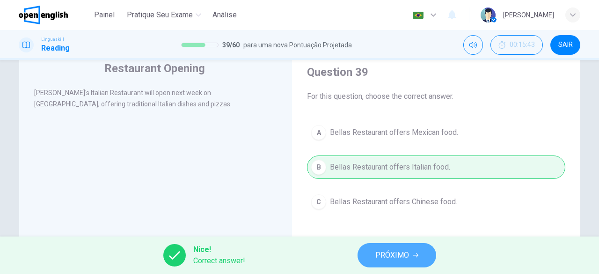
click at [393, 247] on button "PRÓXIMO" at bounding box center [397, 255] width 79 height 24
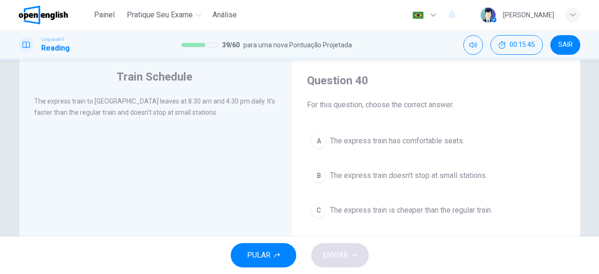
scroll to position [29, 0]
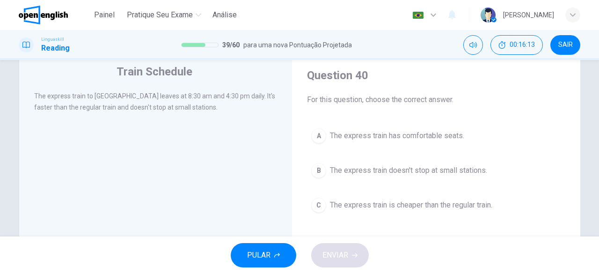
click at [323, 170] on div "B" at bounding box center [318, 170] width 15 height 15
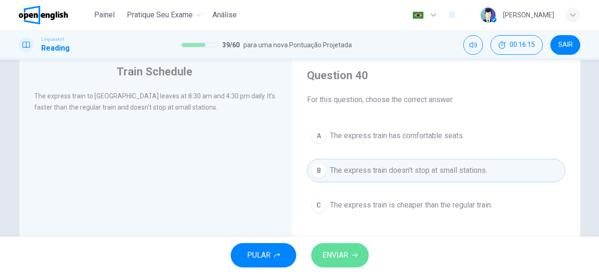
click at [361, 253] on button "ENVIAR" at bounding box center [340, 255] width 58 height 24
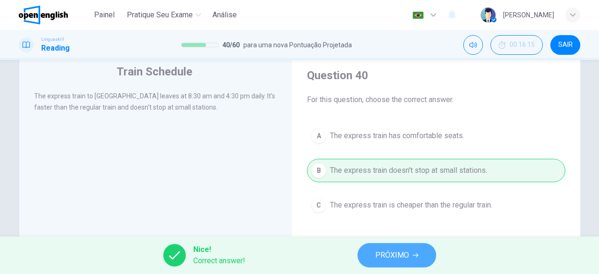
click at [389, 259] on span "PRÓXIMO" at bounding box center [392, 255] width 34 height 13
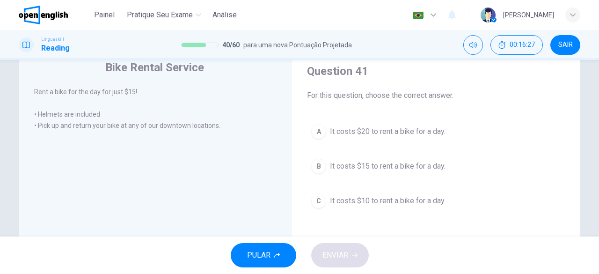
scroll to position [31, 0]
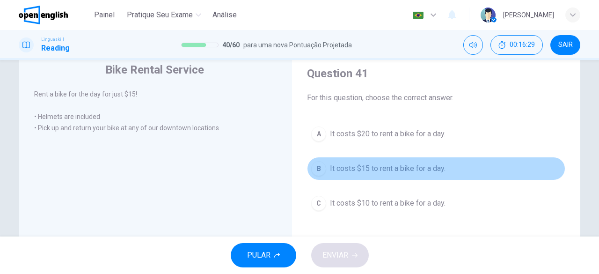
click at [313, 167] on div "B" at bounding box center [318, 168] width 15 height 15
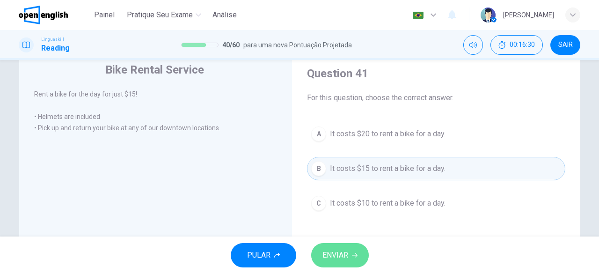
click at [338, 245] on button "ENVIAR" at bounding box center [340, 255] width 58 height 24
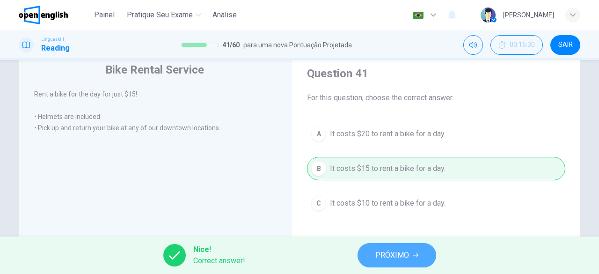
click at [400, 251] on span "PRÓXIMO" at bounding box center [392, 255] width 34 height 13
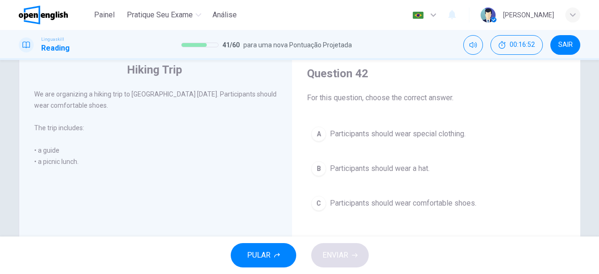
drag, startPoint x: 469, startPoint y: 132, endPoint x: 462, endPoint y: 134, distance: 6.8
click at [462, 134] on button "A Participants should wear special clothing." at bounding box center [436, 133] width 258 height 23
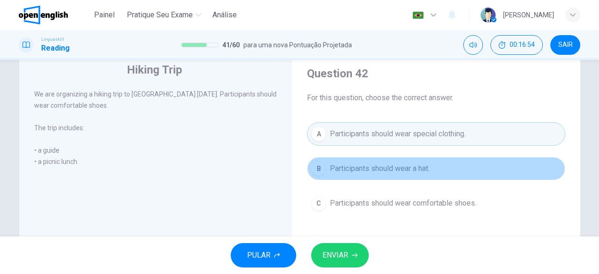
click at [471, 167] on button "B Participants should wear a hat." at bounding box center [436, 168] width 258 height 23
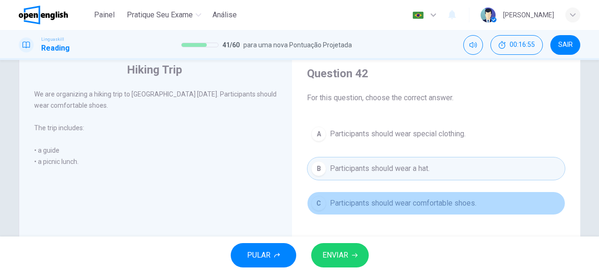
click at [491, 194] on button "C Participants should wear comfortable shoes." at bounding box center [436, 202] width 258 height 23
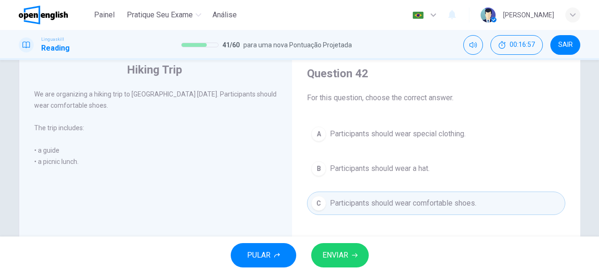
click at [456, 129] on span "Participants should wear special clothing." at bounding box center [398, 133] width 136 height 11
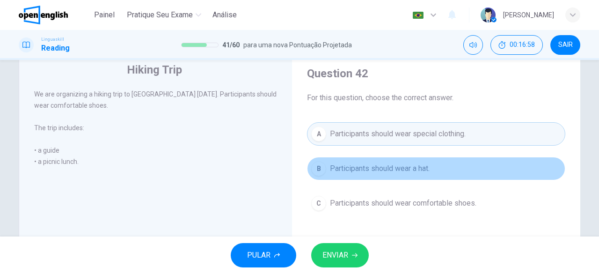
click at [464, 163] on button "B Participants should wear a hat." at bounding box center [436, 168] width 258 height 23
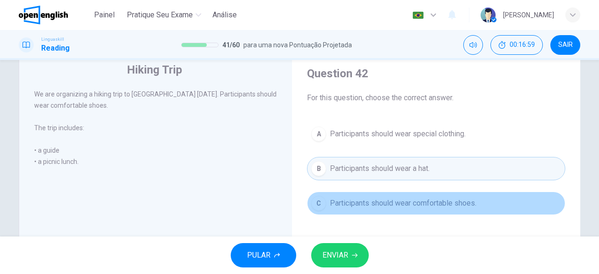
click at [477, 196] on button "C Participants should wear comfortable shoes." at bounding box center [436, 202] width 258 height 23
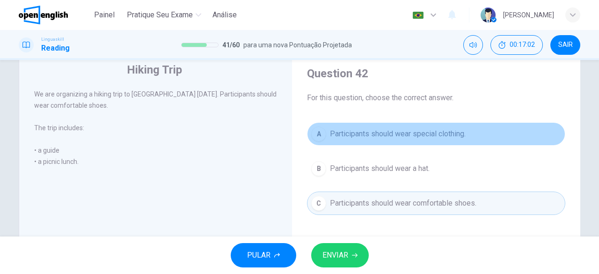
click at [462, 139] on span "Participants should wear special clothing." at bounding box center [398, 133] width 136 height 11
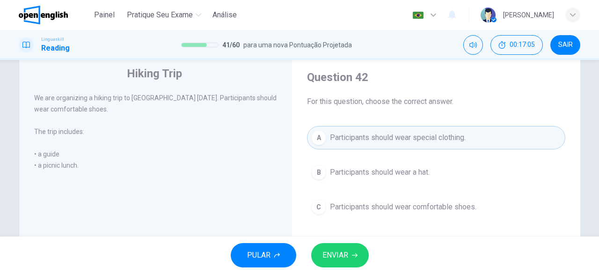
scroll to position [25, 0]
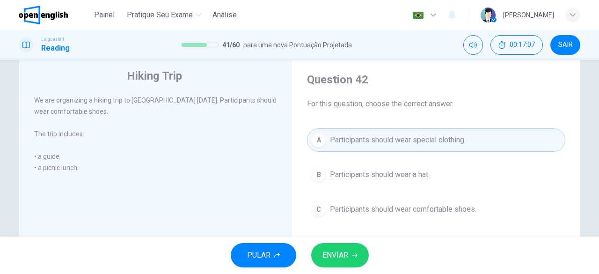
click at [596, 124] on div "Hiking Trip We are organizing a hiking trip to Blue Mountain on Saturday. Parti…" at bounding box center [299, 148] width 599 height 176
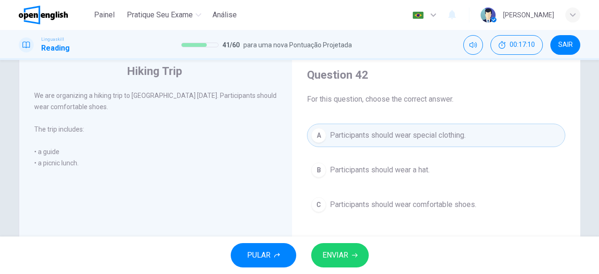
scroll to position [31, 0]
click at [472, 206] on span "Participants should wear comfortable shoes." at bounding box center [403, 203] width 147 height 11
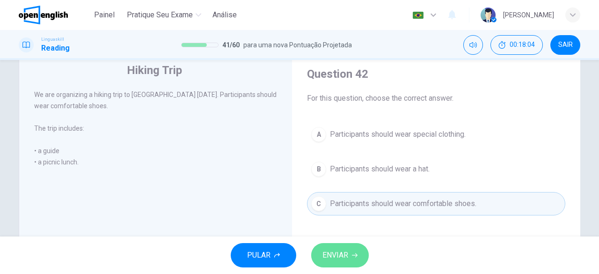
click at [337, 249] on span "ENVIAR" at bounding box center [336, 255] width 26 height 13
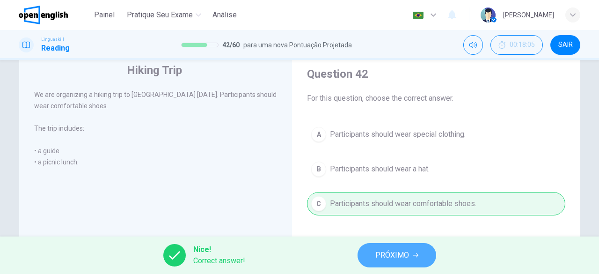
click at [385, 251] on span "PRÓXIMO" at bounding box center [392, 255] width 34 height 13
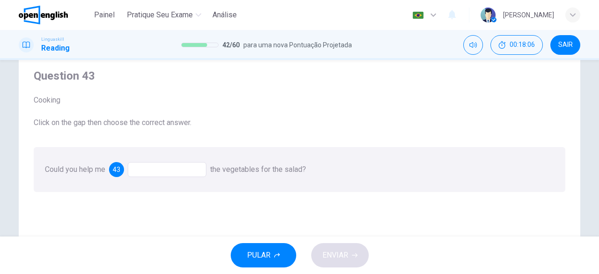
scroll to position [27, 0]
click at [174, 175] on div at bounding box center [167, 171] width 79 height 15
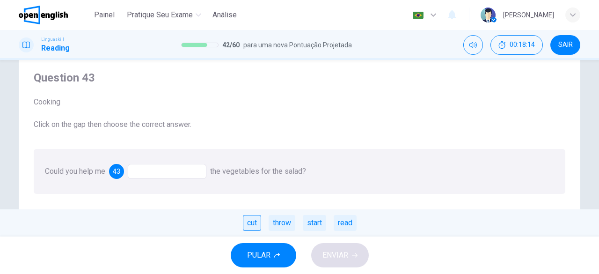
click at [256, 222] on div "cut" at bounding box center [252, 223] width 18 height 16
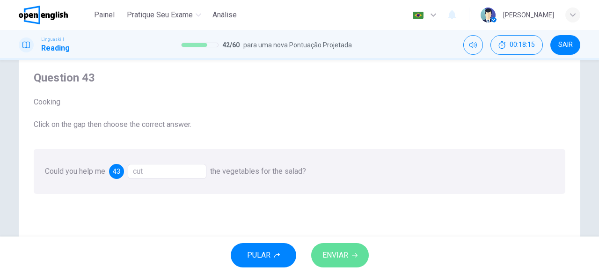
click at [336, 255] on span "ENVIAR" at bounding box center [336, 255] width 26 height 13
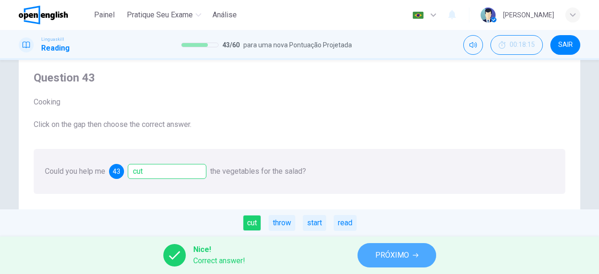
click at [393, 258] on span "PRÓXIMO" at bounding box center [392, 255] width 34 height 13
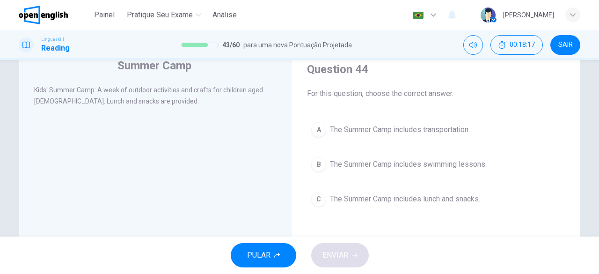
scroll to position [37, 0]
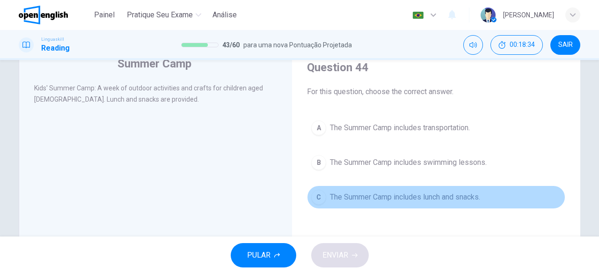
click at [325, 201] on button "C The Summer Camp includes lunch and snacks." at bounding box center [436, 196] width 258 height 23
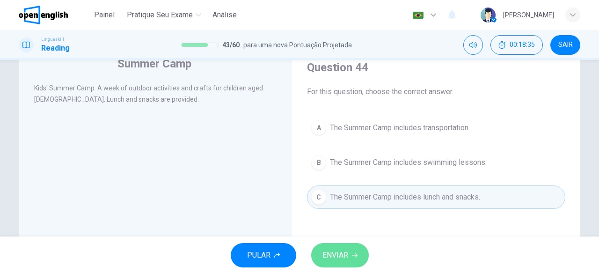
click at [344, 257] on span "ENVIAR" at bounding box center [336, 255] width 26 height 13
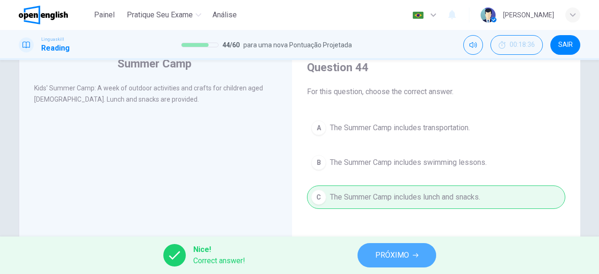
click at [394, 252] on span "PRÓXIMO" at bounding box center [392, 255] width 34 height 13
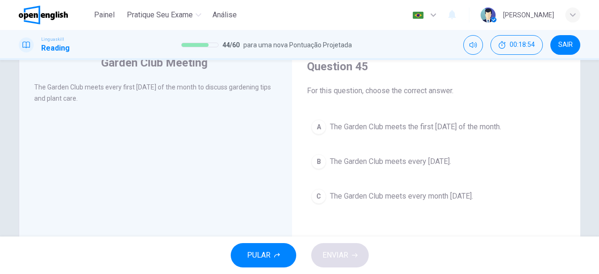
scroll to position [36, 0]
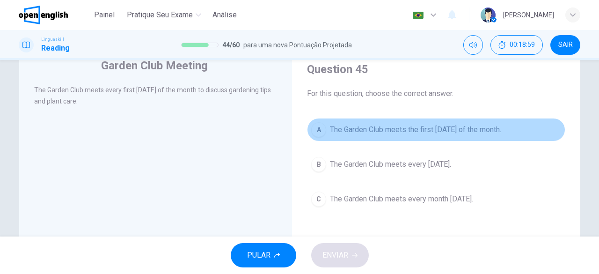
click at [323, 133] on button "A The Garden Club meets the first Thursday of the month." at bounding box center [436, 129] width 258 height 23
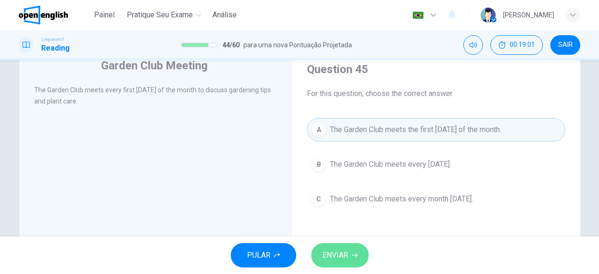
click at [356, 249] on button "ENVIAR" at bounding box center [340, 255] width 58 height 24
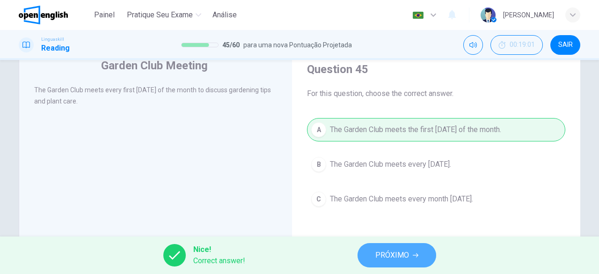
click at [400, 252] on span "PRÓXIMO" at bounding box center [392, 255] width 34 height 13
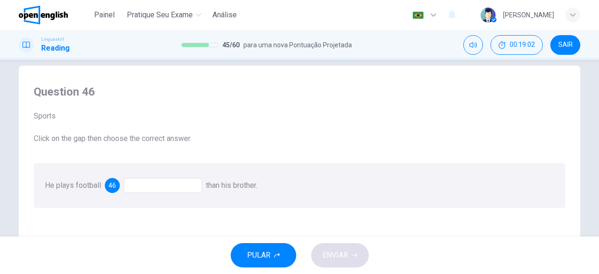
scroll to position [10, 0]
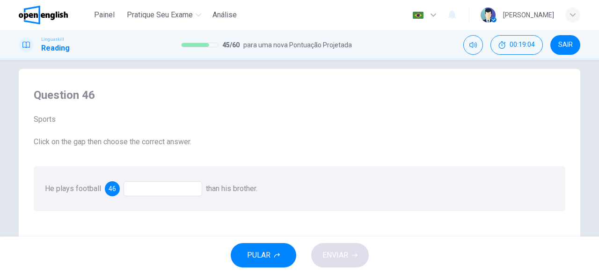
click at [156, 190] on div at bounding box center [163, 188] width 79 height 15
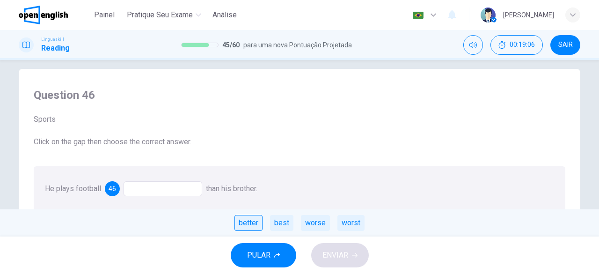
click at [251, 225] on div "better" at bounding box center [249, 223] width 28 height 16
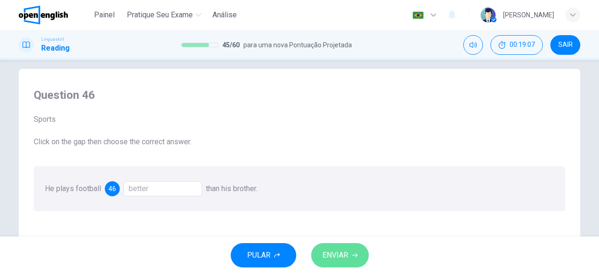
click at [335, 255] on span "ENVIAR" at bounding box center [336, 255] width 26 height 13
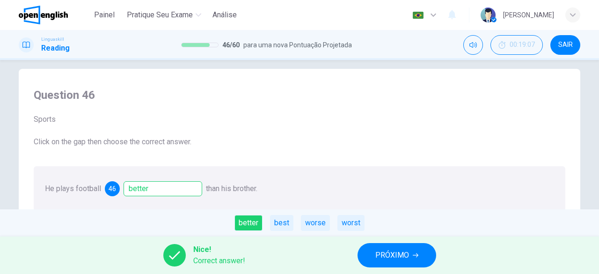
click at [406, 251] on span "PRÓXIMO" at bounding box center [392, 255] width 34 height 13
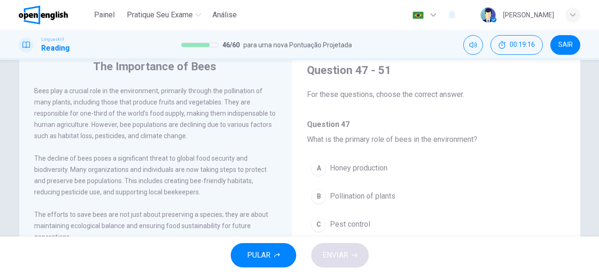
scroll to position [33, 0]
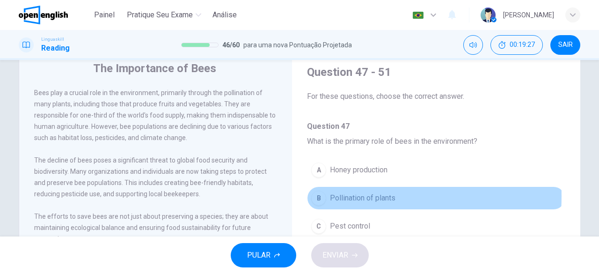
click at [315, 196] on div "B" at bounding box center [318, 198] width 15 height 15
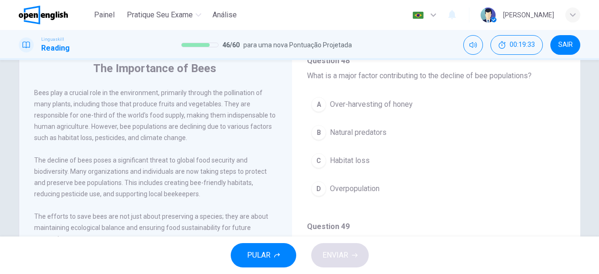
scroll to position [220, 0]
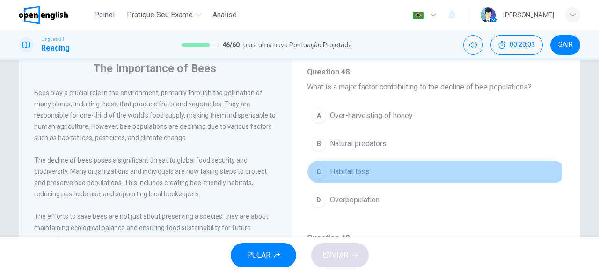
click at [318, 169] on div "C" at bounding box center [318, 171] width 15 height 15
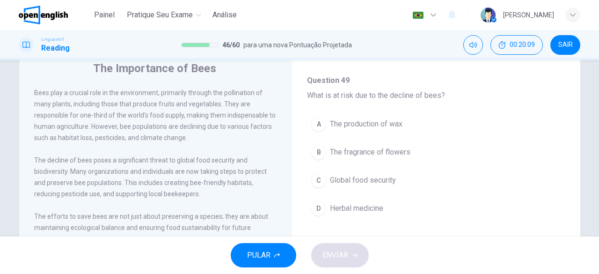
scroll to position [378, 0]
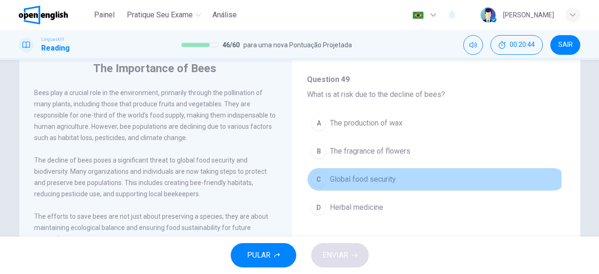
click at [316, 176] on div "C" at bounding box center [318, 179] width 15 height 15
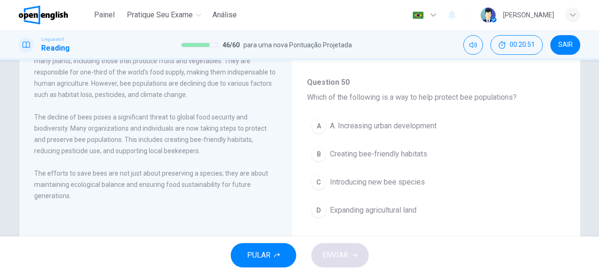
scroll to position [499, 0]
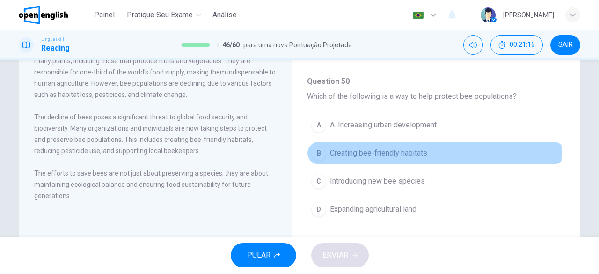
click at [319, 149] on div "B" at bounding box center [318, 153] width 15 height 15
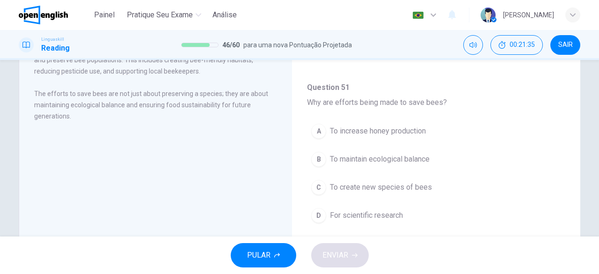
scroll to position [154, 0]
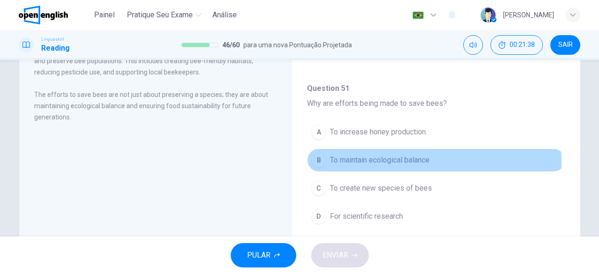
click at [318, 157] on div "B" at bounding box center [318, 160] width 15 height 15
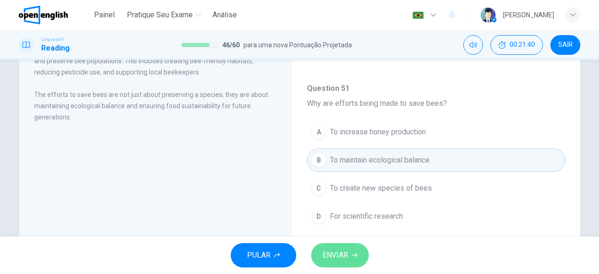
click at [347, 249] on span "ENVIAR" at bounding box center [336, 255] width 26 height 13
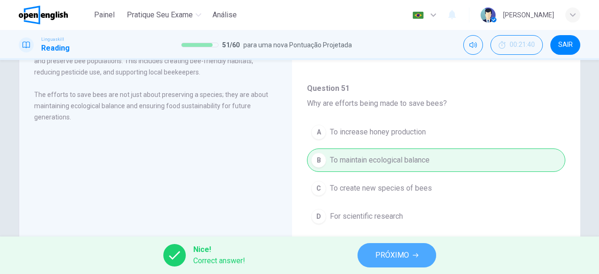
click at [385, 254] on span "PRÓXIMO" at bounding box center [392, 255] width 34 height 13
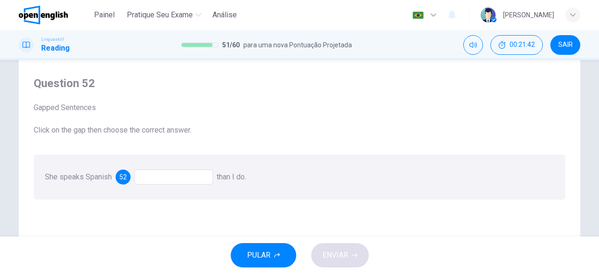
scroll to position [24, 0]
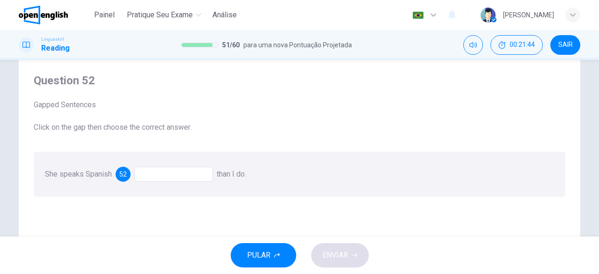
click at [179, 176] on div at bounding box center [173, 174] width 79 height 15
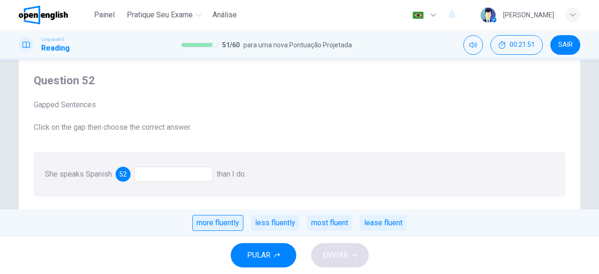
click at [211, 223] on div "more fluently" at bounding box center [217, 223] width 51 height 16
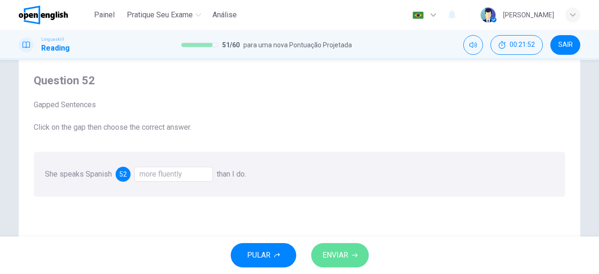
click at [341, 255] on span "ENVIAR" at bounding box center [336, 255] width 26 height 13
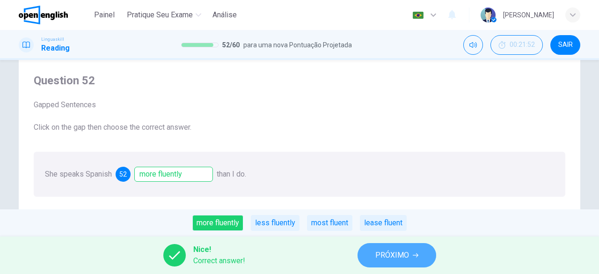
click at [396, 265] on button "PRÓXIMO" at bounding box center [397, 255] width 79 height 24
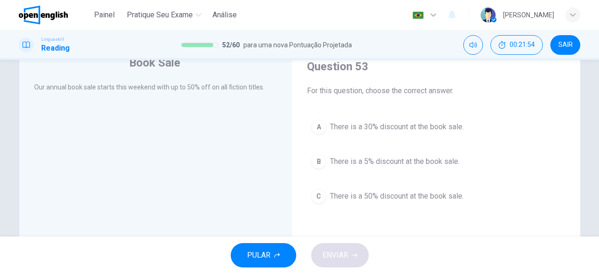
scroll to position [37, 0]
click at [317, 197] on div "C" at bounding box center [318, 197] width 15 height 15
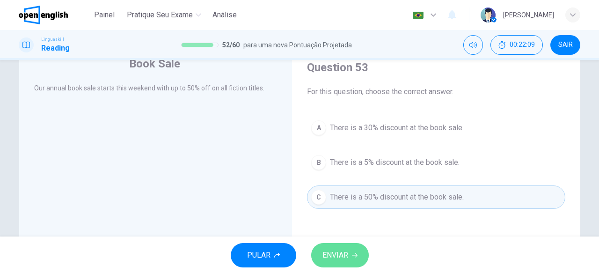
click at [358, 263] on button "ENVIAR" at bounding box center [340, 255] width 58 height 24
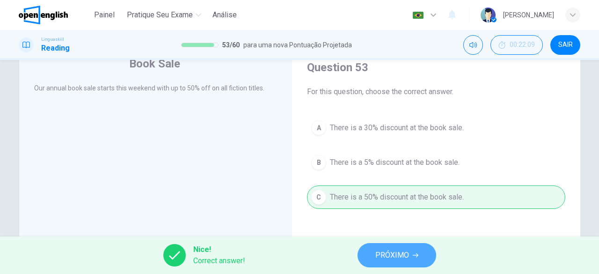
click at [380, 257] on span "PRÓXIMO" at bounding box center [392, 255] width 34 height 13
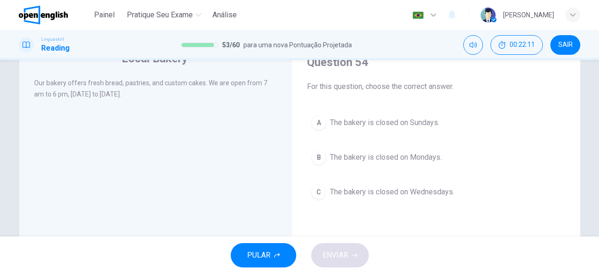
scroll to position [37, 0]
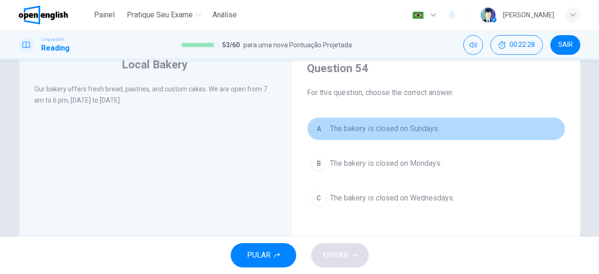
click at [311, 127] on div "A" at bounding box center [318, 128] width 15 height 15
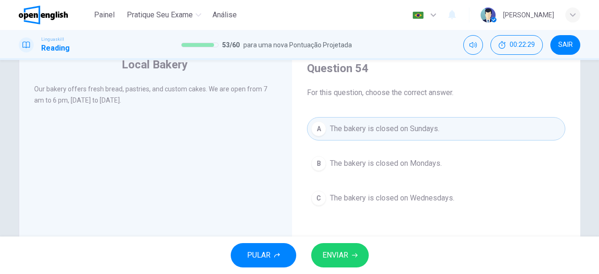
click at [359, 247] on button "ENVIAR" at bounding box center [340, 255] width 58 height 24
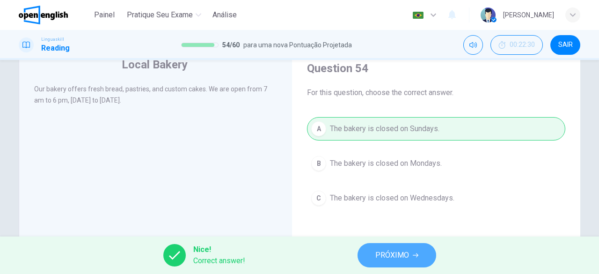
click at [395, 255] on span "PRÓXIMO" at bounding box center [392, 255] width 34 height 13
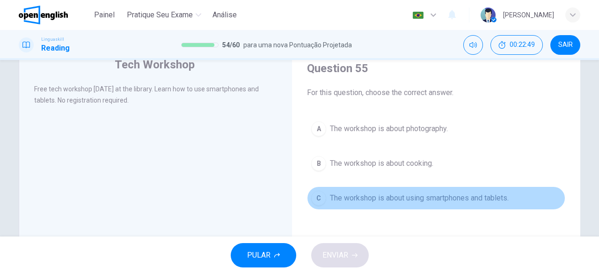
click at [311, 198] on div "C" at bounding box center [318, 198] width 15 height 15
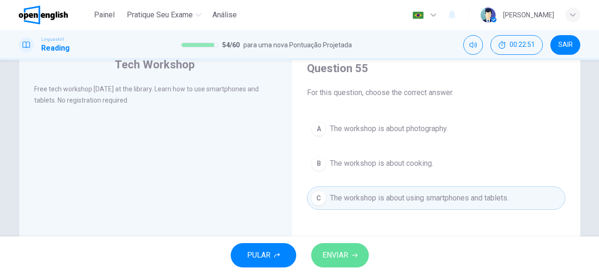
click at [339, 249] on span "ENVIAR" at bounding box center [336, 255] width 26 height 13
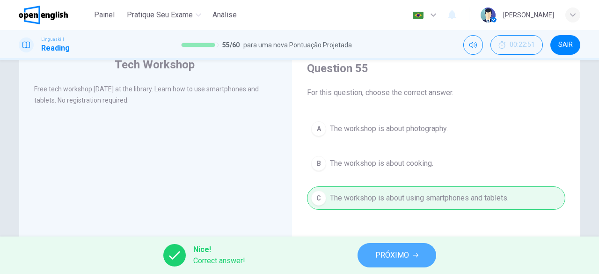
click at [403, 257] on span "PRÓXIMO" at bounding box center [392, 255] width 34 height 13
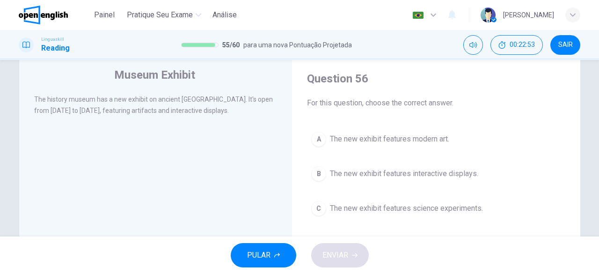
scroll to position [33, 0]
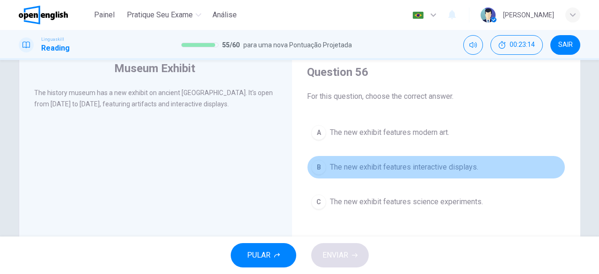
click at [330, 172] on span "The new exhibit features interactive displays." at bounding box center [404, 166] width 148 height 11
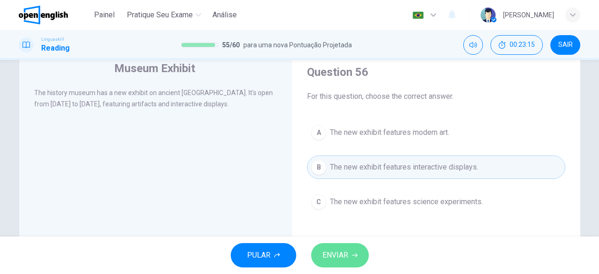
click at [352, 248] on button "ENVIAR" at bounding box center [340, 255] width 58 height 24
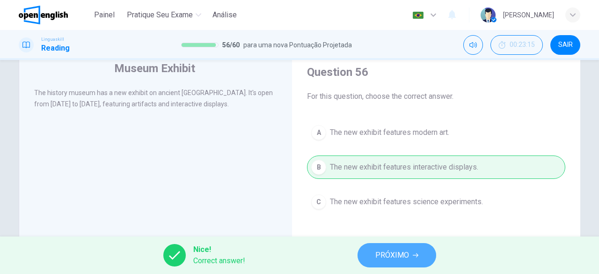
click at [403, 248] on button "PRÓXIMO" at bounding box center [397, 255] width 79 height 24
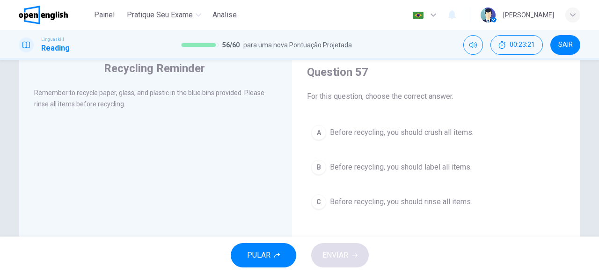
scroll to position [29, 0]
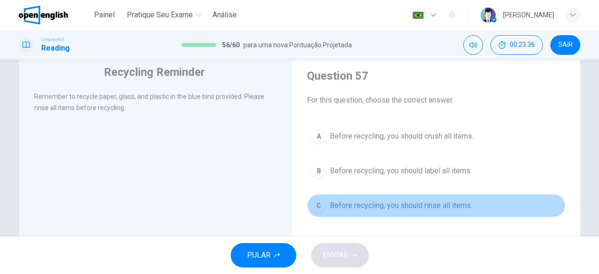
click at [319, 202] on div "C" at bounding box center [318, 205] width 15 height 15
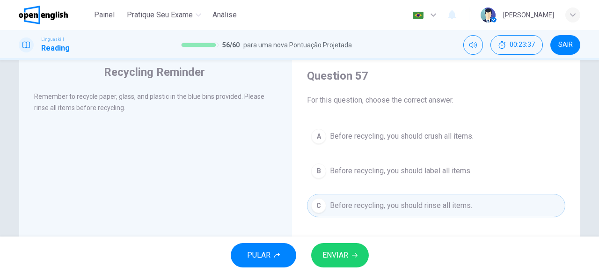
click at [338, 256] on span "ENVIAR" at bounding box center [336, 255] width 26 height 13
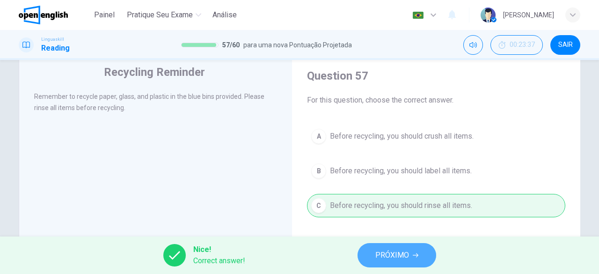
click at [406, 256] on span "PRÓXIMO" at bounding box center [392, 255] width 34 height 13
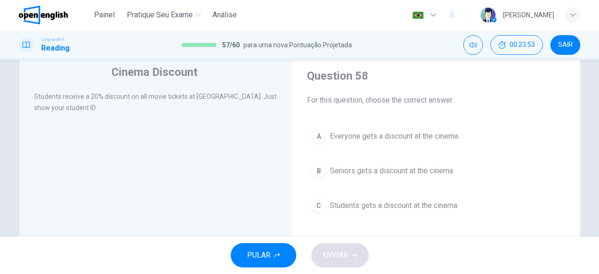
click at [315, 206] on div "C" at bounding box center [318, 205] width 15 height 15
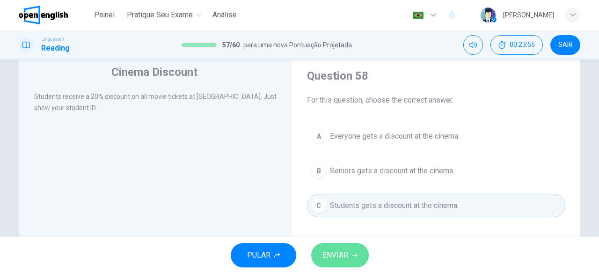
click at [349, 260] on button "ENVIAR" at bounding box center [340, 255] width 58 height 24
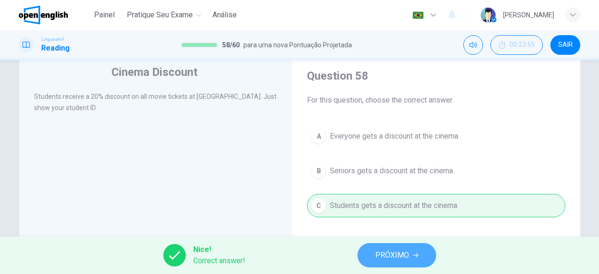
click at [376, 261] on span "PRÓXIMO" at bounding box center [392, 255] width 34 height 13
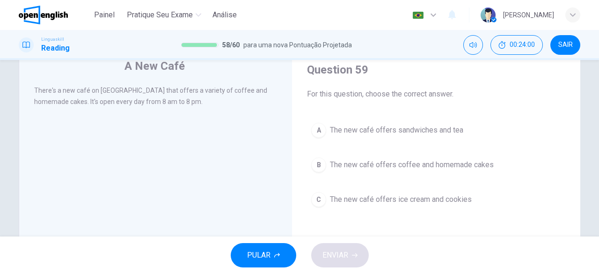
scroll to position [34, 0]
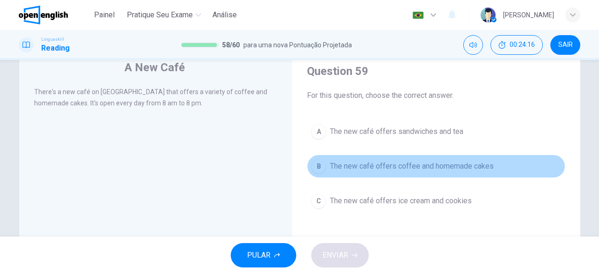
click at [326, 169] on button "B The new café offers coffee and homemade cakes" at bounding box center [436, 165] width 258 height 23
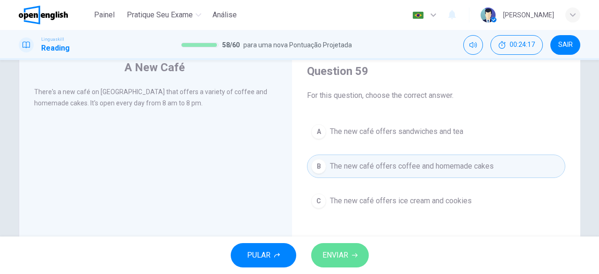
click at [343, 250] on span "ENVIAR" at bounding box center [336, 255] width 26 height 13
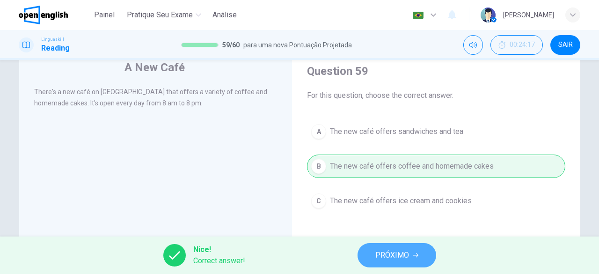
click at [384, 256] on span "PRÓXIMO" at bounding box center [392, 255] width 34 height 13
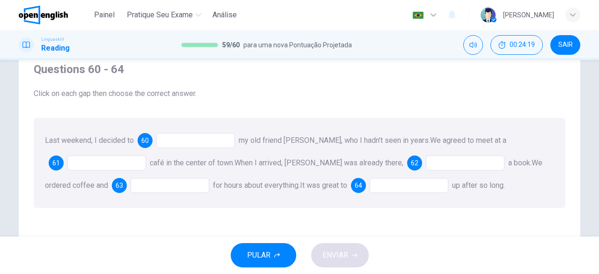
scroll to position [33, 0]
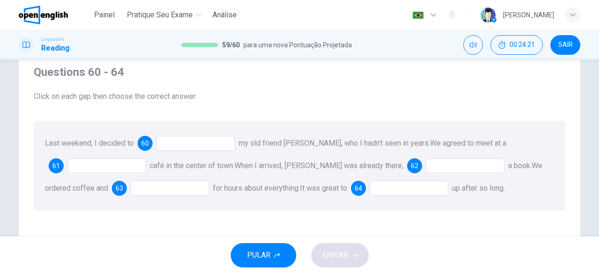
click at [198, 146] on div at bounding box center [195, 143] width 79 height 15
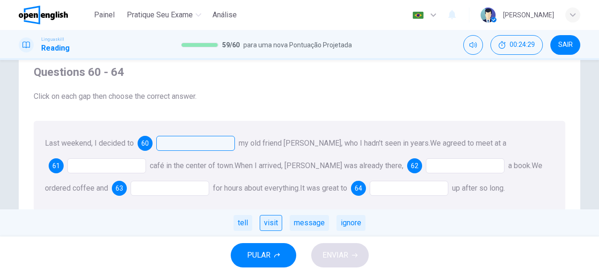
click at [272, 224] on div "visit" at bounding box center [271, 223] width 22 height 16
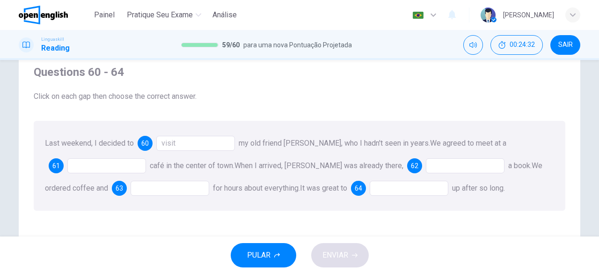
click at [140, 167] on div at bounding box center [106, 165] width 79 height 15
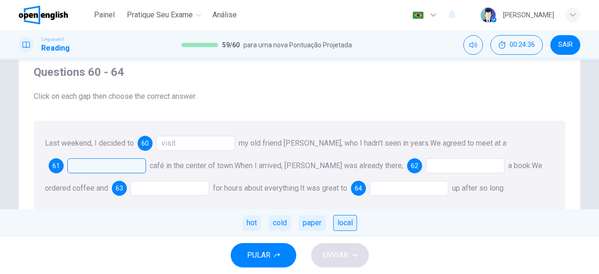
click at [346, 224] on div "local" at bounding box center [345, 223] width 24 height 16
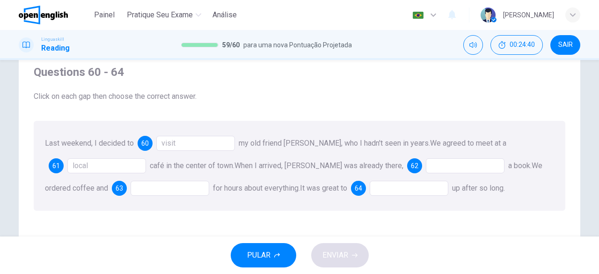
click at [426, 163] on div at bounding box center [465, 165] width 79 height 15
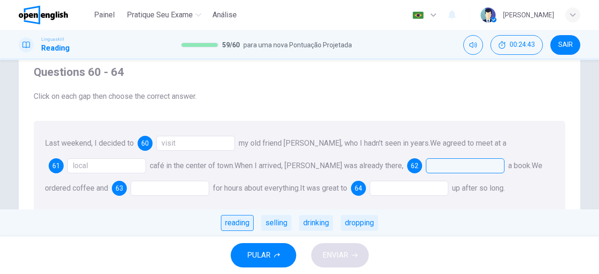
click at [233, 227] on div "reading" at bounding box center [237, 223] width 33 height 16
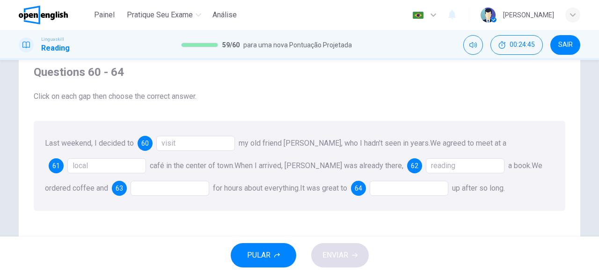
click at [147, 186] on div at bounding box center [170, 188] width 79 height 15
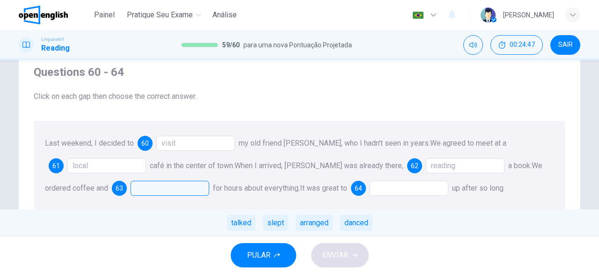
click at [337, 228] on div "talked slept arranged danced" at bounding box center [299, 222] width 599 height 27
click at [248, 223] on div "talked" at bounding box center [241, 223] width 29 height 16
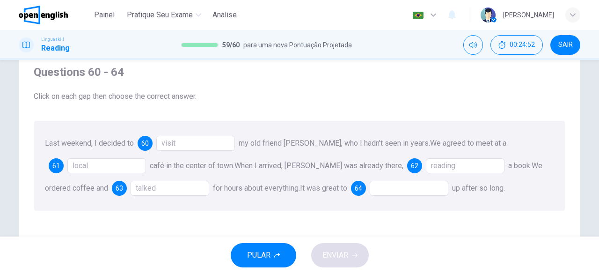
click at [391, 194] on div at bounding box center [409, 188] width 79 height 15
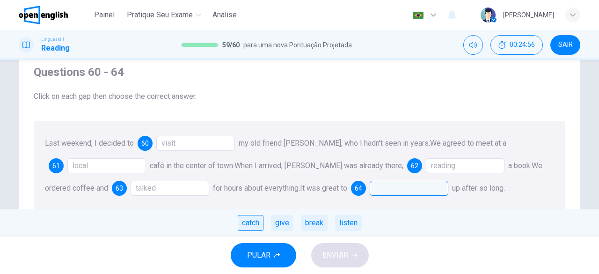
click at [257, 230] on div "catch" at bounding box center [251, 223] width 26 height 16
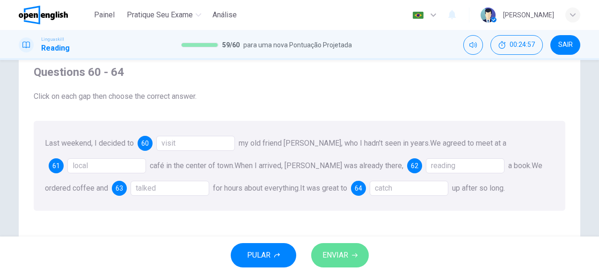
click at [336, 258] on span "ENVIAR" at bounding box center [336, 255] width 26 height 13
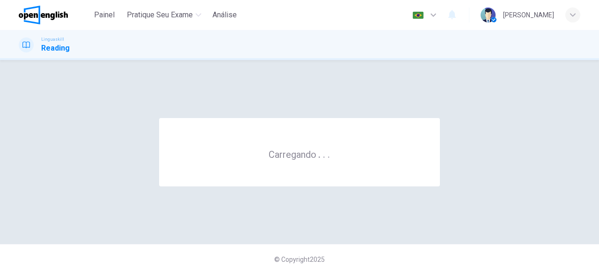
scroll to position [0, 0]
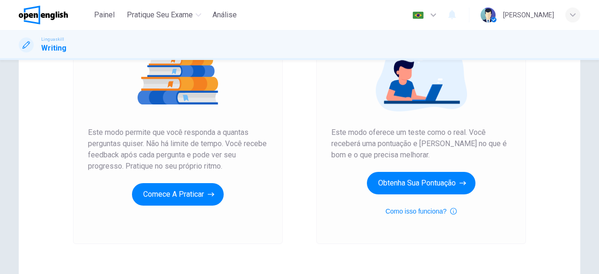
scroll to position [121, 0]
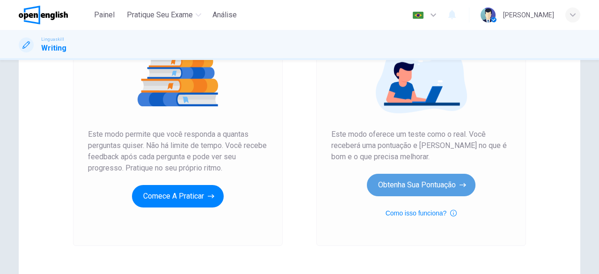
click at [435, 187] on button "Obtenha sua pontuação" at bounding box center [421, 185] width 109 height 22
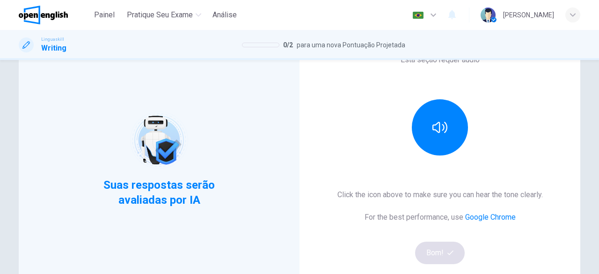
scroll to position [81, 0]
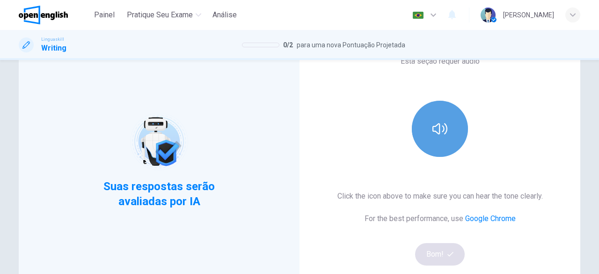
click at [448, 123] on button "button" at bounding box center [440, 129] width 56 height 56
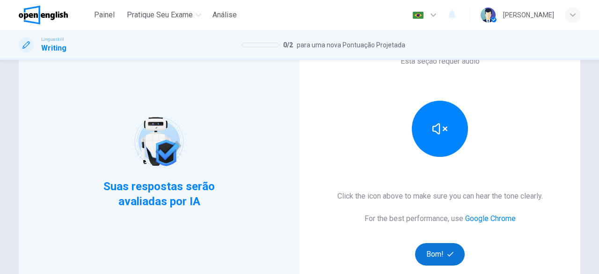
click at [442, 255] on button "Bom!" at bounding box center [440, 254] width 50 height 22
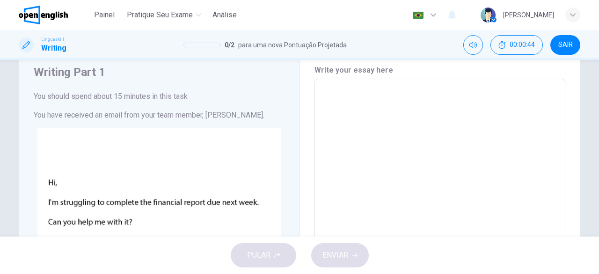
scroll to position [0, 0]
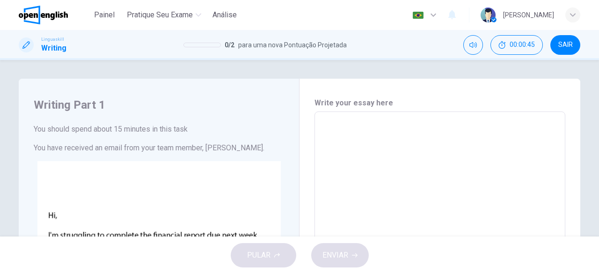
type textarea "*"
type textarea "**"
type textarea "*"
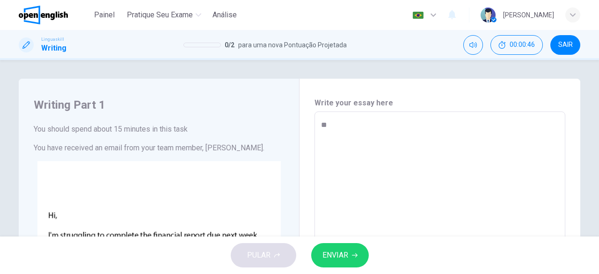
type textarea "**"
type textarea "*"
type textarea "**"
type textarea "*"
type textarea "***"
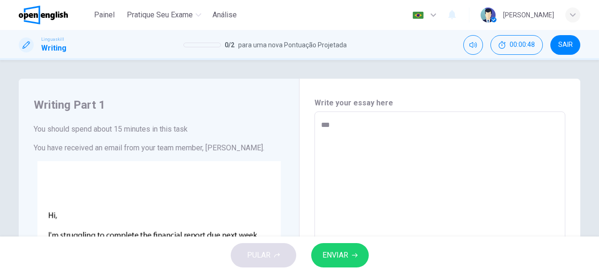
type textarea "*"
type textarea "***"
type textarea "*"
type textarea "*****"
type textarea "*"
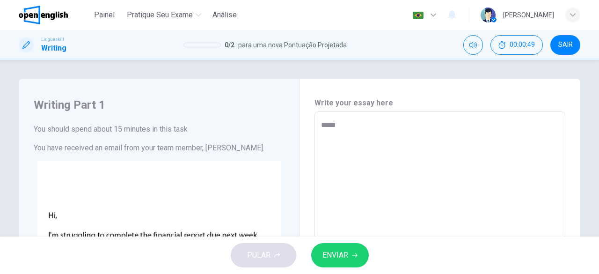
type textarea "******"
type textarea "*"
type textarea "*******"
type textarea "*"
type textarea "********"
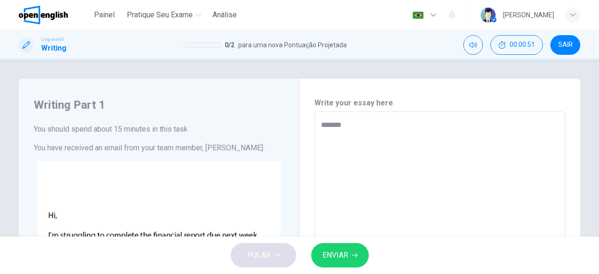
type textarea "*"
type textarea "*********"
type textarea "*"
type textarea "**********"
type textarea "*"
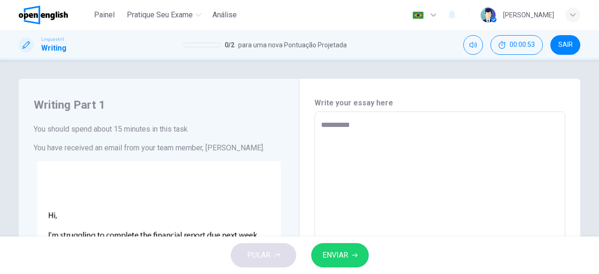
type textarea "**********"
type textarea "*"
type textarea "**********"
type textarea "*"
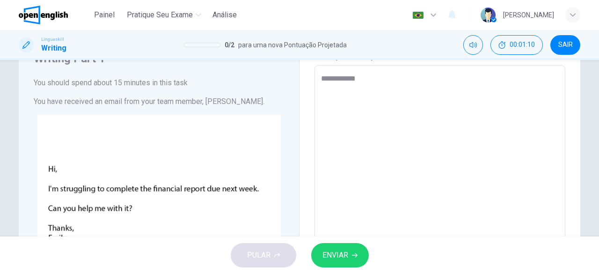
scroll to position [44, 0]
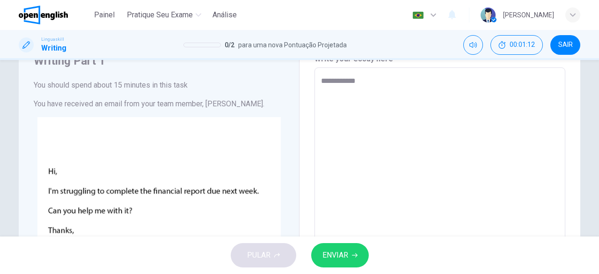
type textarea "**********"
type textarea "*"
type textarea "**********"
type textarea "*"
type textarea "**********"
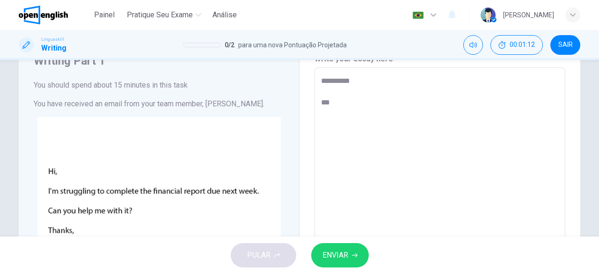
type textarea "*"
type textarea "**********"
type textarea "*"
type textarea "**********"
type textarea "*"
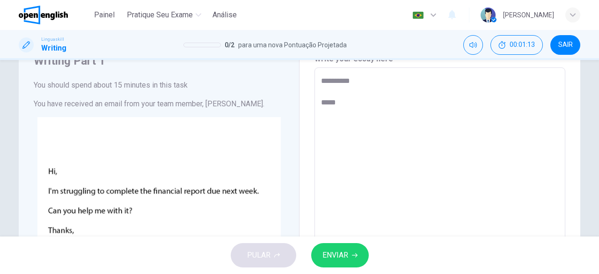
type textarea "**********"
type textarea "*"
type textarea "**********"
type textarea "*"
type textarea "**********"
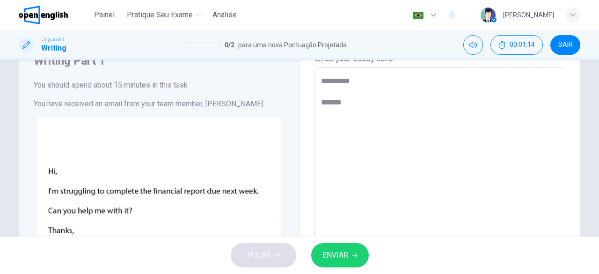
type textarea "*"
type textarea "**********"
type textarea "*"
type textarea "**********"
type textarea "*"
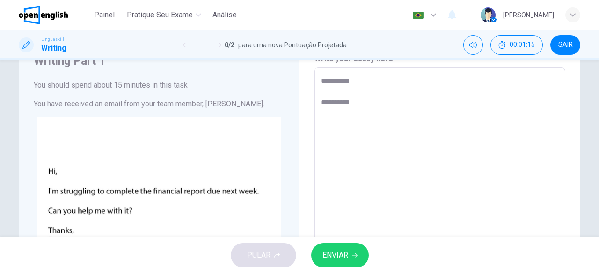
type textarea "**********"
type textarea "*"
type textarea "**********"
type textarea "*"
type textarea "**********"
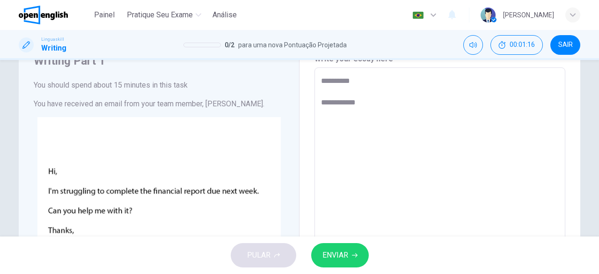
type textarea "*"
type textarea "**********"
type textarea "*"
type textarea "**********"
type textarea "*"
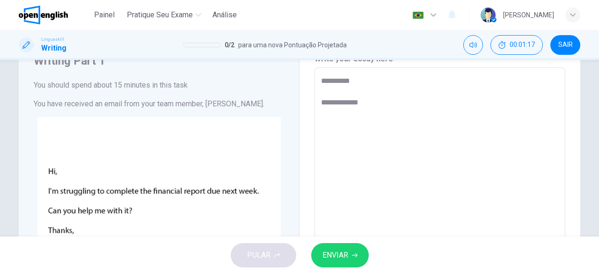
type textarea "**********"
type textarea "*"
type textarea "**********"
type textarea "*"
type textarea "**********"
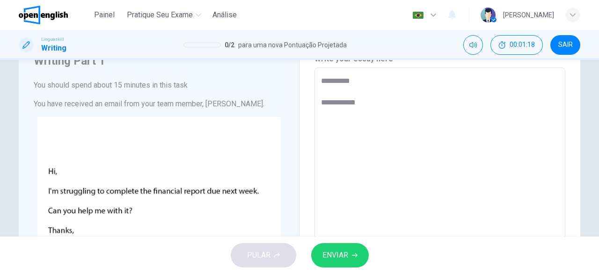
type textarea "*"
type textarea "**********"
type textarea "*"
type textarea "**********"
type textarea "*"
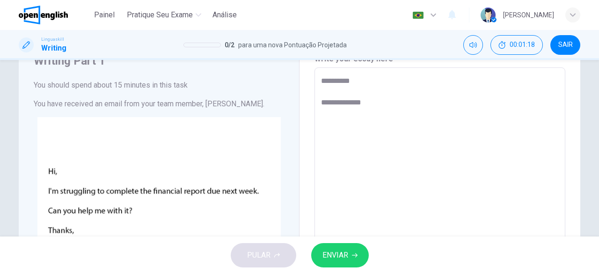
type textarea "**********"
type textarea "*"
type textarea "**********"
type textarea "*"
type textarea "**********"
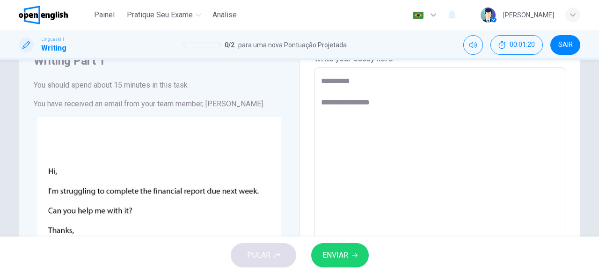
type textarea "*"
type textarea "**********"
type textarea "*"
type textarea "**********"
type textarea "*"
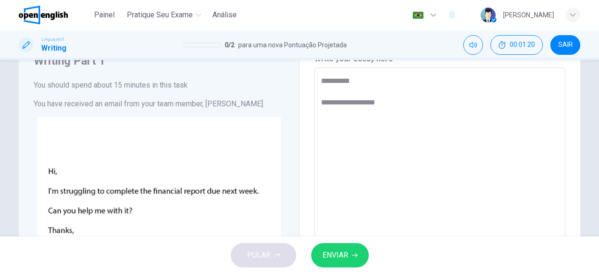
type textarea "**********"
type textarea "*"
type textarea "**********"
type textarea "*"
type textarea "**********"
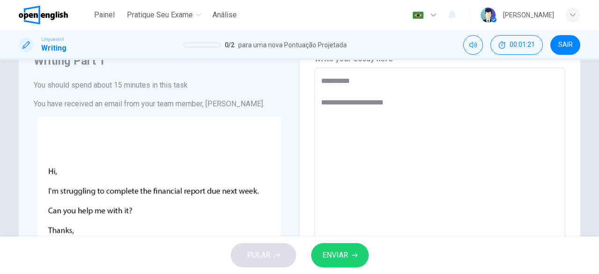
type textarea "*"
type textarea "**********"
type textarea "*"
type textarea "**********"
type textarea "*"
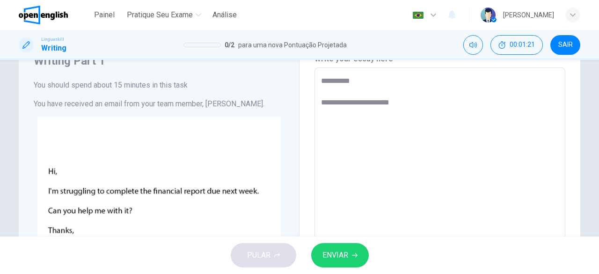
type textarea "**********"
type textarea "*"
type textarea "**********"
type textarea "*"
type textarea "**********"
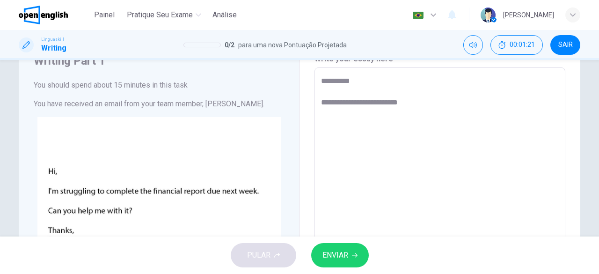
type textarea "*"
type textarea "**********"
type textarea "*"
type textarea "**********"
type textarea "*"
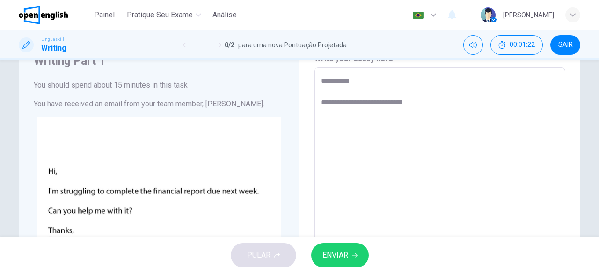
type textarea "**********"
type textarea "*"
type textarea "**********"
type textarea "*"
type textarea "**********"
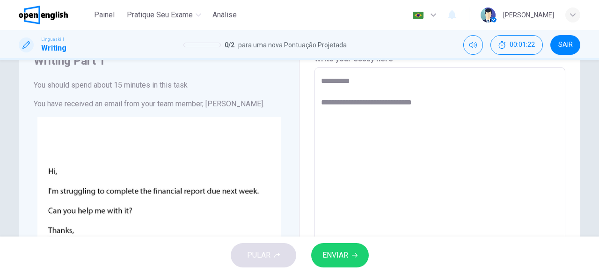
type textarea "*"
type textarea "**********"
type textarea "*"
type textarea "**********"
type textarea "*"
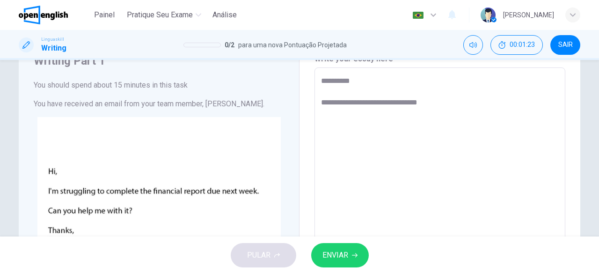
type textarea "**********"
type textarea "*"
type textarea "**********"
type textarea "*"
type textarea "**********"
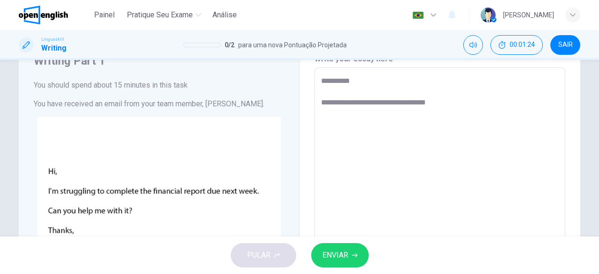
type textarea "*"
type textarea "**********"
type textarea "*"
type textarea "**********"
type textarea "*"
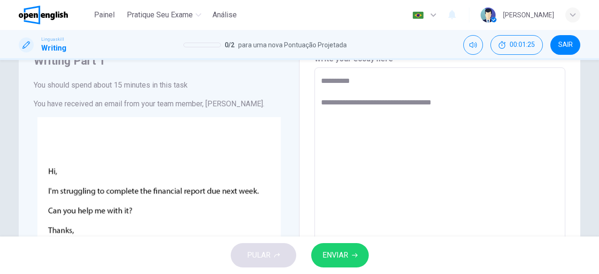
type textarea "**********"
type textarea "*"
type textarea "**********"
type textarea "*"
type textarea "**********"
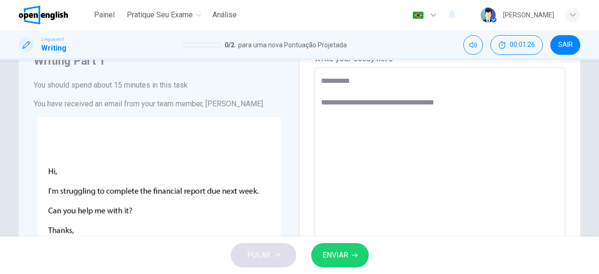
type textarea "*"
type textarea "**********"
type textarea "*"
type textarea "**********"
type textarea "*"
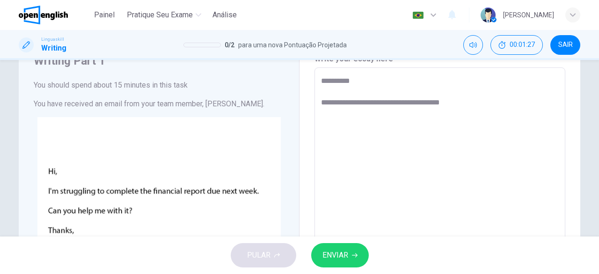
type textarea "**********"
type textarea "*"
type textarea "**********"
type textarea "*"
type textarea "**********"
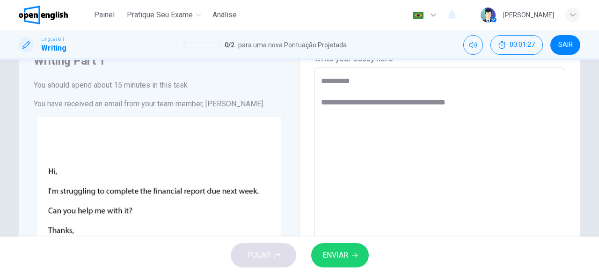
type textarea "*"
type textarea "**********"
type textarea "*"
type textarea "**********"
type textarea "*"
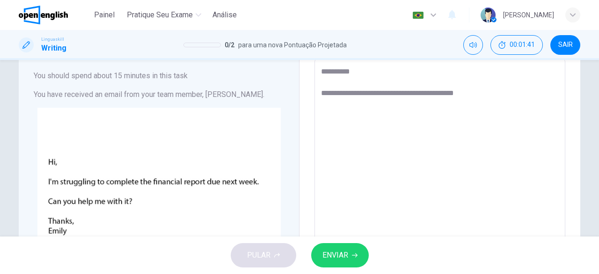
scroll to position [46, 0]
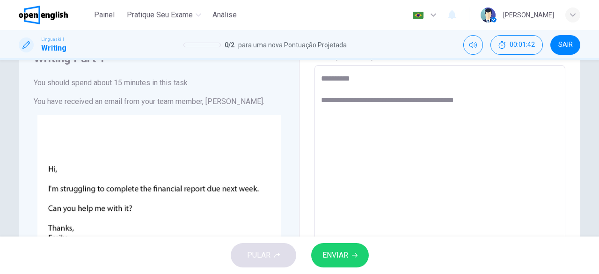
type textarea "**********"
type textarea "*"
type textarea "**********"
type textarea "*"
type textarea "**********"
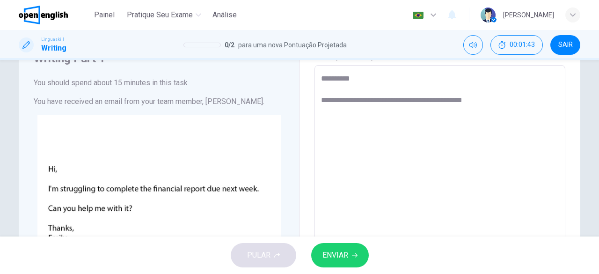
type textarea "*"
type textarea "**********"
type textarea "*"
type textarea "**********"
type textarea "*"
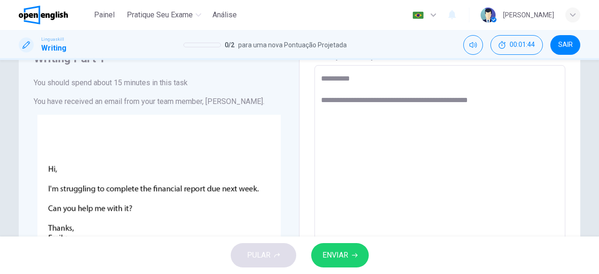
type textarea "**********"
type textarea "*"
type textarea "**********"
type textarea "*"
type textarea "**********"
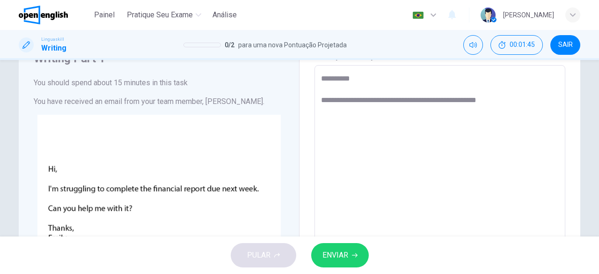
type textarea "*"
type textarea "**********"
type textarea "*"
type textarea "**********"
type textarea "*"
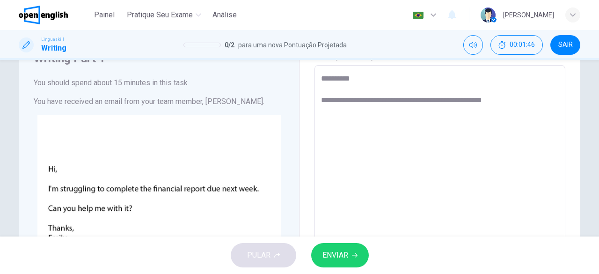
type textarea "**********"
type textarea "*"
type textarea "**********"
type textarea "*"
type textarea "**********"
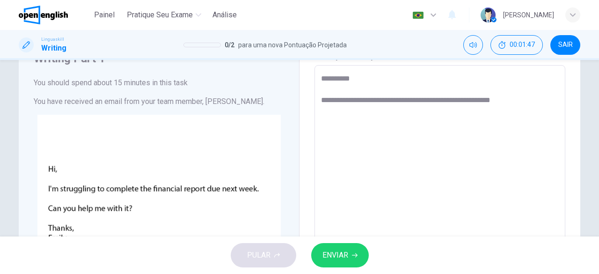
type textarea "*"
type textarea "**********"
type textarea "*"
type textarea "**********"
type textarea "*"
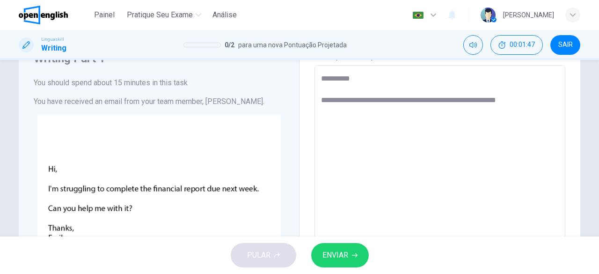
type textarea "**********"
type textarea "*"
type textarea "**********"
type textarea "*"
type textarea "**********"
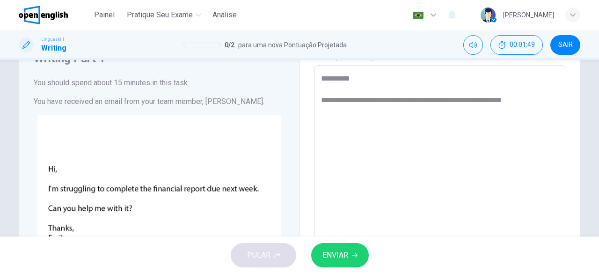
type textarea "*"
type textarea "**********"
type textarea "*"
type textarea "**********"
type textarea "*"
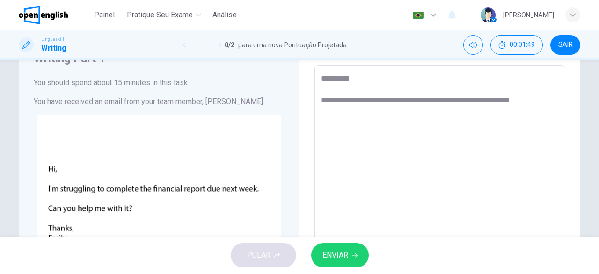
type textarea "**********"
type textarea "*"
type textarea "**********"
type textarea "*"
type textarea "**********"
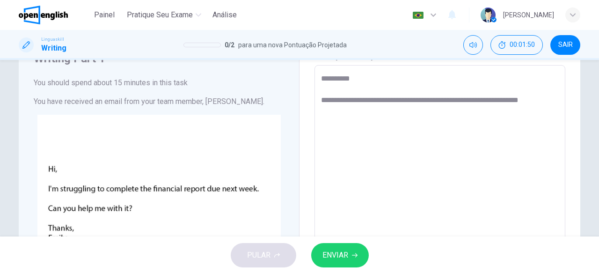
type textarea "*"
type textarea "**********"
type textarea "*"
type textarea "**********"
type textarea "*"
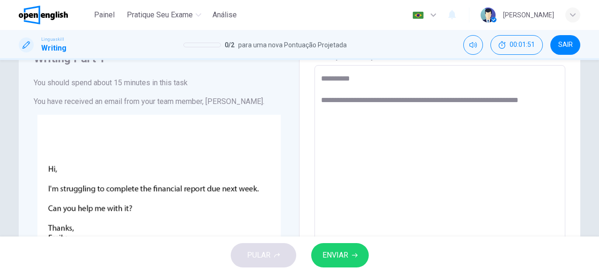
type textarea "**********"
type textarea "*"
type textarea "**********"
type textarea "*"
type textarea "**********"
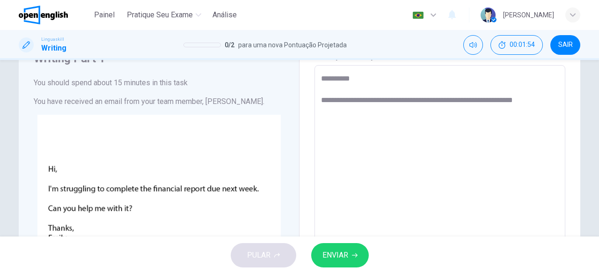
type textarea "*"
type textarea "**********"
type textarea "*"
type textarea "**********"
type textarea "*"
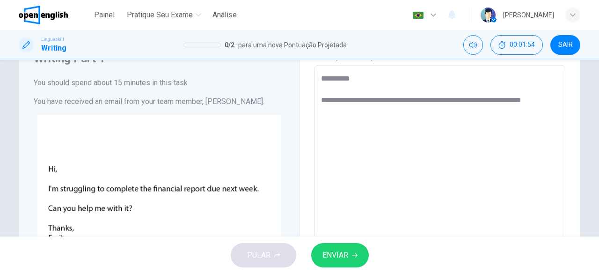
type textarea "**********"
type textarea "*"
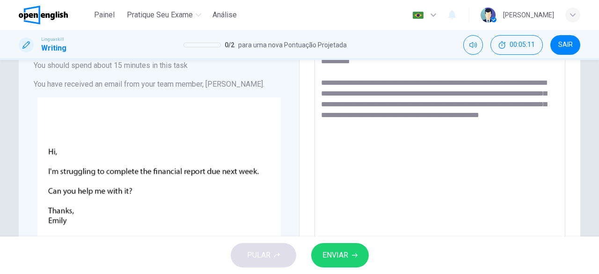
scroll to position [62, 0]
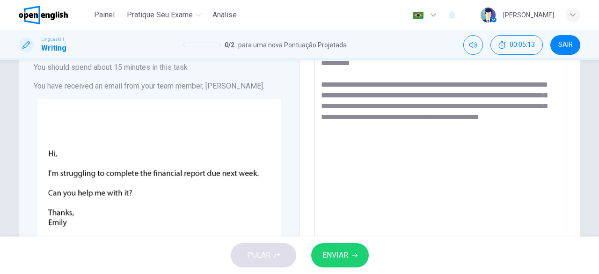
click at [356, 131] on textarea "**********" at bounding box center [440, 225] width 238 height 334
click at [375, 147] on textarea "**********" at bounding box center [440, 225] width 238 height 334
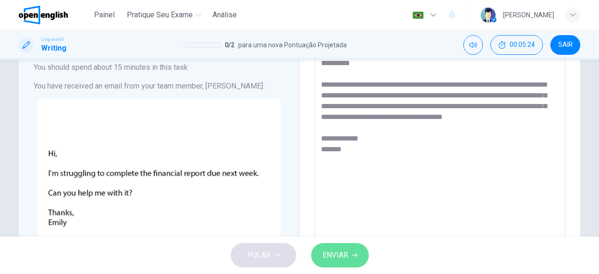
click at [340, 253] on span "ENVIAR" at bounding box center [336, 255] width 26 height 13
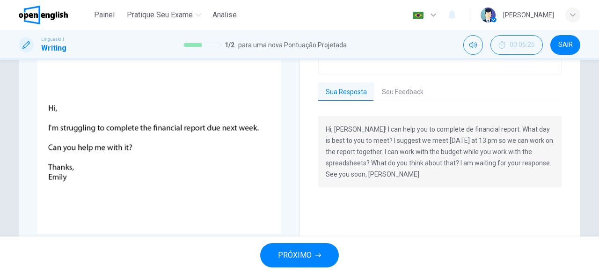
scroll to position [97, 0]
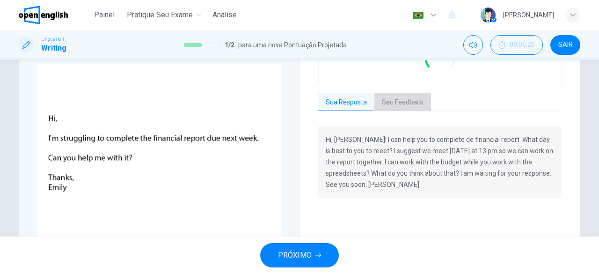
click at [399, 100] on button "Seu Feedback" at bounding box center [402, 103] width 57 height 20
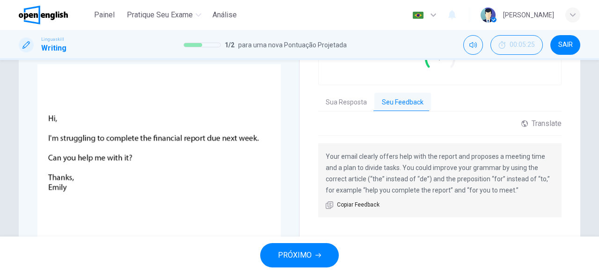
click at [413, 208] on div "Your email clearly offers help with the report and proposes a meeting time and …" at bounding box center [439, 180] width 243 height 74
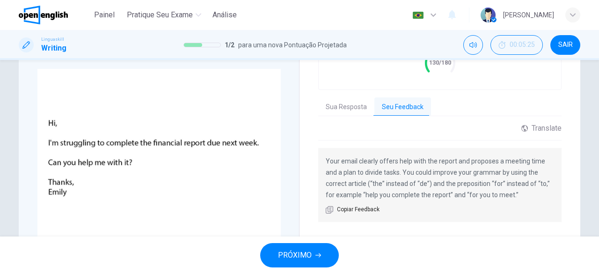
scroll to position [0, 0]
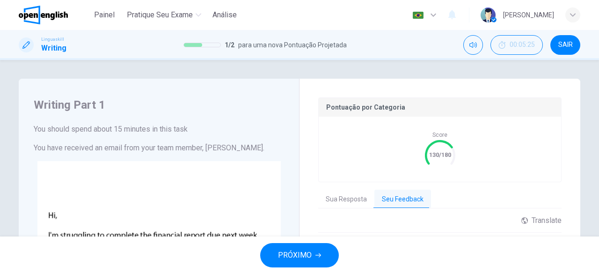
click at [337, 249] on div "PRÓXIMO" at bounding box center [299, 254] width 599 height 37
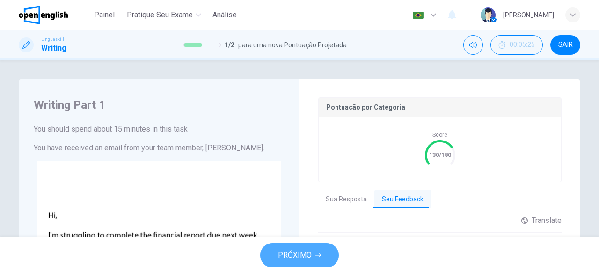
click at [320, 250] on button "PRÓXIMO" at bounding box center [299, 255] width 79 height 24
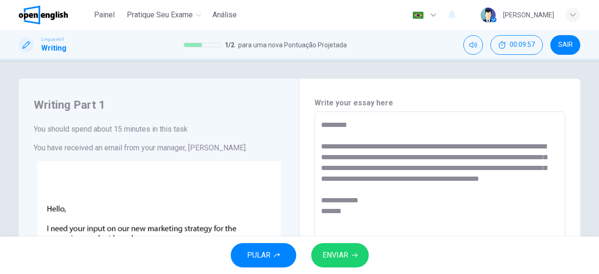
click at [346, 262] on button "ENVIAR" at bounding box center [340, 255] width 58 height 24
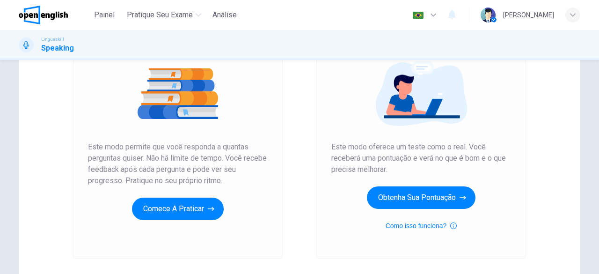
scroll to position [113, 0]
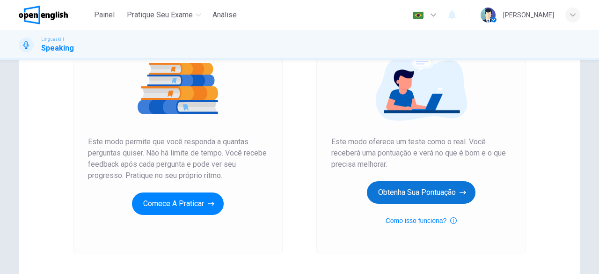
click at [406, 184] on button "Obtenha sua pontuação" at bounding box center [421, 192] width 109 height 22
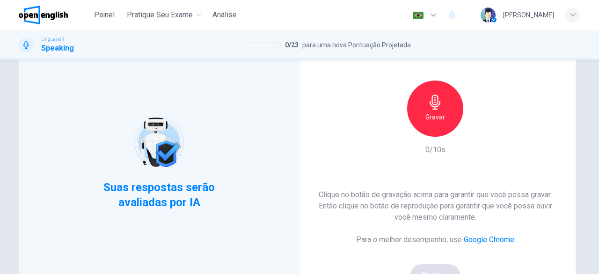
scroll to position [57, 0]
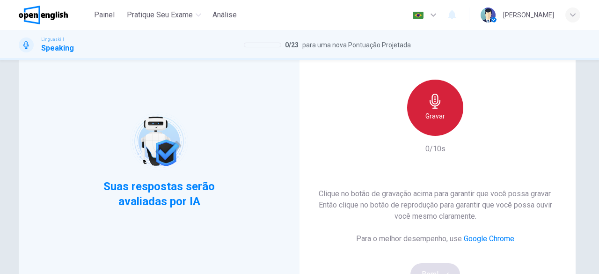
click at [439, 108] on icon "button" at bounding box center [435, 101] width 15 height 15
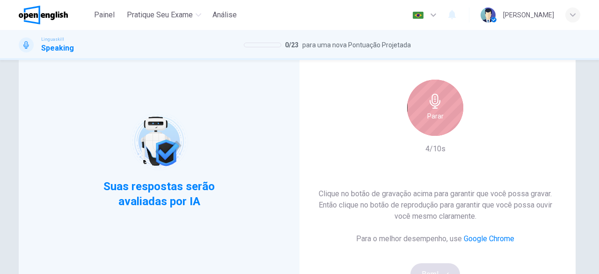
click at [439, 108] on icon "button" at bounding box center [435, 101] width 15 height 15
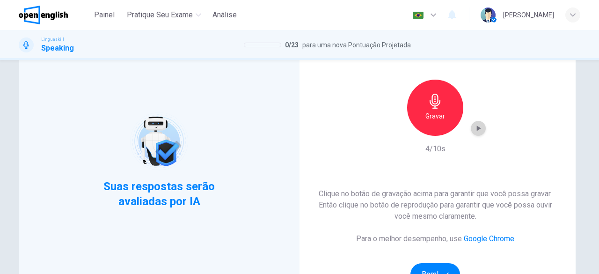
click at [474, 131] on icon "button" at bounding box center [478, 128] width 9 height 9
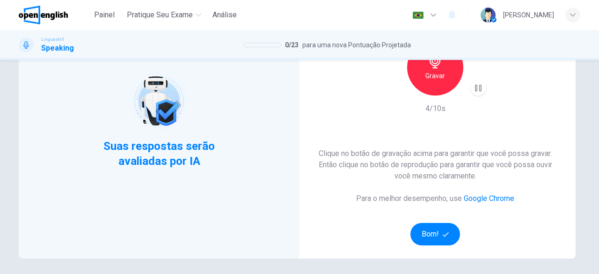
scroll to position [98, 0]
click at [436, 232] on button "Bom!" at bounding box center [436, 233] width 50 height 22
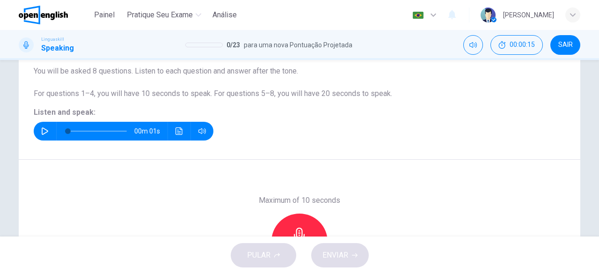
scroll to position [0, 0]
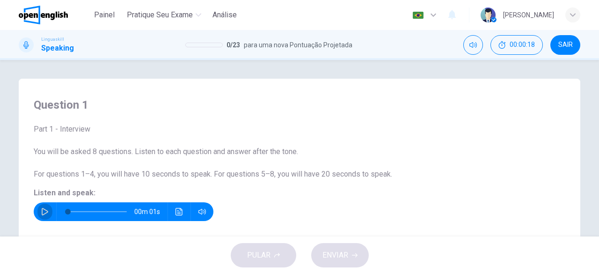
click at [42, 210] on icon "button" at bounding box center [45, 211] width 7 height 7
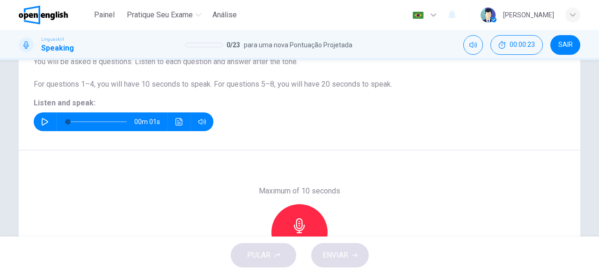
scroll to position [186, 0]
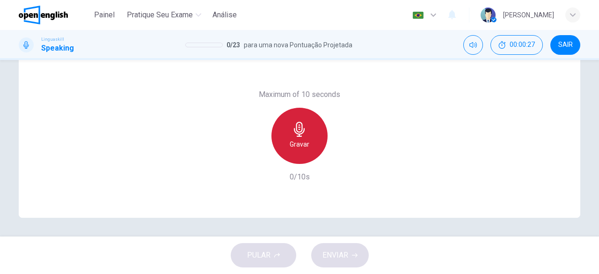
click at [292, 142] on h6 "Gravar" at bounding box center [300, 144] width 20 height 11
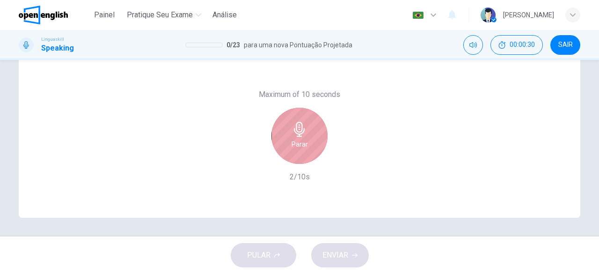
click at [292, 142] on h6 "Parar" at bounding box center [300, 144] width 16 height 11
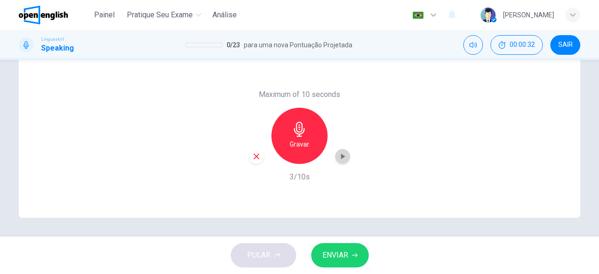
click at [342, 159] on icon "button" at bounding box center [342, 156] width 9 height 9
click at [348, 258] on button "ENVIAR" at bounding box center [340, 255] width 58 height 24
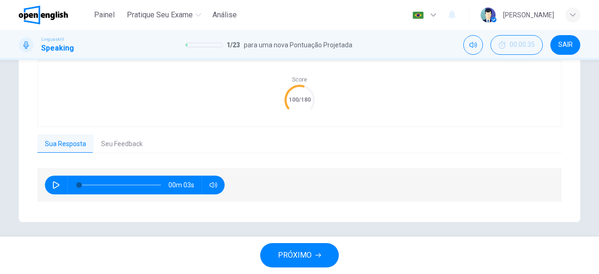
scroll to position [220, 0]
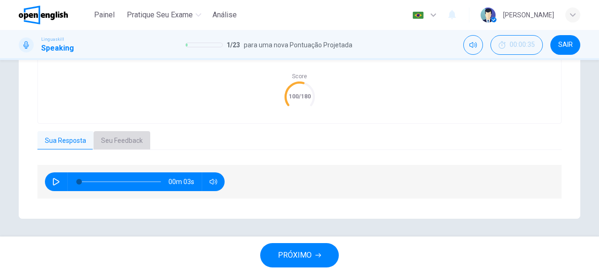
click at [122, 140] on button "Seu Feedback" at bounding box center [122, 141] width 57 height 20
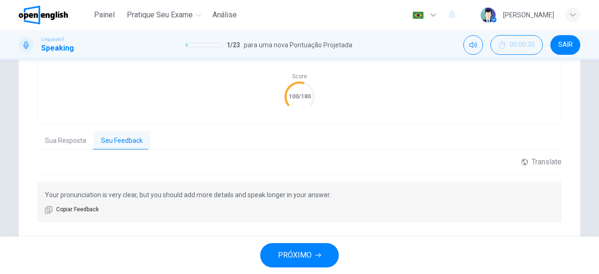
scroll to position [243, 0]
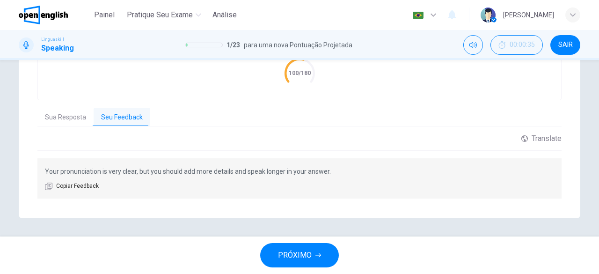
click at [316, 249] on button "PRÓXIMO" at bounding box center [299, 255] width 79 height 24
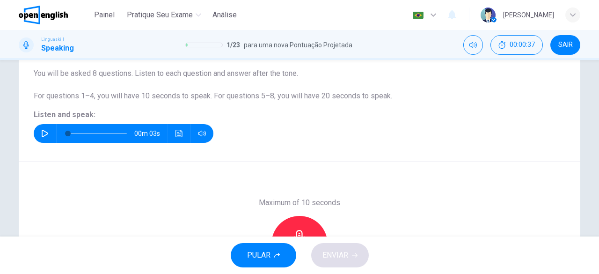
scroll to position [79, 0]
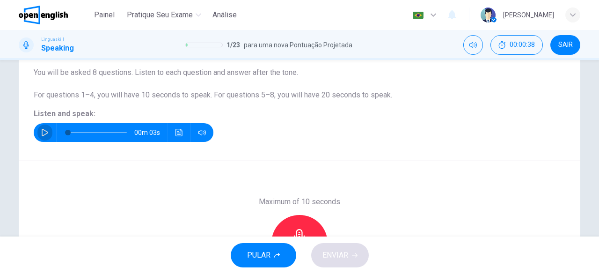
click at [42, 129] on icon "button" at bounding box center [44, 132] width 7 height 7
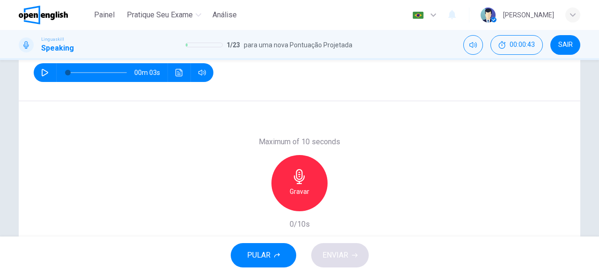
scroll to position [139, 0]
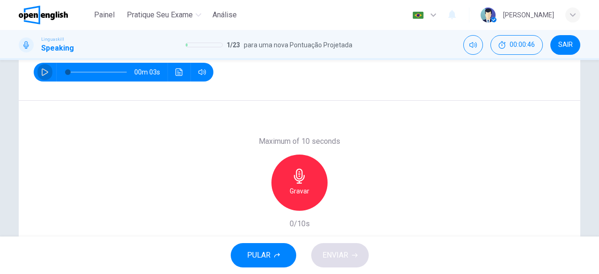
click at [37, 74] on button "button" at bounding box center [44, 72] width 15 height 19
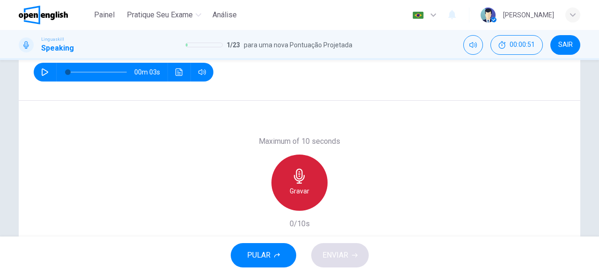
click at [301, 181] on icon "button" at bounding box center [299, 176] width 15 height 15
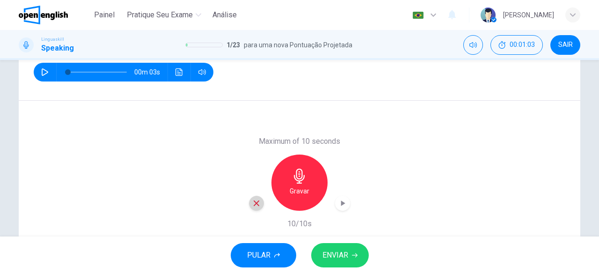
click at [253, 203] on icon "button" at bounding box center [256, 203] width 8 height 8
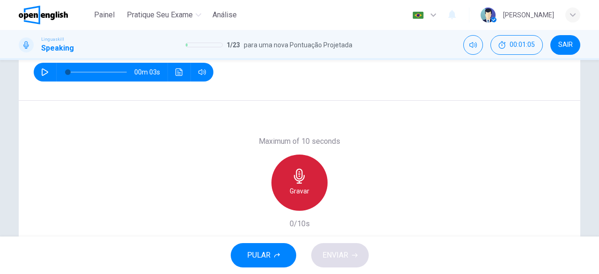
click at [298, 180] on icon "button" at bounding box center [299, 176] width 11 height 15
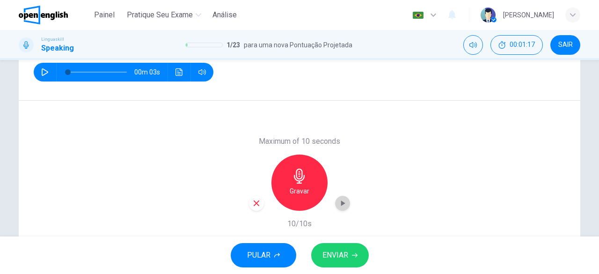
click at [342, 199] on icon "button" at bounding box center [342, 202] width 9 height 9
click at [336, 250] on span "ENVIAR" at bounding box center [336, 255] width 26 height 13
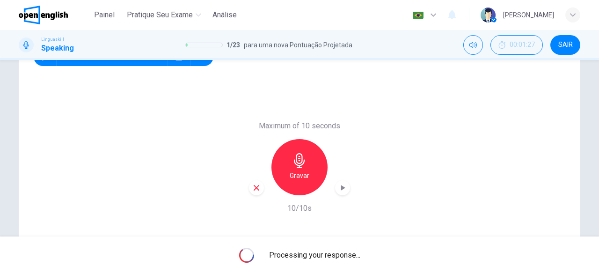
scroll to position [186, 0]
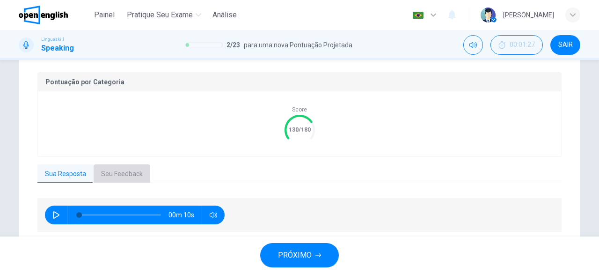
click at [117, 165] on button "Seu Feedback" at bounding box center [122, 174] width 57 height 20
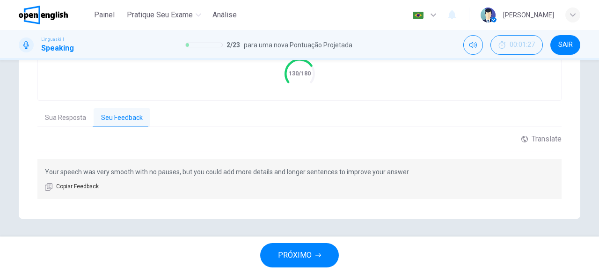
scroll to position [243, 0]
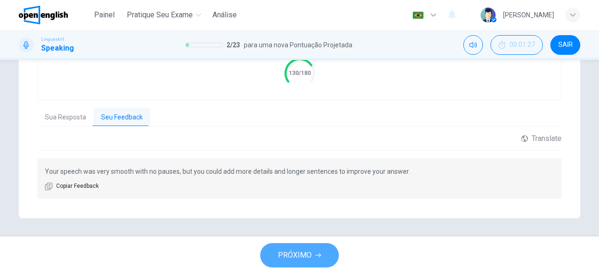
click at [314, 260] on button "PRÓXIMO" at bounding box center [299, 255] width 79 height 24
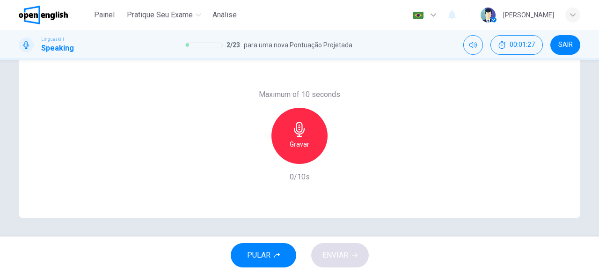
click at [314, 260] on div "PULAR ENVIAR" at bounding box center [299, 254] width 599 height 37
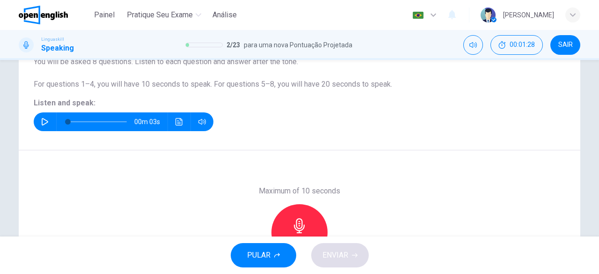
scroll to position [77, 0]
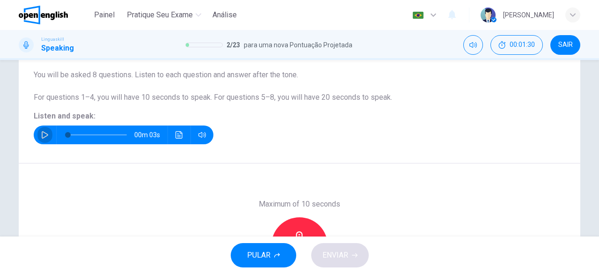
click at [37, 139] on button "button" at bounding box center [44, 134] width 15 height 19
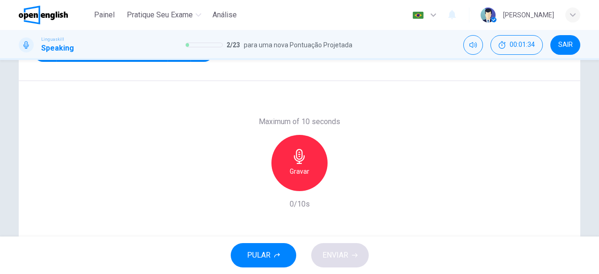
scroll to position [165, 0]
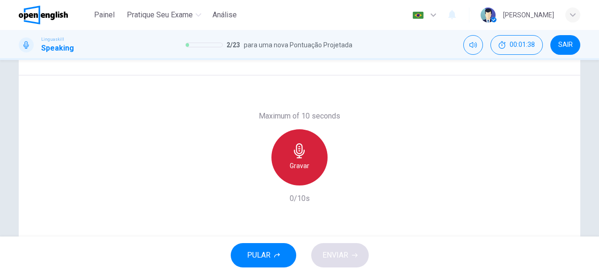
click at [307, 169] on div "Gravar" at bounding box center [300, 157] width 56 height 56
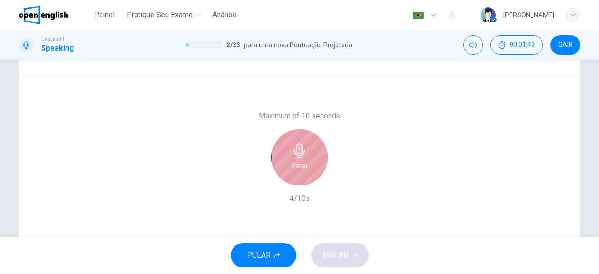
click at [307, 169] on div "Parar" at bounding box center [300, 157] width 56 height 56
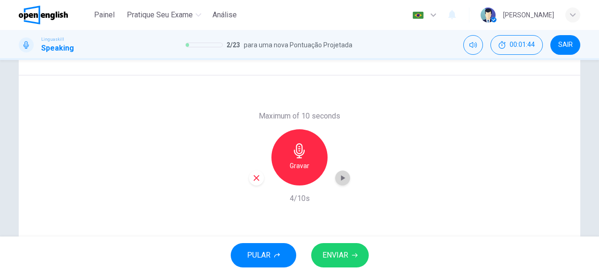
click at [342, 178] on icon "button" at bounding box center [343, 178] width 4 height 6
click at [340, 253] on span "ENVIAR" at bounding box center [336, 255] width 26 height 13
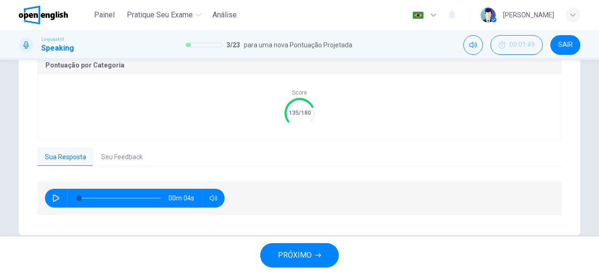
scroll to position [220, 0]
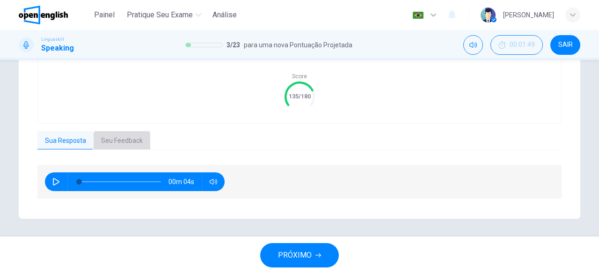
click at [115, 134] on button "Seu Feedback" at bounding box center [122, 141] width 57 height 20
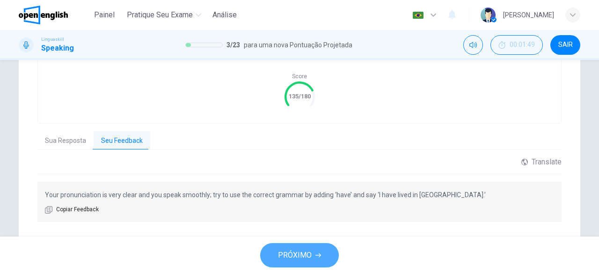
click at [298, 256] on span "PRÓXIMO" at bounding box center [295, 255] width 34 height 13
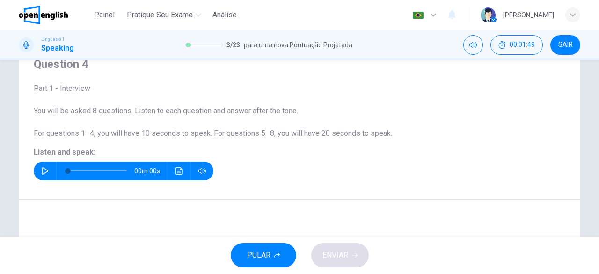
scroll to position [43, 0]
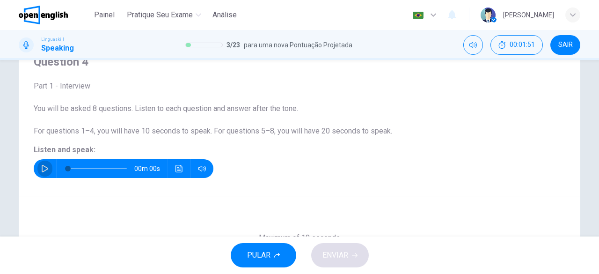
click at [41, 169] on icon "button" at bounding box center [44, 168] width 7 height 7
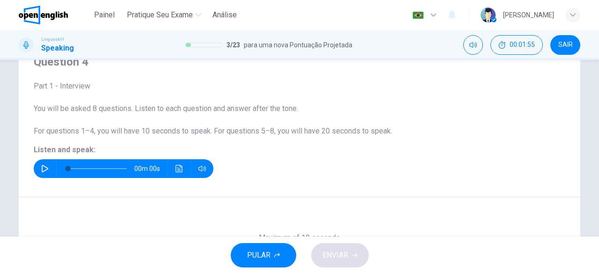
click at [41, 169] on icon "button" at bounding box center [44, 168] width 7 height 7
drag, startPoint x: 68, startPoint y: 167, endPoint x: 95, endPoint y: 167, distance: 26.7
click at [96, 167] on span at bounding box center [99, 169] width 6 height 6
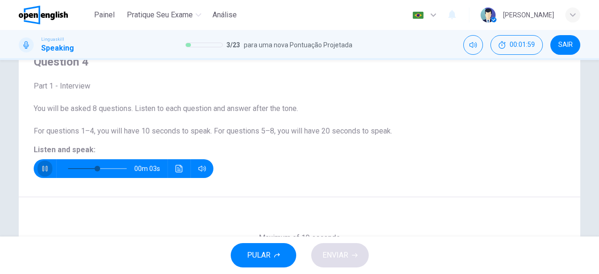
click at [42, 168] on icon "button" at bounding box center [44, 168] width 7 height 7
drag, startPoint x: 93, startPoint y: 171, endPoint x: 58, endPoint y: 169, distance: 35.6
click at [65, 169] on span at bounding box center [68, 169] width 6 height 6
click at [44, 174] on button "button" at bounding box center [44, 168] width 15 height 19
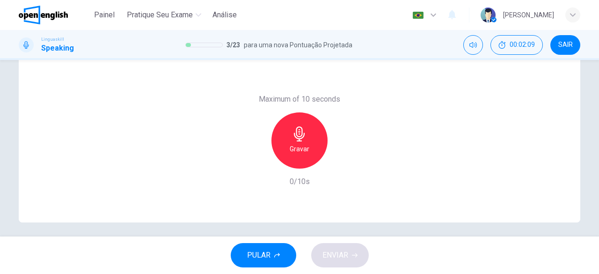
scroll to position [178, 0]
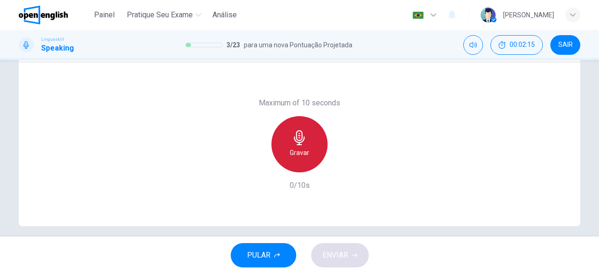
click at [297, 143] on icon "button" at bounding box center [299, 137] width 11 height 15
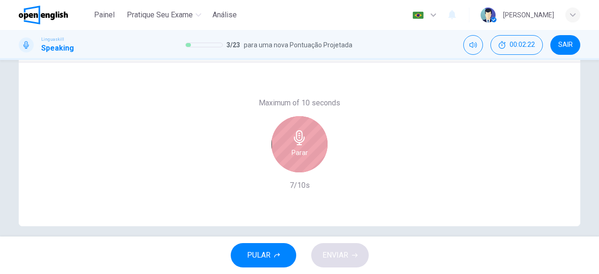
click at [297, 143] on icon "button" at bounding box center [299, 137] width 11 height 15
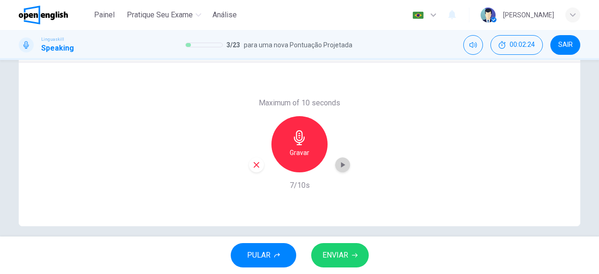
click at [344, 165] on icon "button" at bounding box center [342, 164] width 9 height 9
click at [350, 252] on button "ENVIAR" at bounding box center [340, 255] width 58 height 24
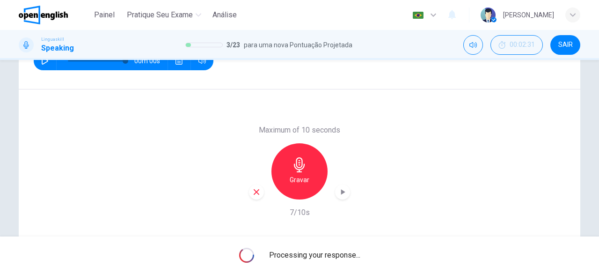
scroll to position [186, 0]
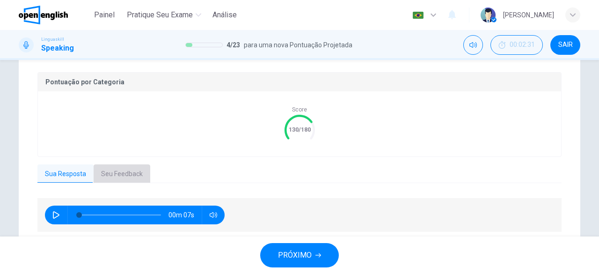
click at [117, 167] on button "Seu Feedback" at bounding box center [122, 174] width 57 height 20
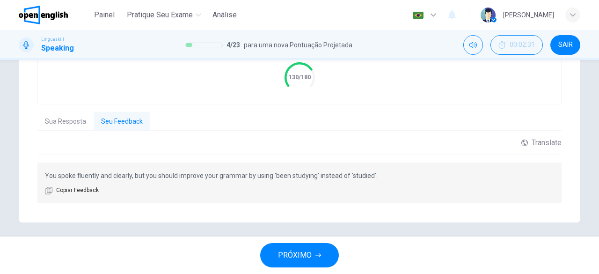
scroll to position [243, 0]
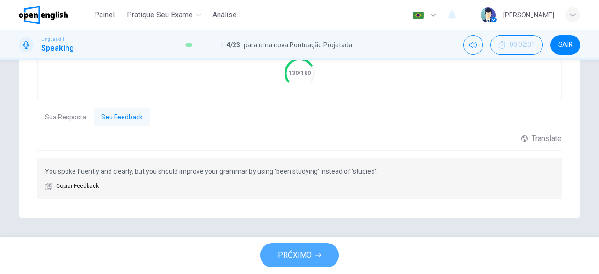
click at [315, 248] on button "PRÓXIMO" at bounding box center [299, 255] width 79 height 24
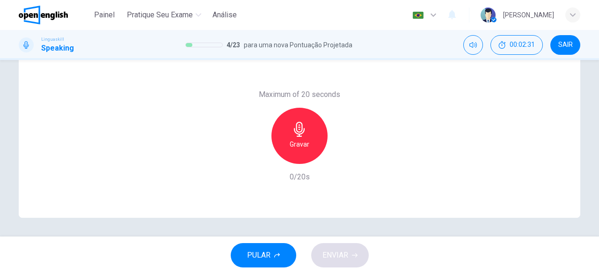
scroll to position [186, 0]
drag, startPoint x: 598, startPoint y: 244, endPoint x: 599, endPoint y: 195, distance: 49.2
click at [599, 195] on div "Painel Pratique seu exame Análise Português ** ​ Letícia L. Linguaskill Speakin…" at bounding box center [299, 137] width 599 height 274
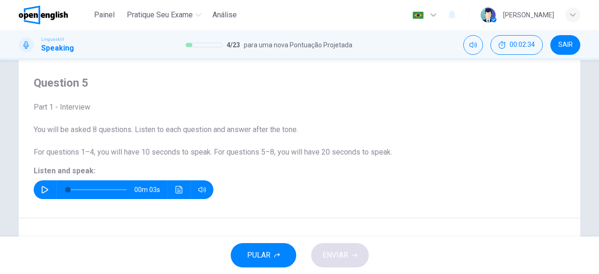
scroll to position [41, 0]
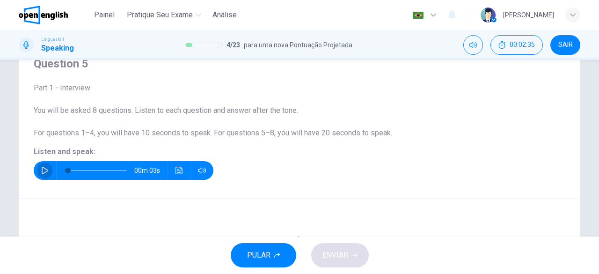
click at [42, 167] on icon "button" at bounding box center [44, 170] width 7 height 7
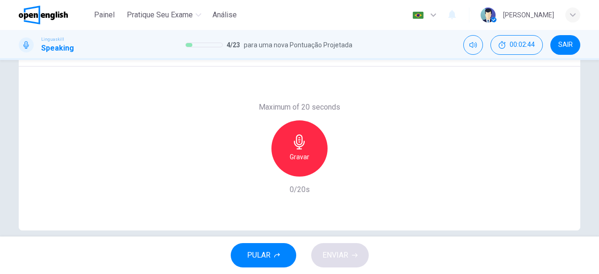
scroll to position [175, 0]
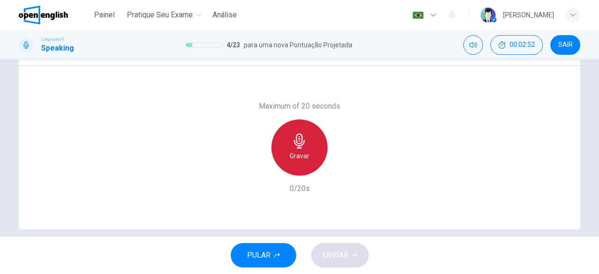
click at [300, 147] on icon "button" at bounding box center [299, 140] width 15 height 15
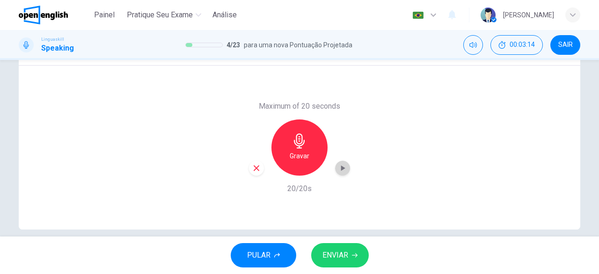
click at [342, 170] on icon "button" at bounding box center [342, 167] width 9 height 9
click at [260, 172] on div "Gravar" at bounding box center [299, 147] width 101 height 56
click at [256, 170] on icon "button" at bounding box center [256, 168] width 8 height 8
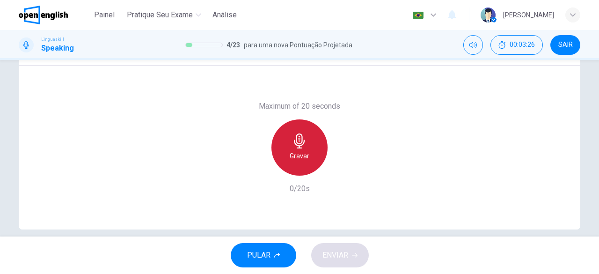
click at [309, 151] on div "Gravar" at bounding box center [300, 147] width 56 height 56
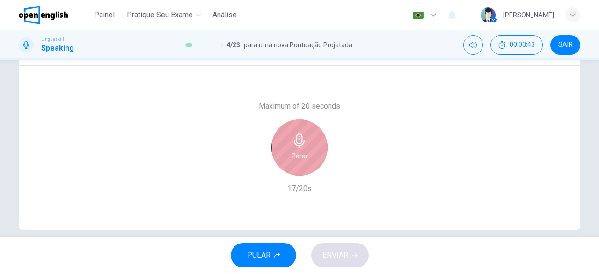
click at [309, 151] on div "Parar" at bounding box center [300, 147] width 56 height 56
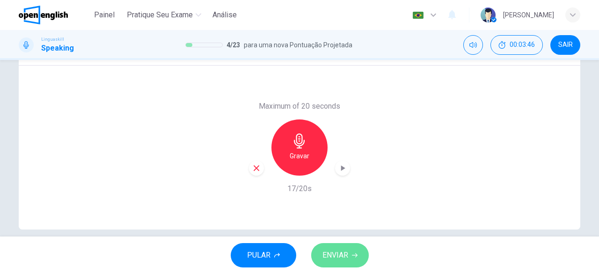
click at [334, 258] on span "ENVIAR" at bounding box center [336, 255] width 26 height 13
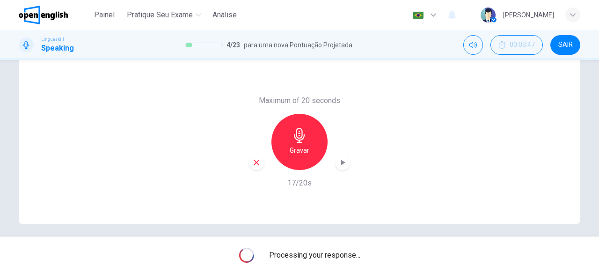
scroll to position [186, 0]
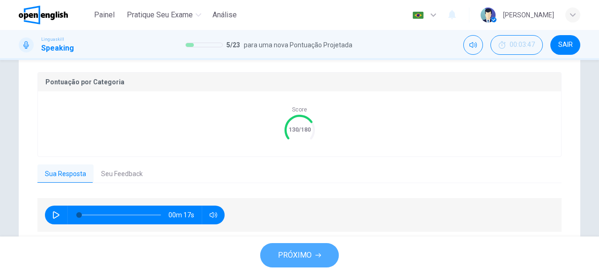
click at [290, 257] on span "PRÓXIMO" at bounding box center [295, 255] width 34 height 13
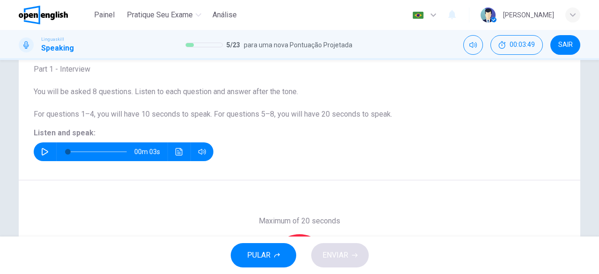
scroll to position [49, 0]
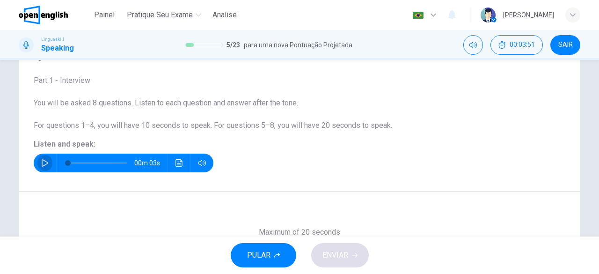
click at [45, 162] on icon "button" at bounding box center [45, 162] width 7 height 7
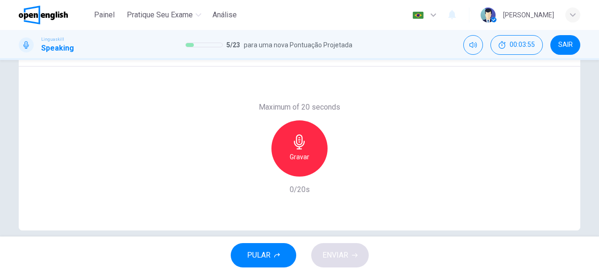
scroll to position [184, 0]
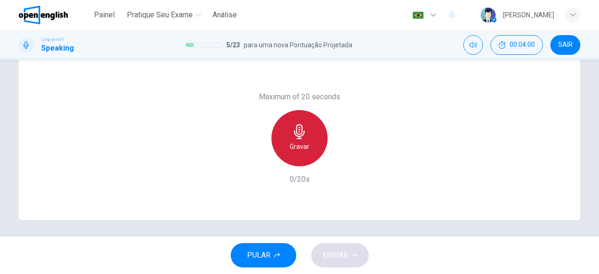
click at [299, 147] on h6 "Gravar" at bounding box center [300, 146] width 20 height 11
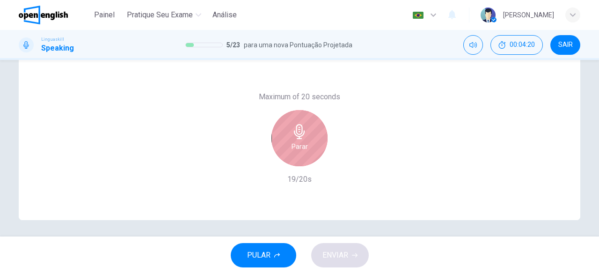
click at [299, 147] on h6 "Parar" at bounding box center [300, 146] width 16 height 11
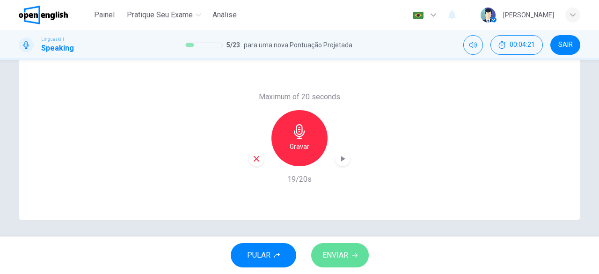
click at [347, 258] on span "ENVIAR" at bounding box center [336, 255] width 26 height 13
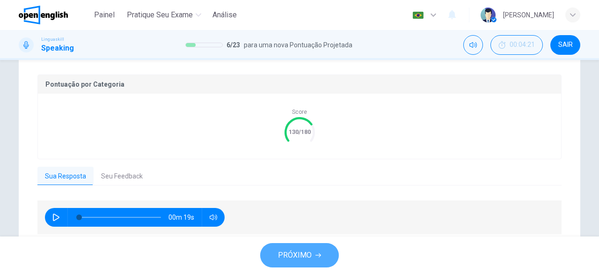
click at [303, 250] on span "PRÓXIMO" at bounding box center [295, 255] width 34 height 13
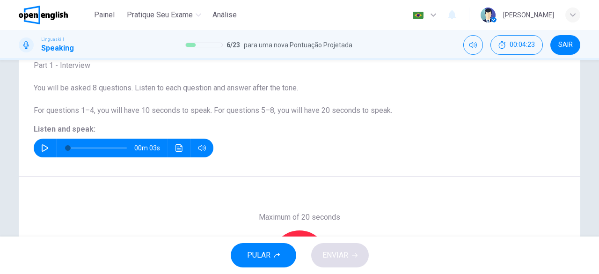
scroll to position [40, 0]
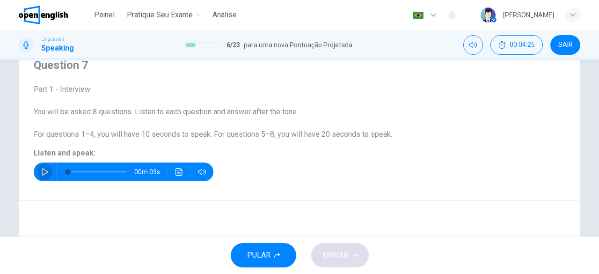
click at [46, 173] on icon "button" at bounding box center [44, 171] width 7 height 7
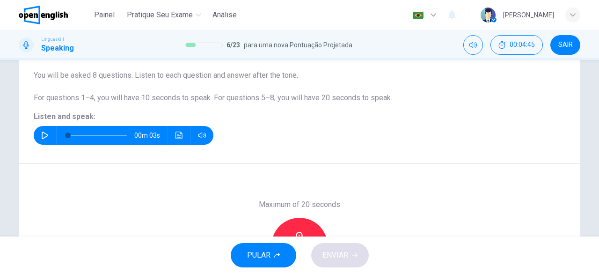
scroll to position [85, 0]
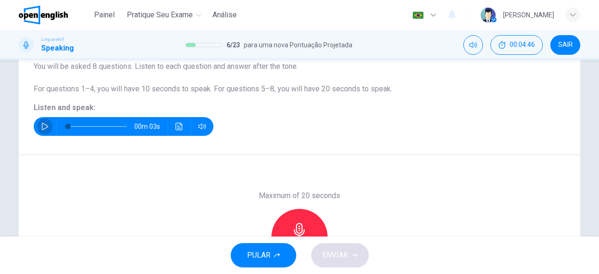
click at [45, 129] on icon "button" at bounding box center [44, 126] width 7 height 7
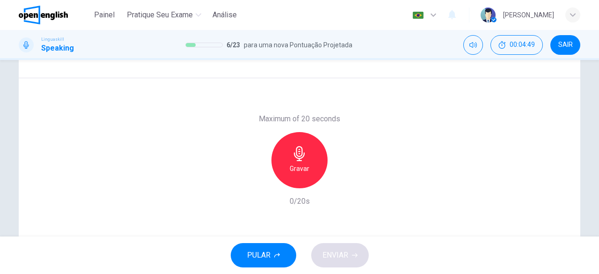
scroll to position [168, 0]
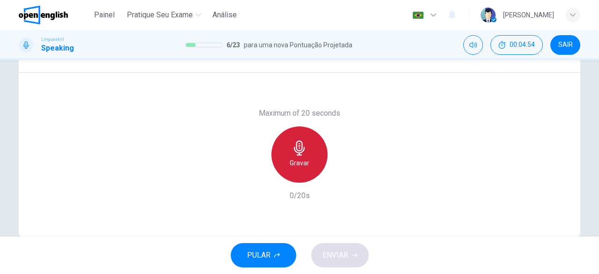
click at [315, 159] on div "Gravar" at bounding box center [300, 154] width 56 height 56
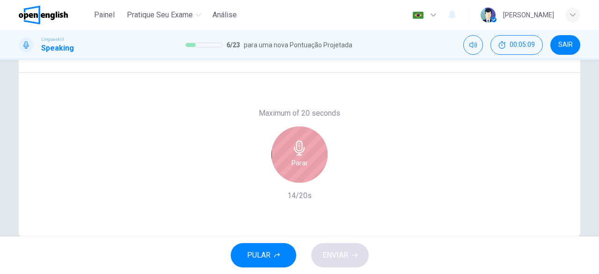
click at [315, 159] on div "Parar" at bounding box center [300, 154] width 56 height 56
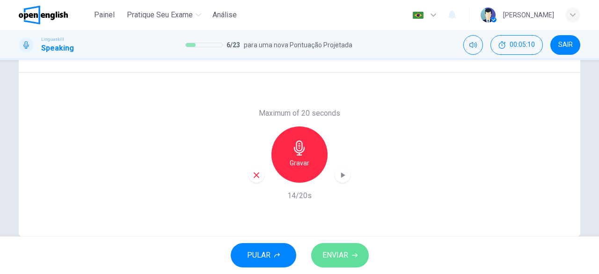
click at [349, 259] on button "ENVIAR" at bounding box center [340, 255] width 58 height 24
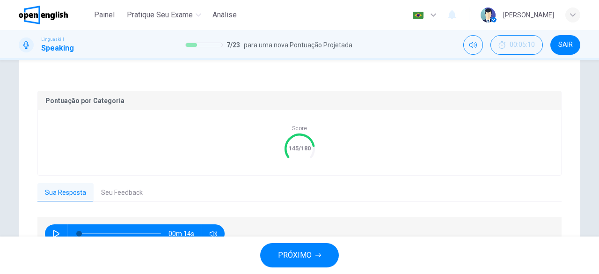
scroll to position [220, 0]
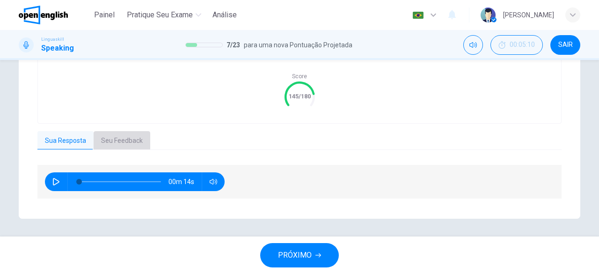
click at [112, 137] on button "Seu Feedback" at bounding box center [122, 141] width 57 height 20
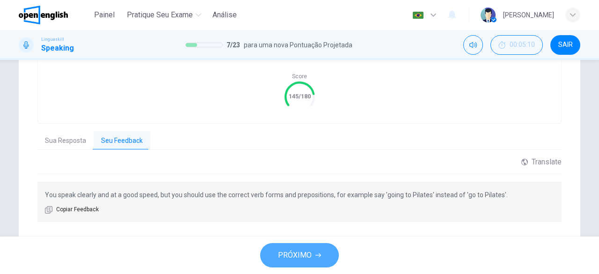
click at [317, 259] on button "PRÓXIMO" at bounding box center [299, 255] width 79 height 24
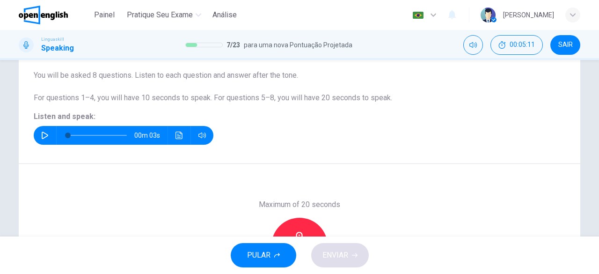
scroll to position [75, 0]
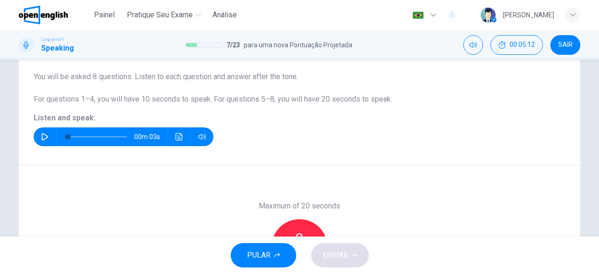
click at [46, 135] on icon "button" at bounding box center [44, 136] width 7 height 7
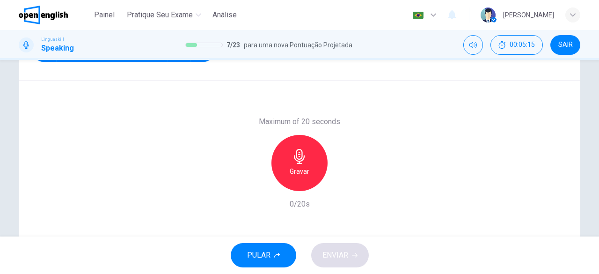
scroll to position [171, 0]
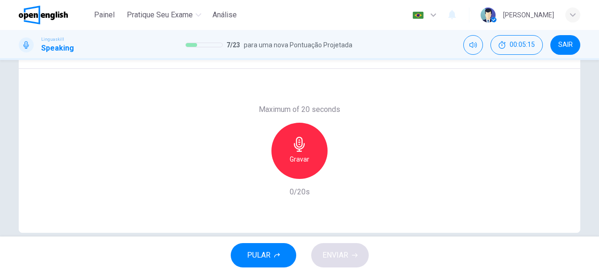
type input "*"
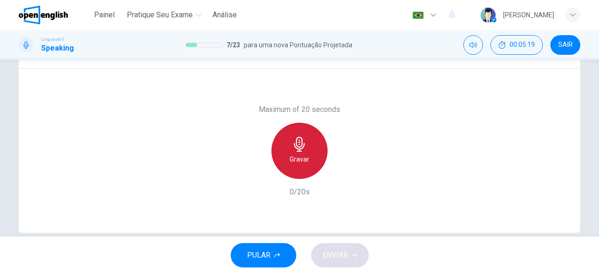
click at [294, 134] on div "Gravar" at bounding box center [300, 151] width 56 height 56
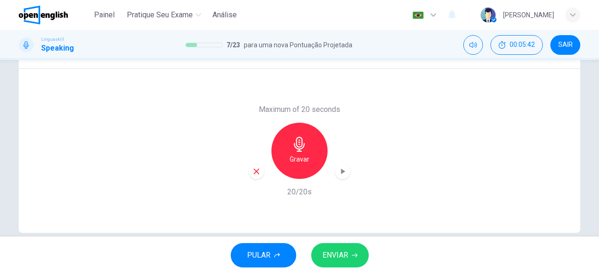
click at [361, 260] on button "ENVIAR" at bounding box center [340, 255] width 58 height 24
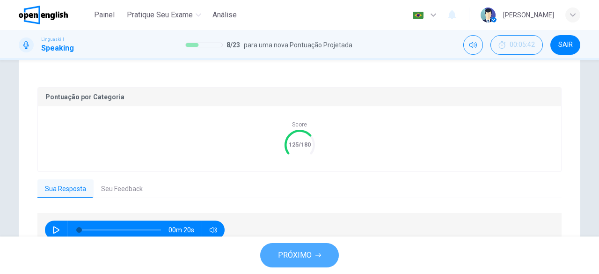
click at [290, 259] on span "PRÓXIMO" at bounding box center [295, 255] width 34 height 13
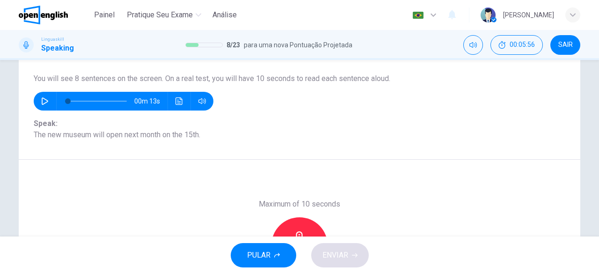
scroll to position [72, 0]
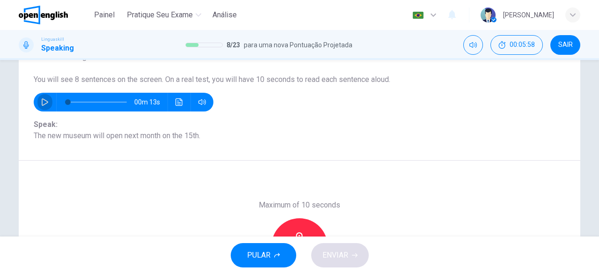
click at [41, 103] on icon "button" at bounding box center [44, 101] width 7 height 7
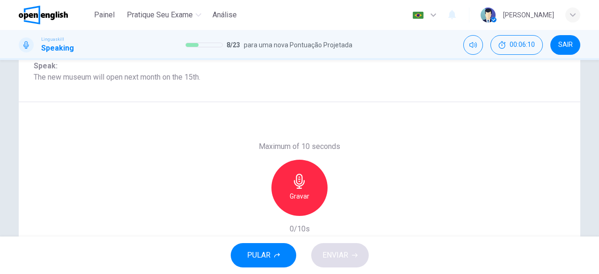
scroll to position [126, 0]
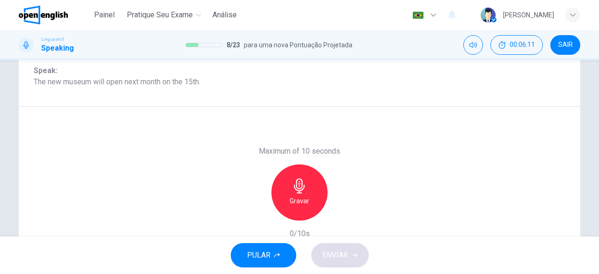
type input "*"
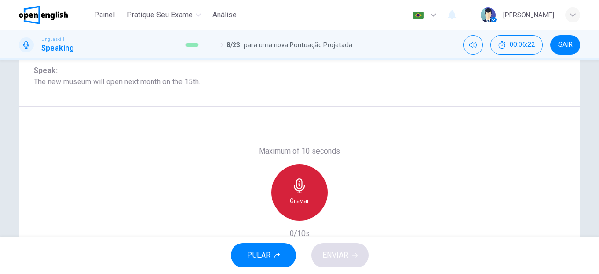
click at [295, 177] on div "Gravar" at bounding box center [300, 192] width 56 height 56
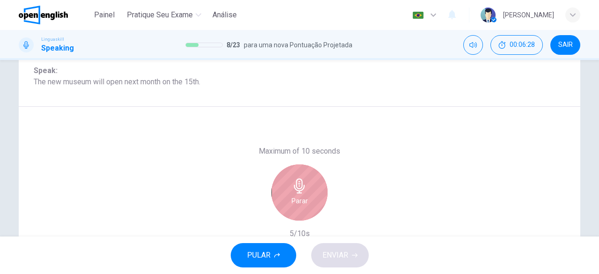
click at [308, 183] on div "Parar" at bounding box center [300, 192] width 56 height 56
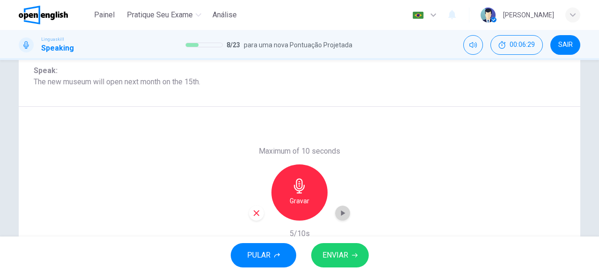
click at [344, 218] on div "button" at bounding box center [342, 213] width 15 height 15
click at [359, 260] on button "ENVIAR" at bounding box center [340, 255] width 58 height 24
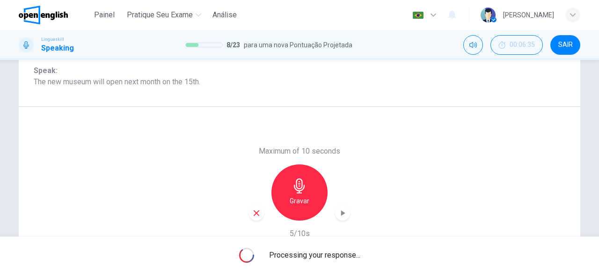
click at [358, 253] on span "Processing your response..." at bounding box center [314, 255] width 91 height 11
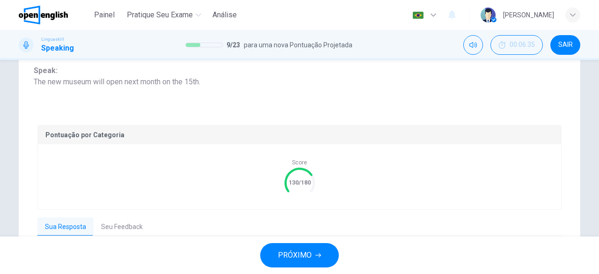
scroll to position [212, 0]
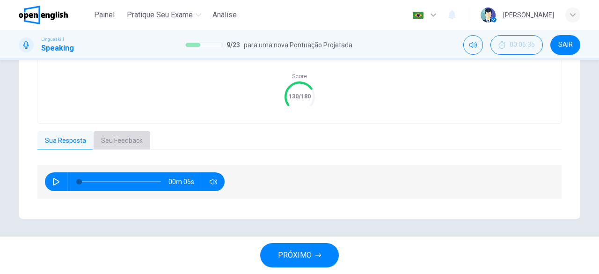
click at [119, 148] on button "Seu Feedback" at bounding box center [122, 141] width 57 height 20
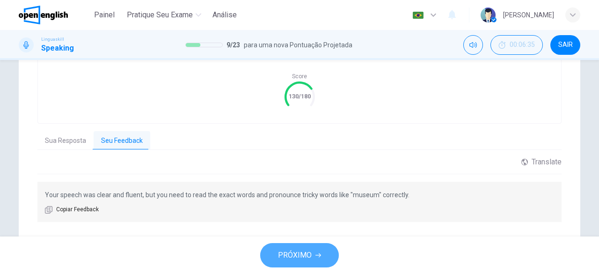
click at [313, 259] on button "PRÓXIMO" at bounding box center [299, 255] width 79 height 24
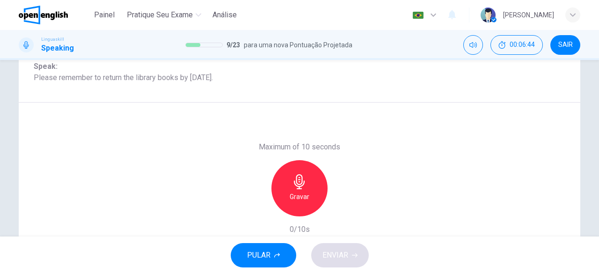
scroll to position [132, 0]
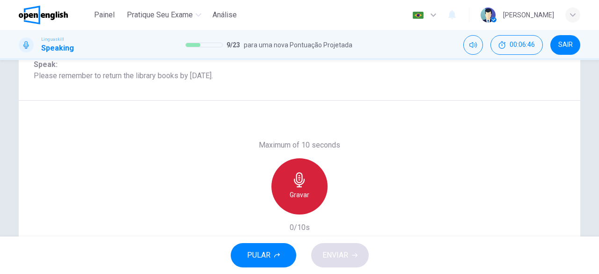
click at [301, 170] on div "Gravar" at bounding box center [300, 186] width 56 height 56
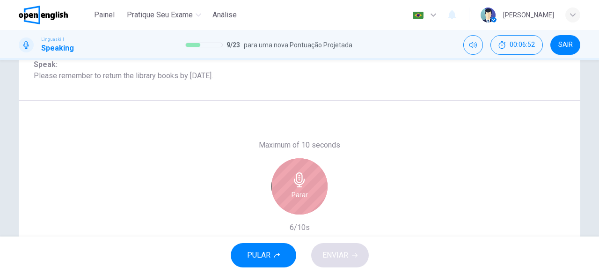
click at [301, 170] on div "Parar" at bounding box center [300, 186] width 56 height 56
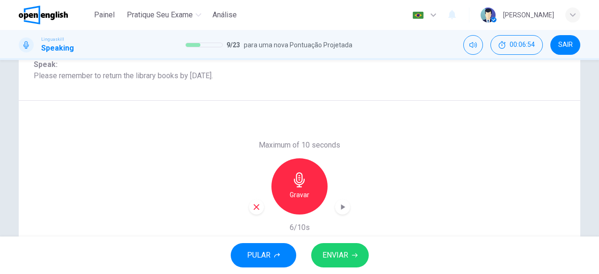
click at [340, 248] on button "ENVIAR" at bounding box center [340, 255] width 58 height 24
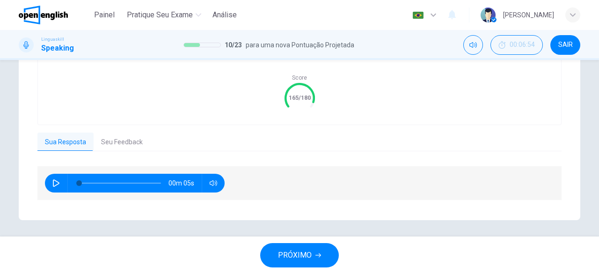
scroll to position [212, 0]
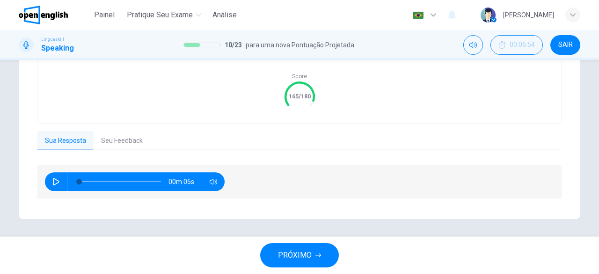
click at [297, 256] on span "PRÓXIMO" at bounding box center [295, 255] width 34 height 13
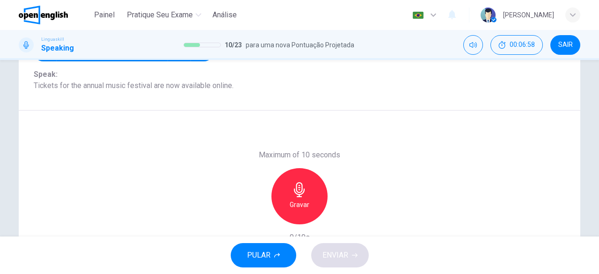
scroll to position [123, 0]
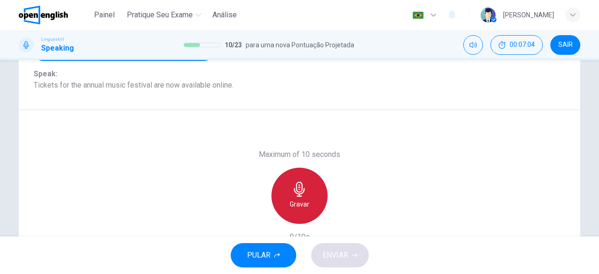
click at [305, 191] on div "Gravar" at bounding box center [300, 196] width 56 height 56
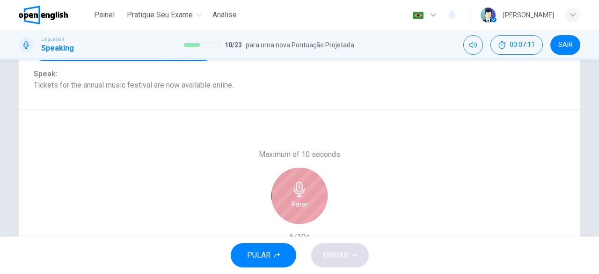
click at [305, 191] on div "Parar" at bounding box center [300, 196] width 56 height 56
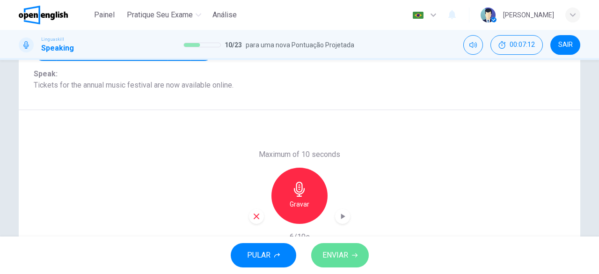
click at [346, 252] on span "ENVIAR" at bounding box center [336, 255] width 26 height 13
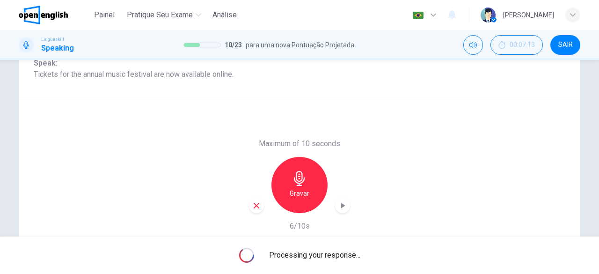
scroll to position [154, 0]
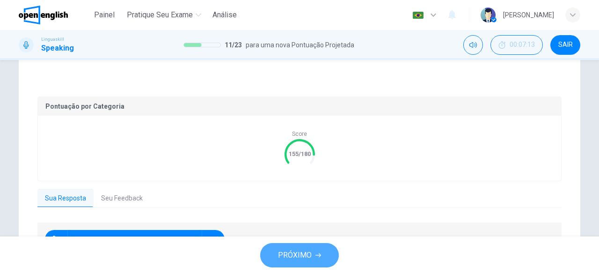
click at [313, 259] on button "PRÓXIMO" at bounding box center [299, 255] width 79 height 24
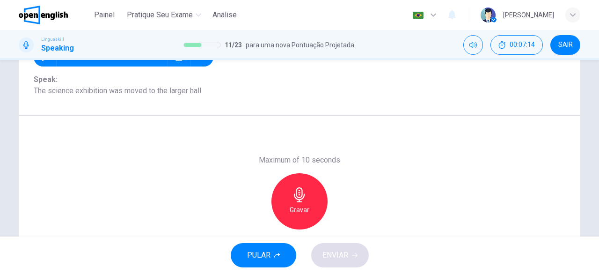
scroll to position [118, 0]
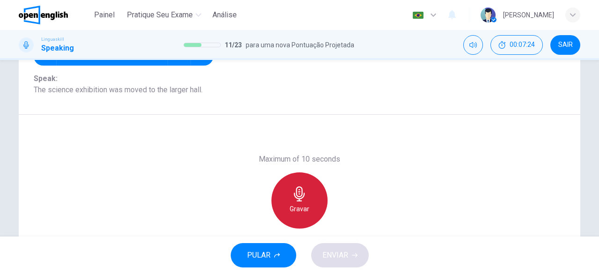
click at [295, 187] on icon "button" at bounding box center [299, 193] width 11 height 15
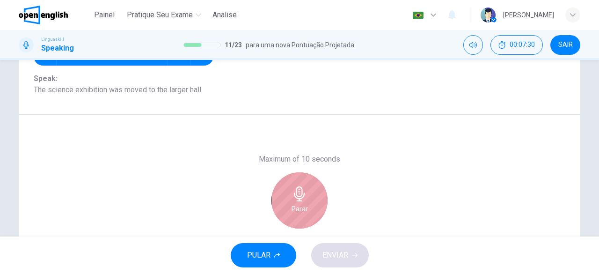
click at [297, 200] on icon "button" at bounding box center [299, 193] width 11 height 15
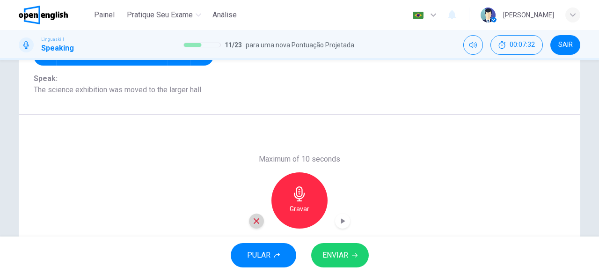
click at [255, 219] on icon "button" at bounding box center [256, 221] width 8 height 8
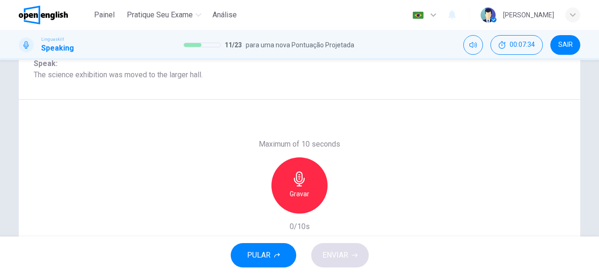
scroll to position [146, 0]
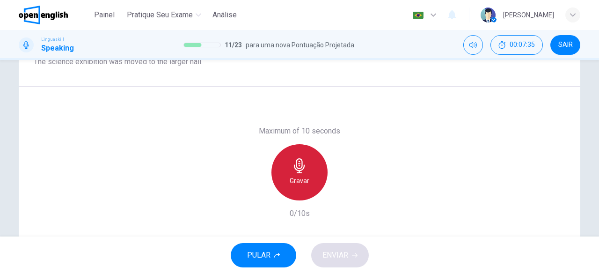
click at [309, 164] on div "Gravar" at bounding box center [300, 172] width 56 height 56
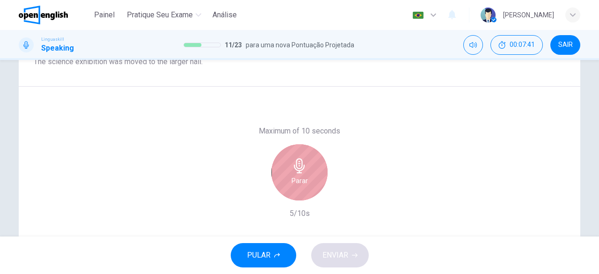
click at [309, 164] on div "Parar" at bounding box center [300, 172] width 56 height 56
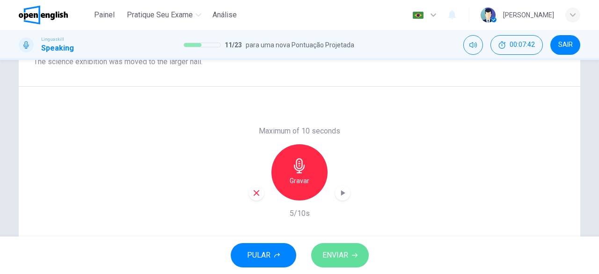
click at [340, 245] on button "ENVIAR" at bounding box center [340, 255] width 58 height 24
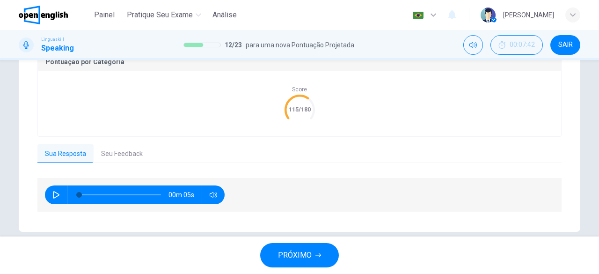
scroll to position [198, 0]
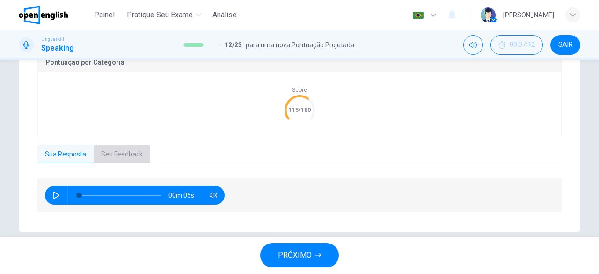
click at [118, 159] on button "Seu Feedback" at bounding box center [122, 155] width 57 height 20
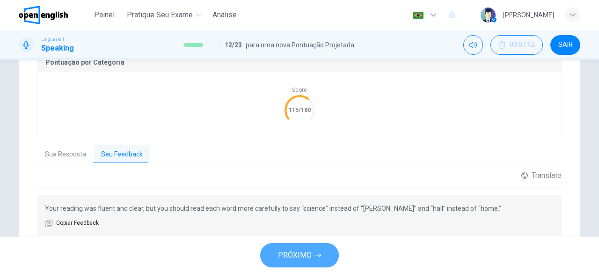
click at [315, 250] on button "PRÓXIMO" at bounding box center [299, 255] width 79 height 24
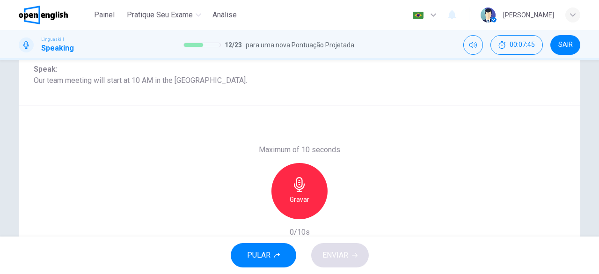
scroll to position [130, 0]
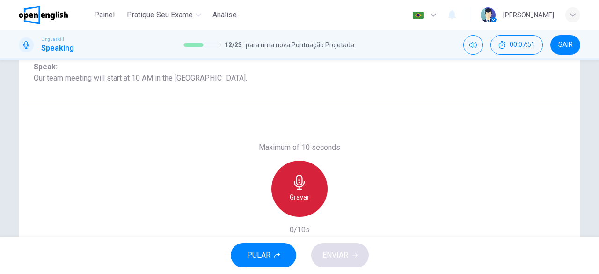
click at [299, 181] on icon "button" at bounding box center [299, 182] width 15 height 15
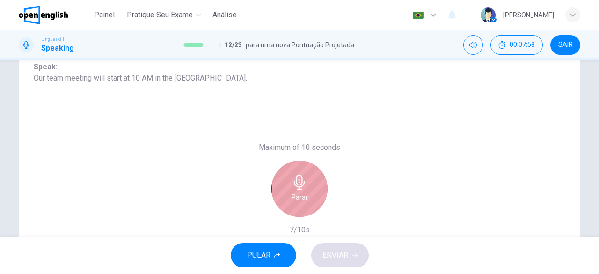
click at [299, 181] on icon "button" at bounding box center [299, 182] width 15 height 15
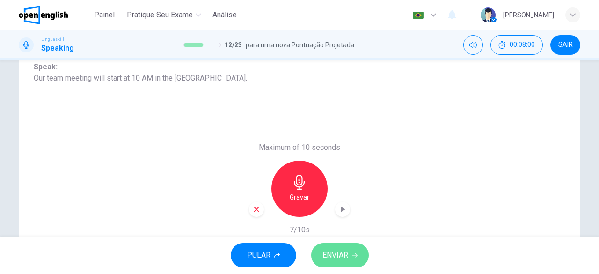
click at [351, 254] on button "ENVIAR" at bounding box center [340, 255] width 58 height 24
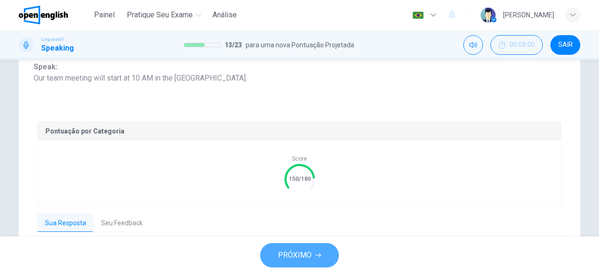
click at [297, 251] on span "PRÓXIMO" at bounding box center [295, 255] width 34 height 13
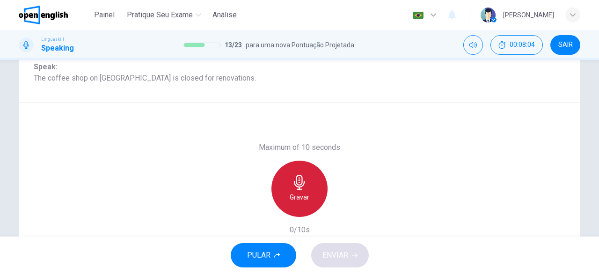
click at [299, 185] on icon "button" at bounding box center [299, 182] width 15 height 15
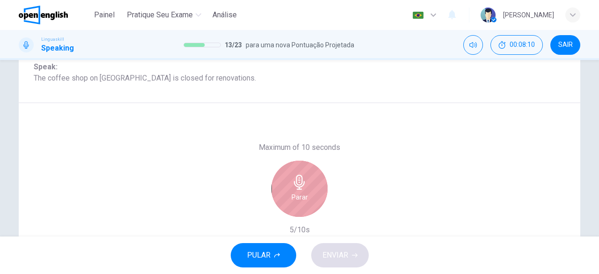
click at [299, 185] on icon "button" at bounding box center [299, 182] width 15 height 15
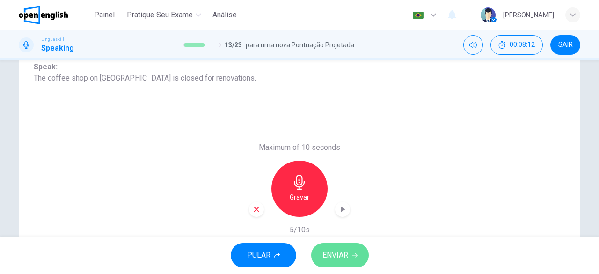
click at [344, 254] on span "ENVIAR" at bounding box center [336, 255] width 26 height 13
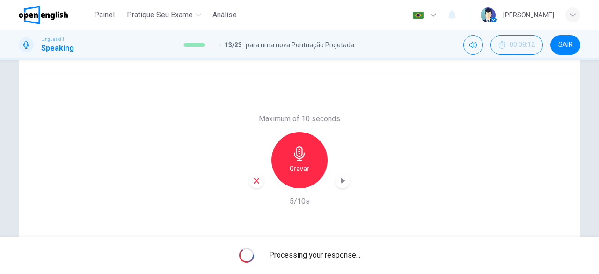
scroll to position [155, 0]
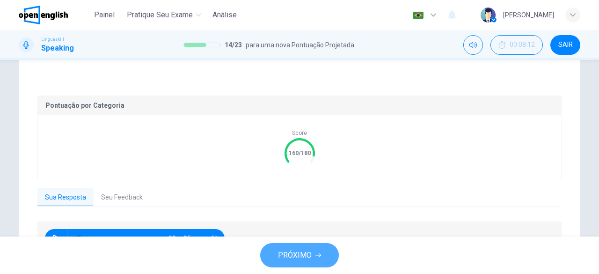
click at [331, 255] on button "PRÓXIMO" at bounding box center [299, 255] width 79 height 24
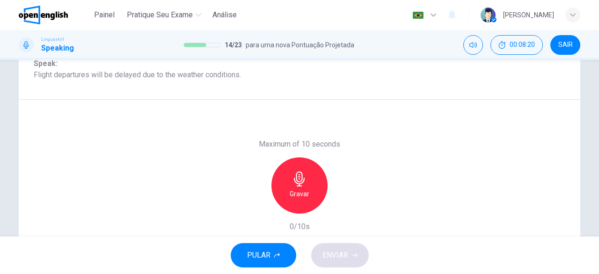
scroll to position [132, 0]
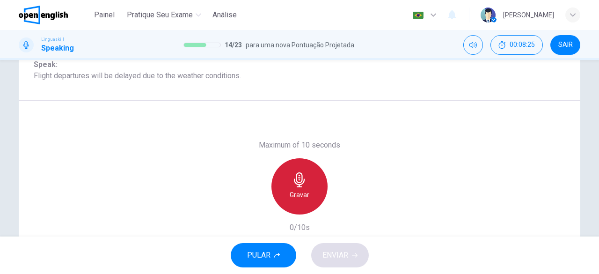
click at [312, 180] on div "Gravar" at bounding box center [300, 186] width 56 height 56
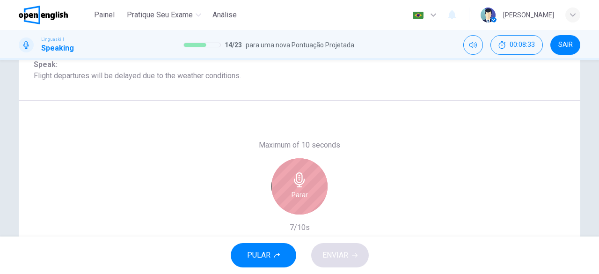
click at [312, 180] on div "Parar" at bounding box center [300, 186] width 56 height 56
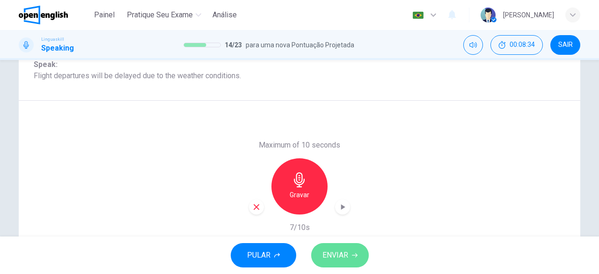
click at [343, 246] on button "ENVIAR" at bounding box center [340, 255] width 58 height 24
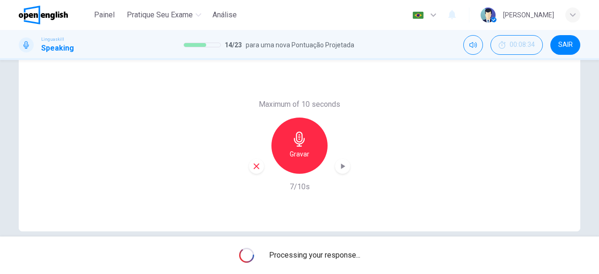
scroll to position [172, 0]
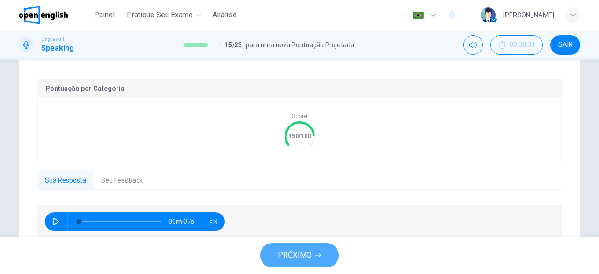
click at [313, 259] on button "PRÓXIMO" at bounding box center [299, 255] width 79 height 24
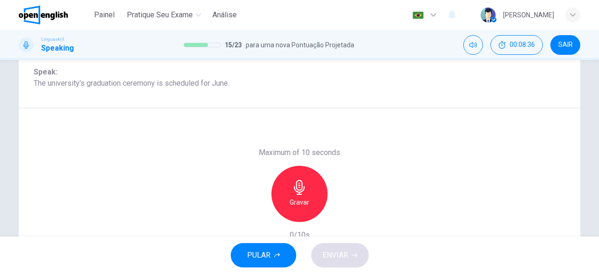
scroll to position [126, 0]
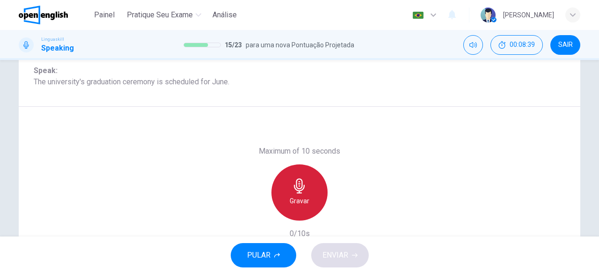
click at [301, 184] on icon "button" at bounding box center [299, 185] width 15 height 15
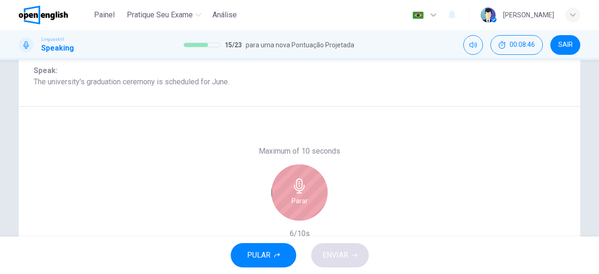
click at [301, 184] on icon "button" at bounding box center [299, 185] width 15 height 15
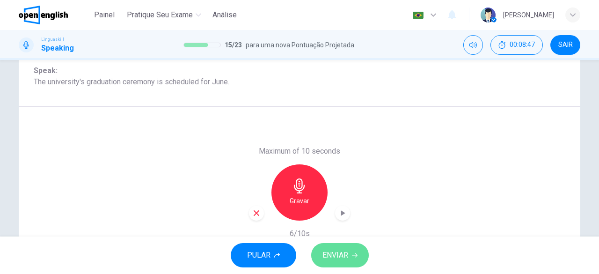
click at [352, 263] on button "ENVIAR" at bounding box center [340, 255] width 58 height 24
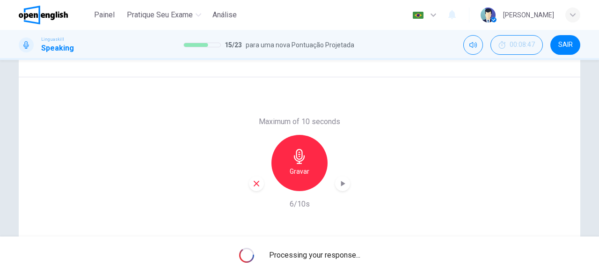
scroll to position [156, 0]
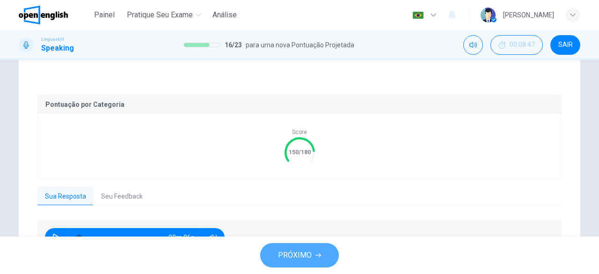
click at [326, 263] on button "PRÓXIMO" at bounding box center [299, 255] width 79 height 24
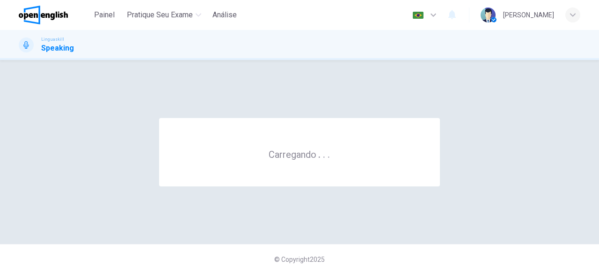
scroll to position [0, 0]
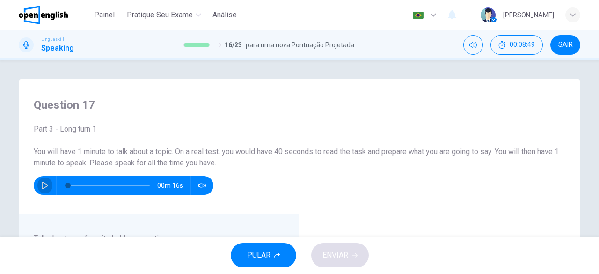
click at [42, 186] on icon "button" at bounding box center [45, 185] width 7 height 7
type input "*"
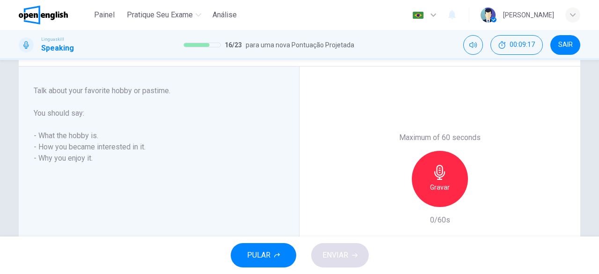
scroll to position [148, 0]
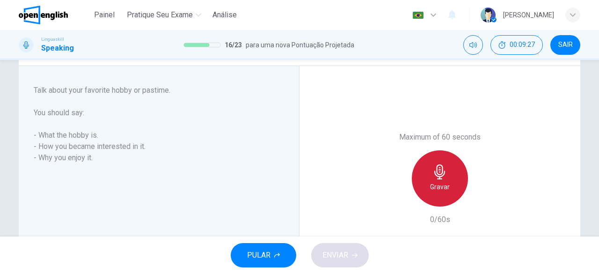
click at [448, 187] on div "Gravar" at bounding box center [440, 178] width 56 height 56
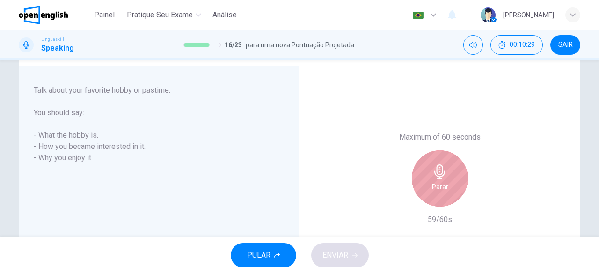
click at [448, 187] on div "Parar" at bounding box center [440, 178] width 56 height 56
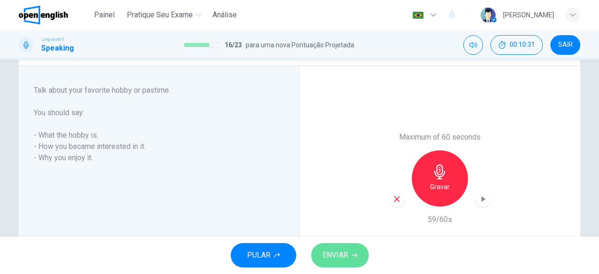
click at [345, 255] on span "ENVIAR" at bounding box center [336, 255] width 26 height 13
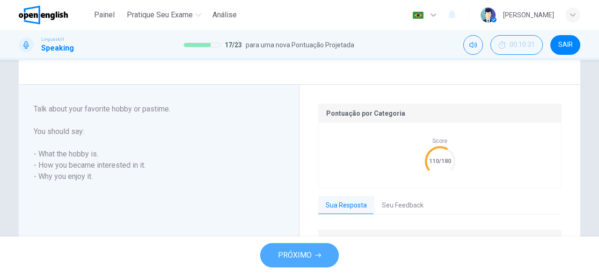
click at [286, 249] on span "PRÓXIMO" at bounding box center [295, 255] width 34 height 13
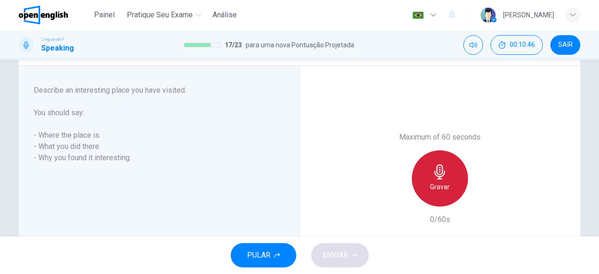
click at [443, 169] on icon "button" at bounding box center [440, 171] width 15 height 15
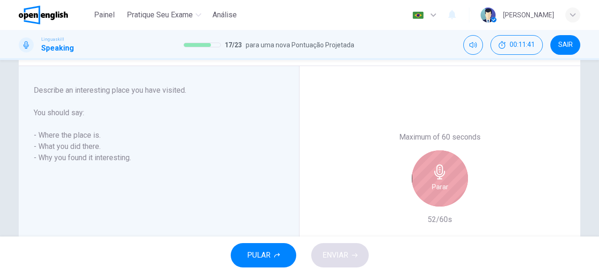
click at [443, 169] on icon "button" at bounding box center [440, 171] width 15 height 15
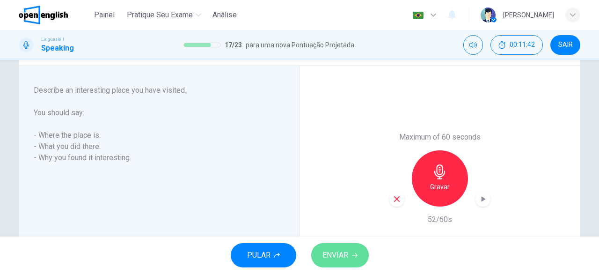
click at [365, 250] on button "ENVIAR" at bounding box center [340, 255] width 58 height 24
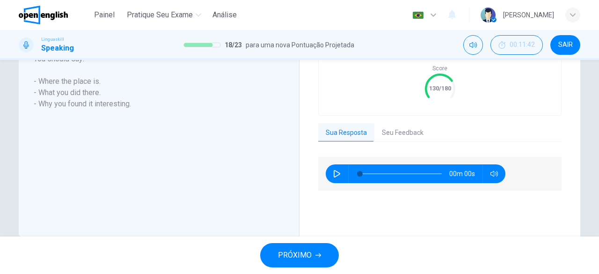
scroll to position [239, 0]
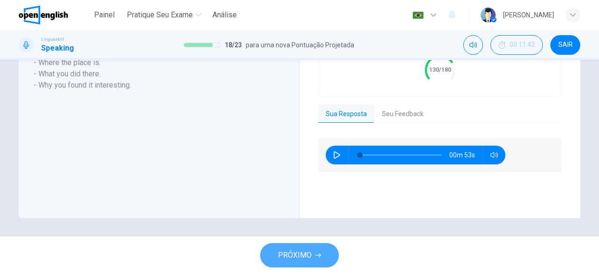
click at [311, 261] on button "PRÓXIMO" at bounding box center [299, 255] width 79 height 24
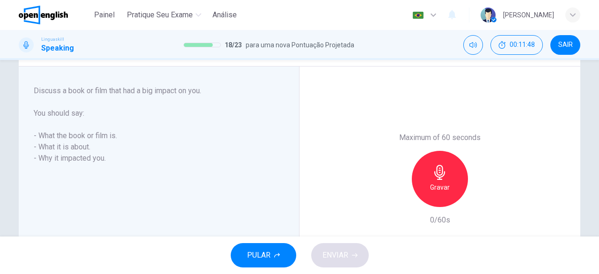
scroll to position [154, 0]
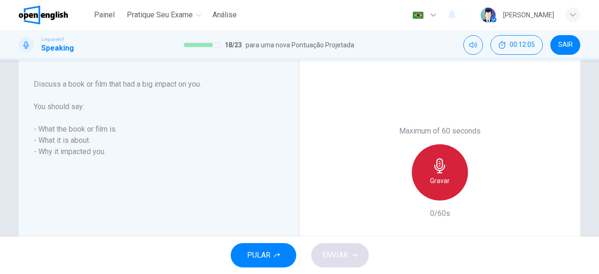
click at [450, 167] on div "Gravar" at bounding box center [440, 172] width 56 height 56
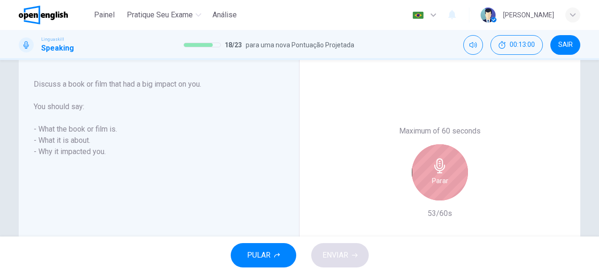
click at [450, 167] on div "Parar" at bounding box center [440, 172] width 56 height 56
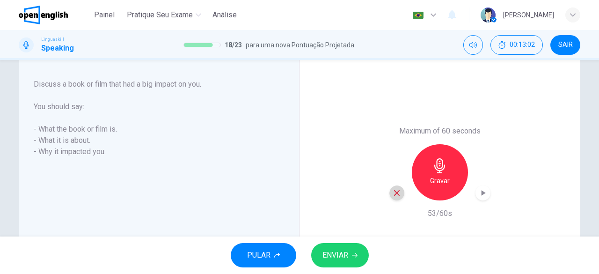
click at [395, 191] on icon "button" at bounding box center [397, 193] width 8 height 8
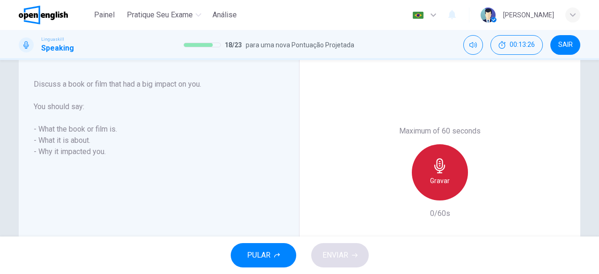
click at [439, 160] on icon "button" at bounding box center [440, 165] width 15 height 15
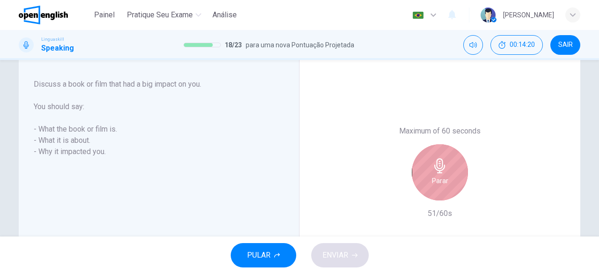
click at [423, 192] on div "Parar" at bounding box center [440, 172] width 56 height 56
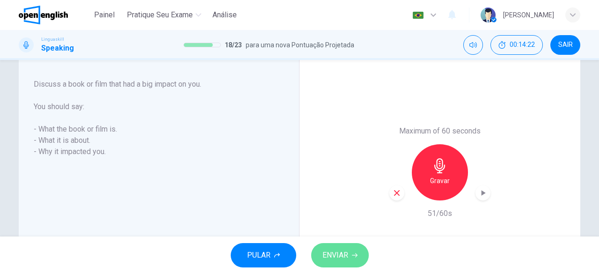
click at [349, 254] on button "ENVIAR" at bounding box center [340, 255] width 58 height 24
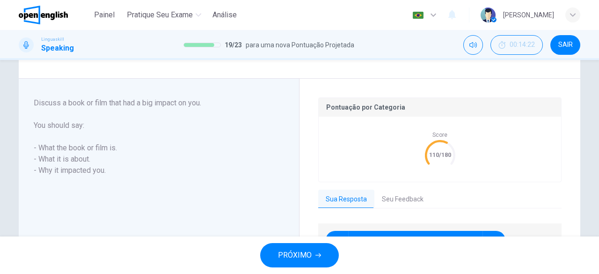
scroll to position [173, 0]
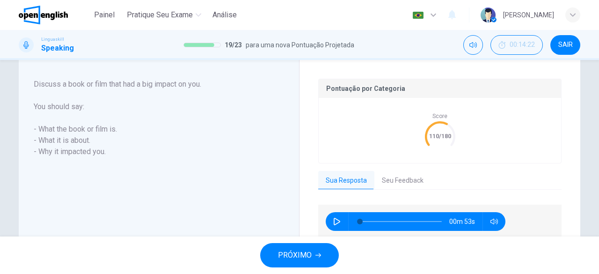
click at [404, 179] on button "Seu Feedback" at bounding box center [402, 181] width 57 height 20
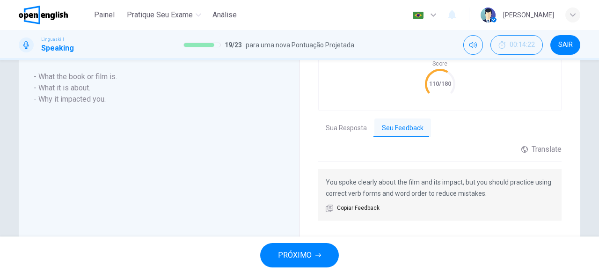
scroll to position [232, 0]
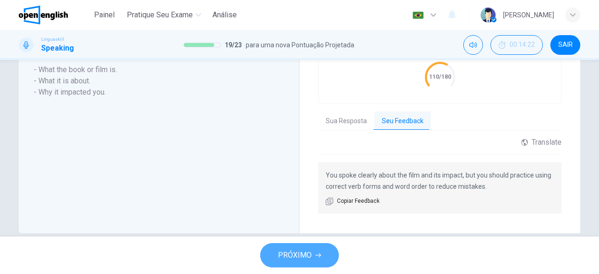
click at [285, 255] on span "PRÓXIMO" at bounding box center [295, 255] width 34 height 13
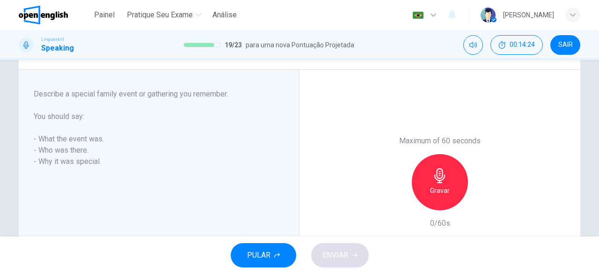
scroll to position [148, 0]
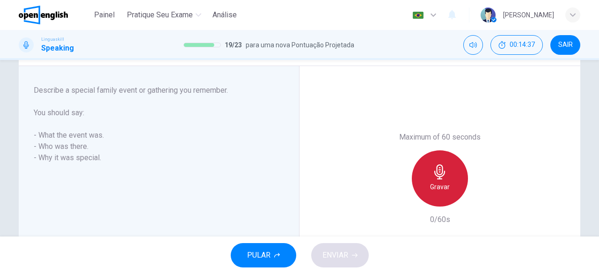
click at [437, 178] on icon "button" at bounding box center [439, 171] width 11 height 15
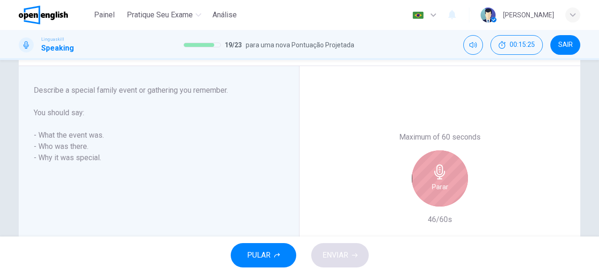
click at [437, 178] on icon "button" at bounding box center [439, 171] width 11 height 15
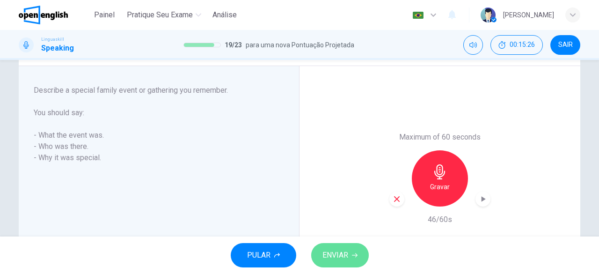
click at [349, 247] on button "ENVIAR" at bounding box center [340, 255] width 58 height 24
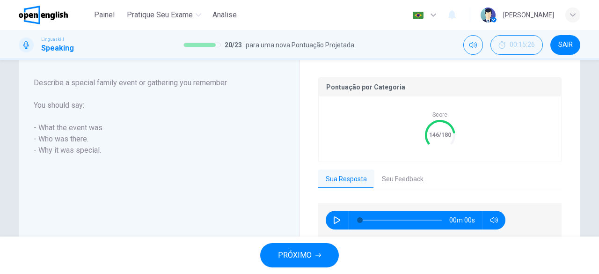
scroll to position [193, 0]
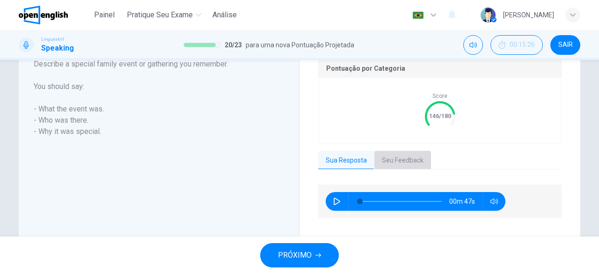
click at [406, 153] on button "Seu Feedback" at bounding box center [402, 161] width 57 height 20
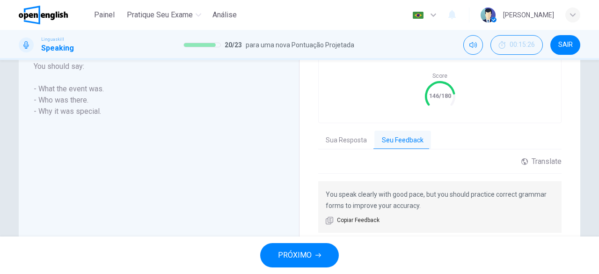
scroll to position [220, 0]
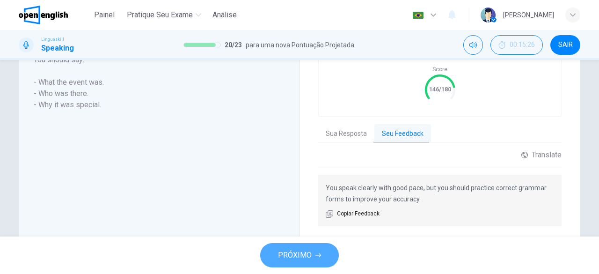
click at [310, 252] on span "PRÓXIMO" at bounding box center [295, 255] width 34 height 13
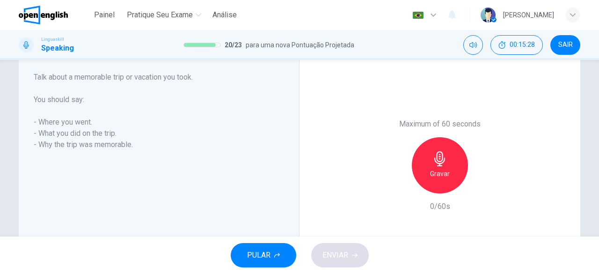
scroll to position [162, 0]
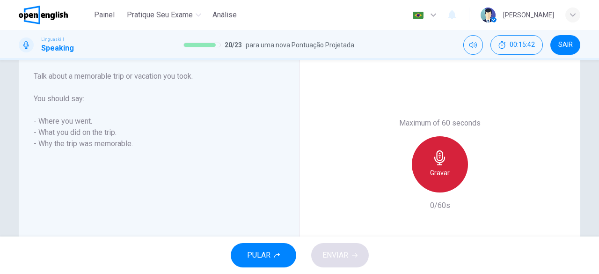
click at [435, 160] on icon "button" at bounding box center [440, 157] width 15 height 15
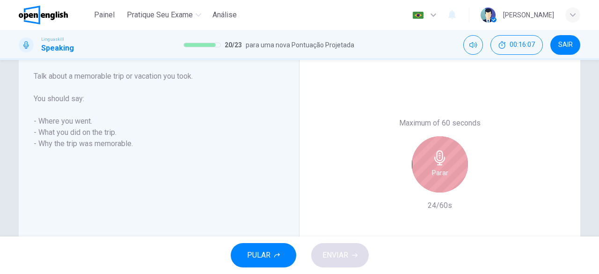
click at [435, 160] on icon "button" at bounding box center [440, 157] width 15 height 15
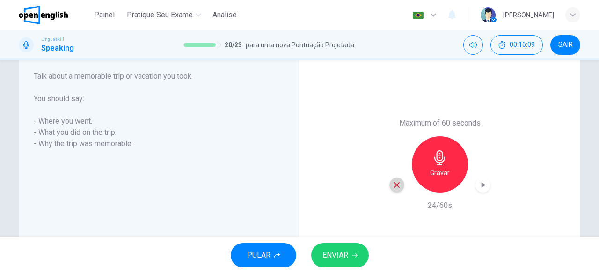
click at [394, 182] on icon "button" at bounding box center [397, 185] width 6 height 6
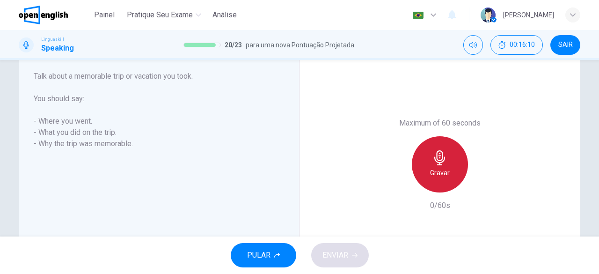
click at [445, 168] on h6 "Gravar" at bounding box center [440, 172] width 20 height 11
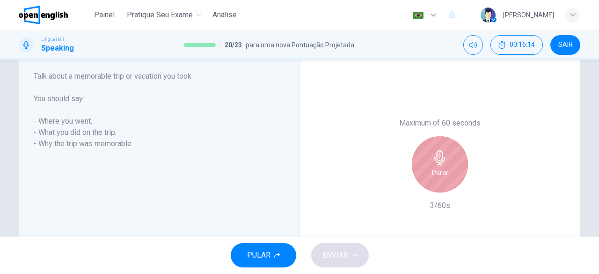
click at [445, 168] on h6 "Parar" at bounding box center [440, 172] width 16 height 11
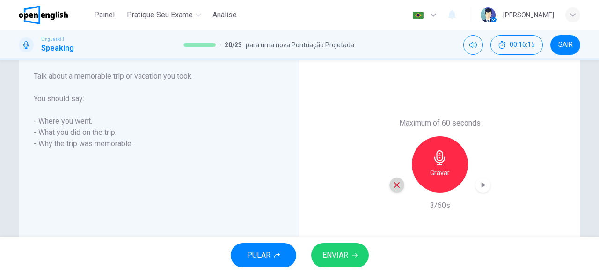
click at [396, 182] on icon "button" at bounding box center [397, 185] width 6 height 6
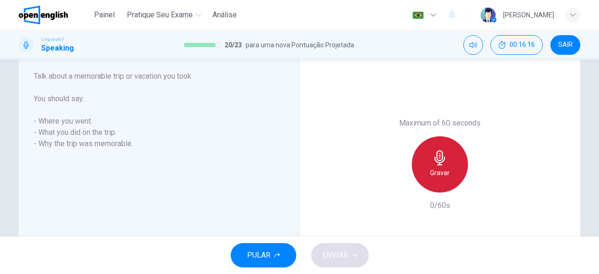
click at [431, 176] on h6 "Gravar" at bounding box center [440, 172] width 20 height 11
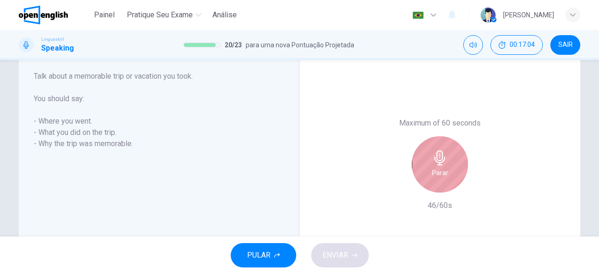
click at [432, 176] on h6 "Parar" at bounding box center [440, 172] width 16 height 11
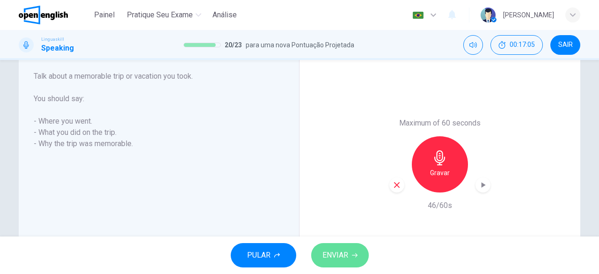
click at [360, 248] on button "ENVIAR" at bounding box center [340, 255] width 58 height 24
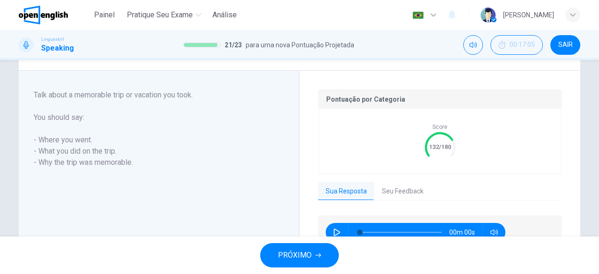
scroll to position [181, 0]
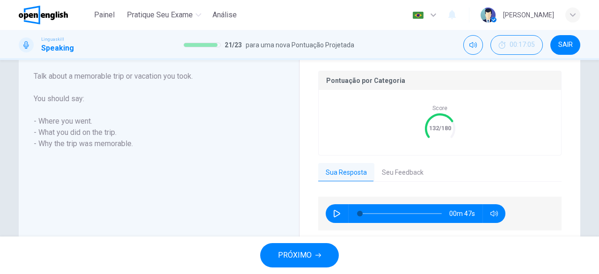
click at [320, 255] on icon "button" at bounding box center [319, 255] width 6 height 4
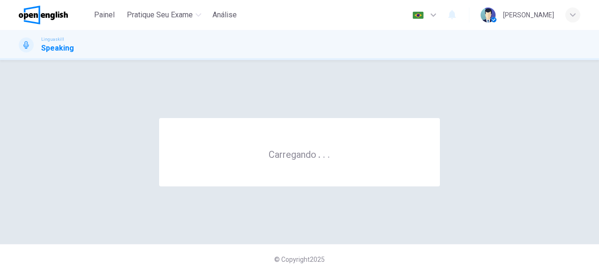
scroll to position [0, 0]
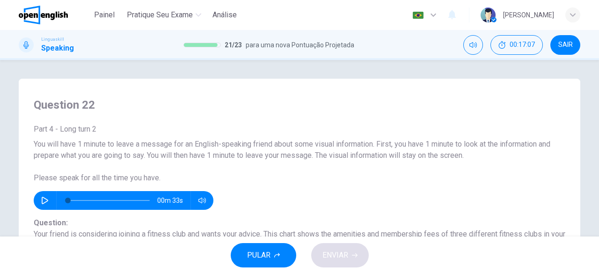
drag, startPoint x: 594, startPoint y: 98, endPoint x: 596, endPoint y: 121, distance: 23.5
click at [596, 121] on div "Question 22 Part 4 - Long turn 2 You will have 1 minute to leave a message for …" at bounding box center [299, 148] width 599 height 176
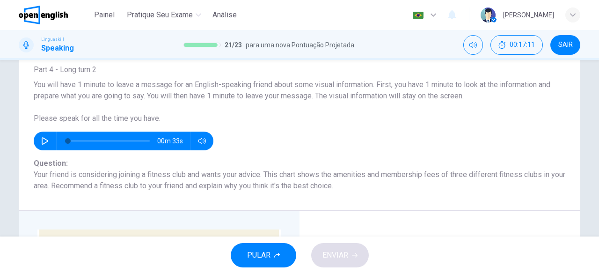
scroll to position [65, 0]
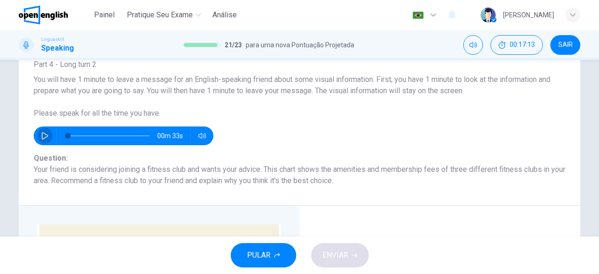
click at [42, 135] on icon "button" at bounding box center [44, 135] width 7 height 7
type input "*"
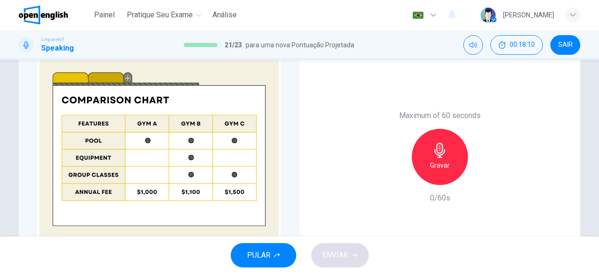
scroll to position [232, 0]
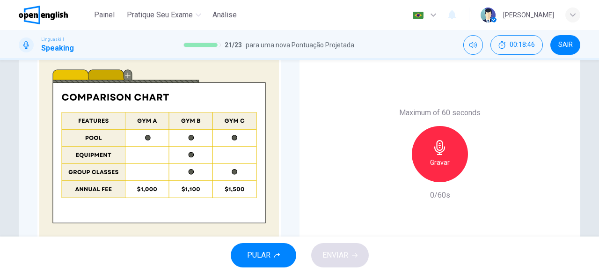
click at [110, 71] on img at bounding box center [158, 147] width 243 height 180
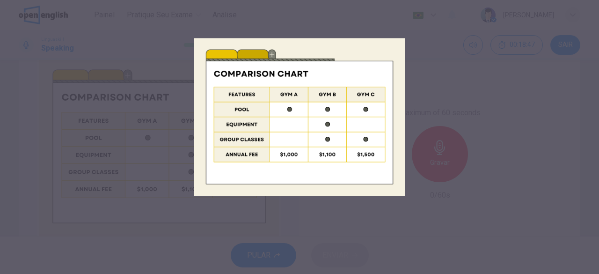
click at [110, 71] on div at bounding box center [299, 137] width 599 height 274
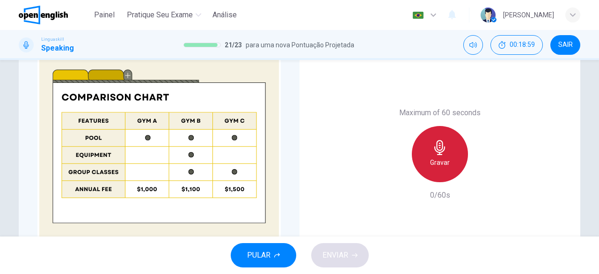
click at [436, 160] on h6 "Gravar" at bounding box center [440, 162] width 20 height 11
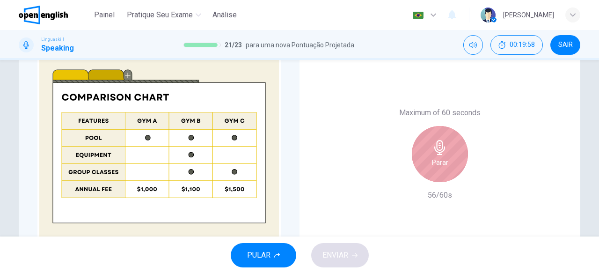
click at [436, 160] on h6 "Parar" at bounding box center [440, 162] width 16 height 11
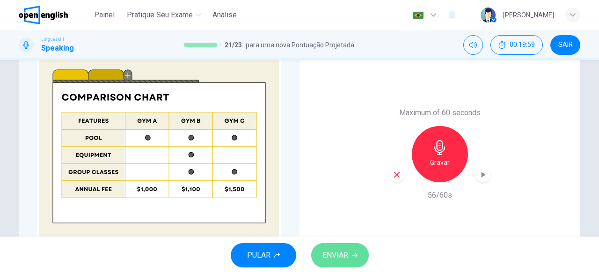
click at [355, 259] on button "ENVIAR" at bounding box center [340, 255] width 58 height 24
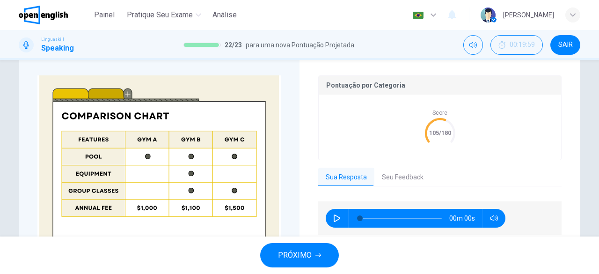
scroll to position [251, 0]
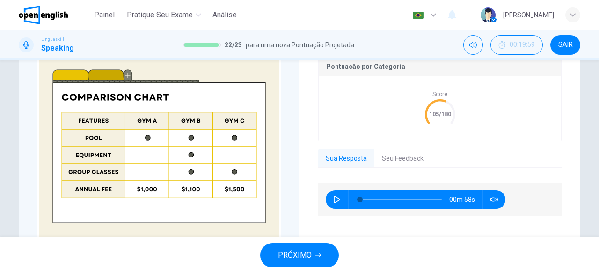
click at [382, 159] on button "Seu Feedback" at bounding box center [402, 159] width 57 height 20
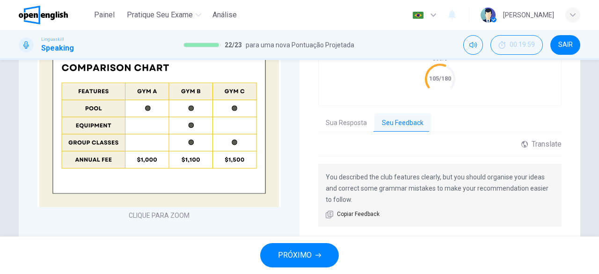
scroll to position [287, 0]
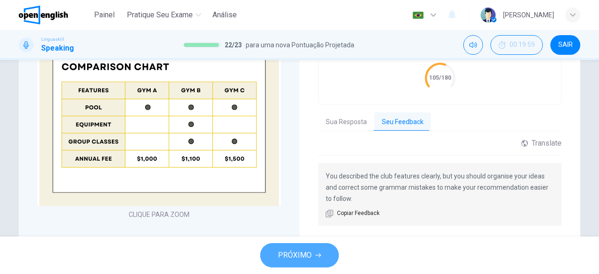
click at [320, 253] on icon "button" at bounding box center [319, 255] width 6 height 6
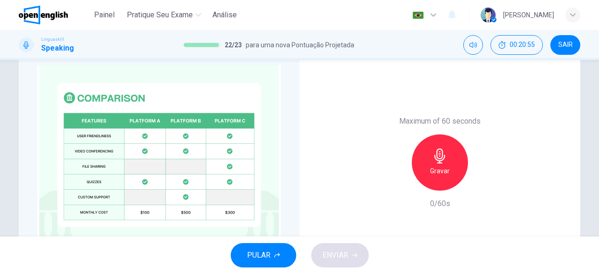
scroll to position [228, 0]
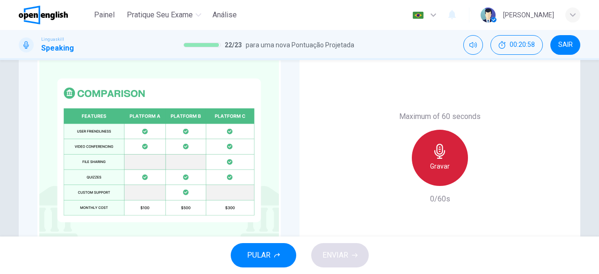
click at [441, 156] on icon "button" at bounding box center [440, 151] width 15 height 15
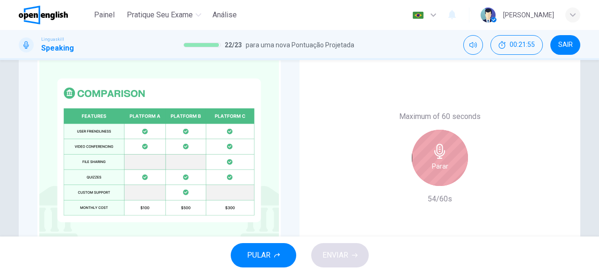
click at [441, 156] on icon "button" at bounding box center [440, 151] width 15 height 15
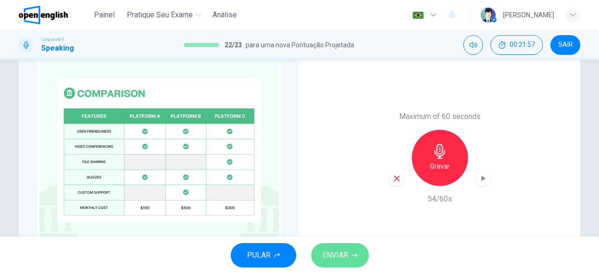
click at [337, 249] on span "ENVIAR" at bounding box center [336, 255] width 26 height 13
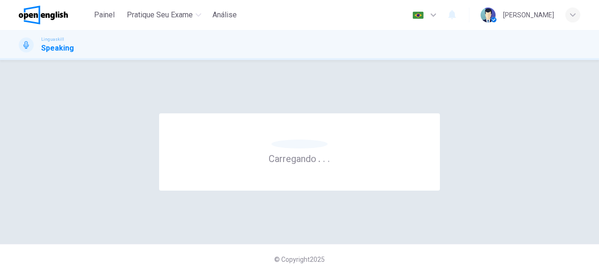
scroll to position [0, 0]
